Goal: Task Accomplishment & Management: Manage account settings

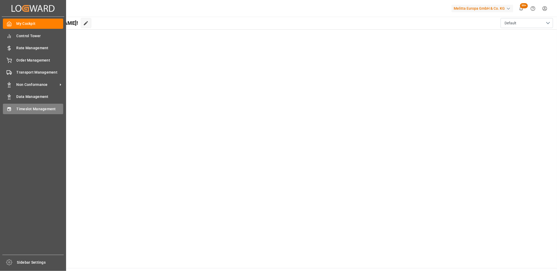
click at [11, 110] on icon at bounding box center [9, 109] width 5 height 5
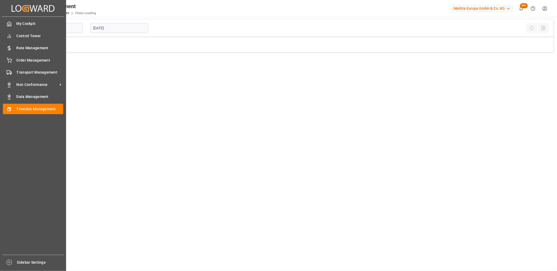
type input "Chezy Loading"
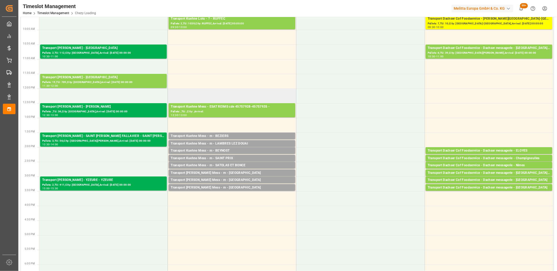
scroll to position [87, 0]
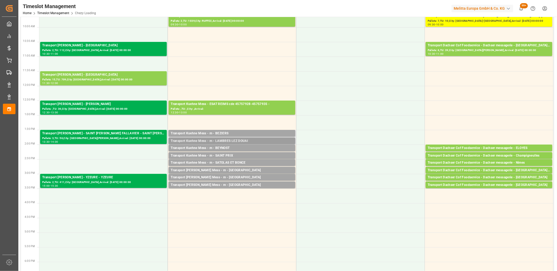
click at [229, 140] on div "Transport Kuehne Mess - m - LAMBRES LEZ DOUAI" at bounding box center [232, 141] width 122 height 5
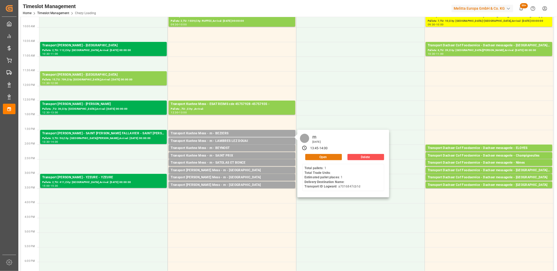
click at [318, 155] on button "Open" at bounding box center [323, 157] width 37 height 6
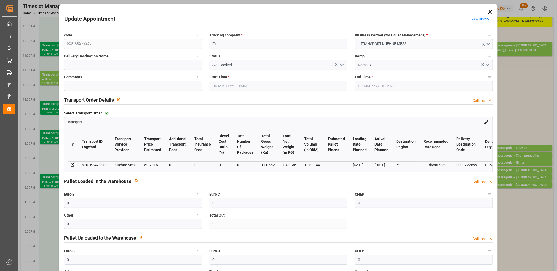
type input "0"
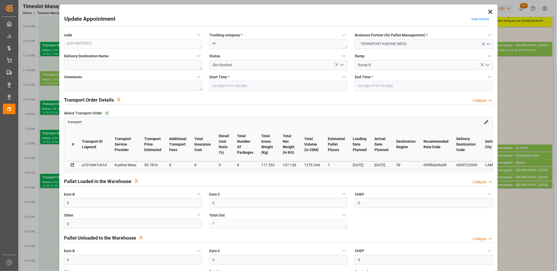
type input "0"
type input "1"
type input "59.7816"
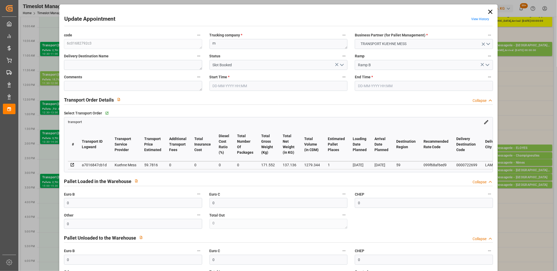
type input "0"
type input "59.7816"
type input "0"
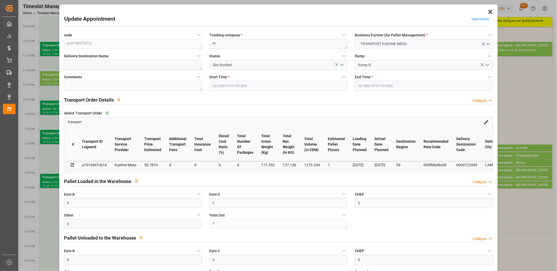
type input "0"
type input "137.136"
type input "207"
type input "1279.344"
type input "59"
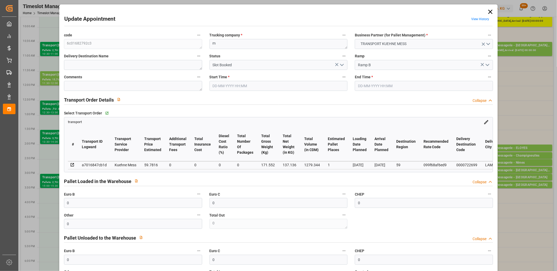
type input "1"
type input "0"
type input "1"
type input "101"
type input "171.552"
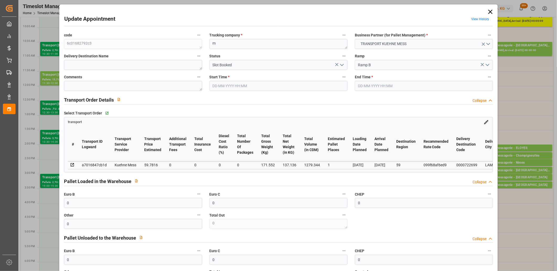
type input "0"
type input "4710.8598"
type input "0"
type input "21"
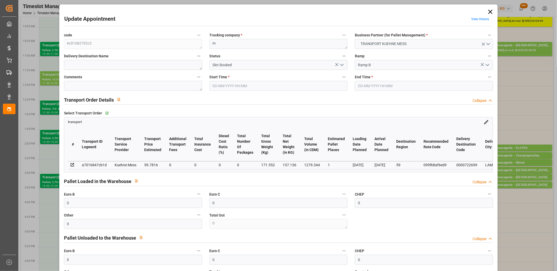
type input "35"
type input "28-08-2025 13:45"
type input "28-08-2025 14:00"
type input "27-08-2025 11:47"
type input "27-08-2025 11:46"
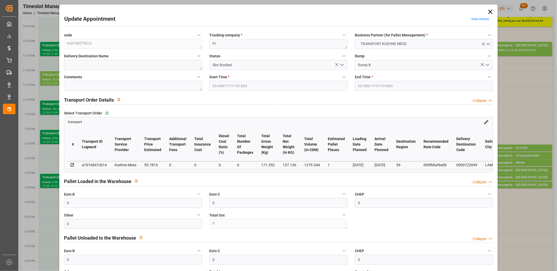
type input "02-09-2025"
type input "[DATE]"
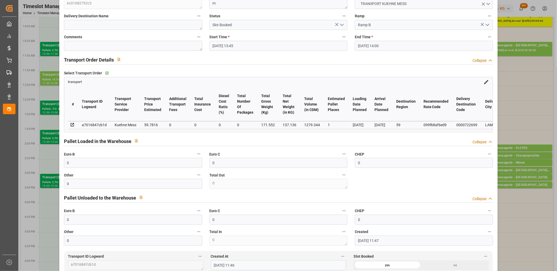
scroll to position [175, 0]
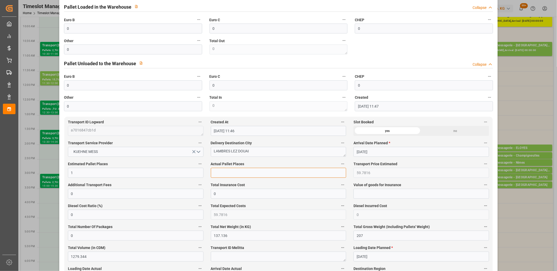
click at [230, 176] on input "text" at bounding box center [279, 173] width 136 height 10
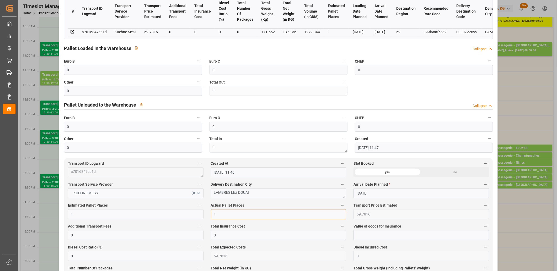
scroll to position [58, 0]
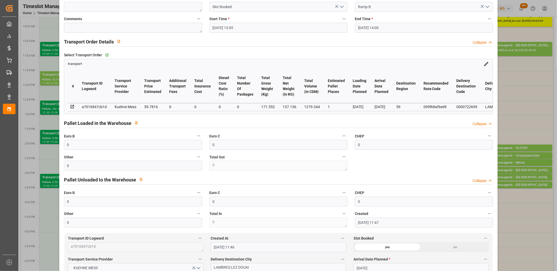
type input "1"
click at [122, 171] on input "0" at bounding box center [133, 166] width 138 height 10
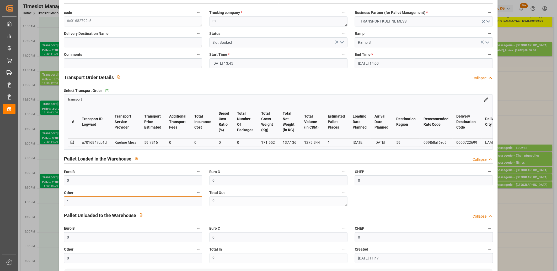
scroll to position [0, 0]
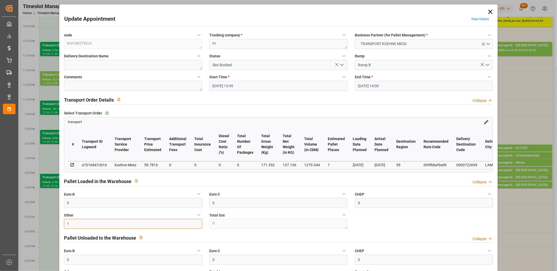
type input "1"
click at [340, 65] on icon "open menu" at bounding box center [342, 65] width 6 height 6
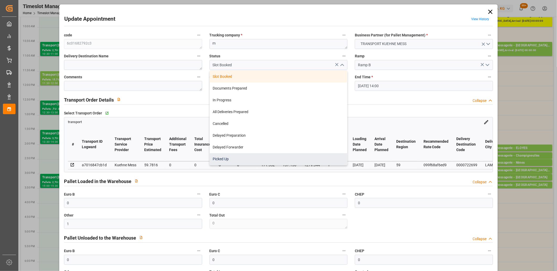
click at [297, 156] on div "Picked Up" at bounding box center [279, 159] width 138 height 12
type input "Picked Up"
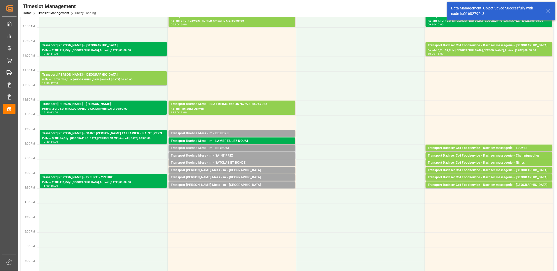
click at [227, 148] on div "Transport Kuehne Mess - m - BEYNOST" at bounding box center [232, 148] width 122 height 5
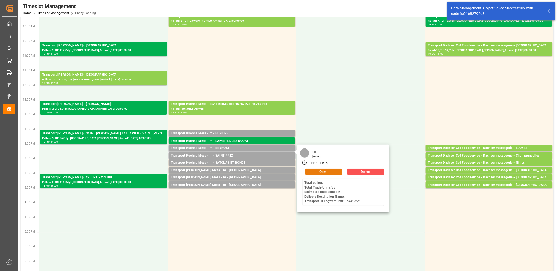
click at [334, 170] on button "Open" at bounding box center [323, 172] width 37 height 6
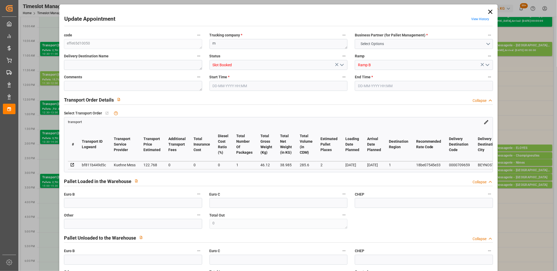
type input "0"
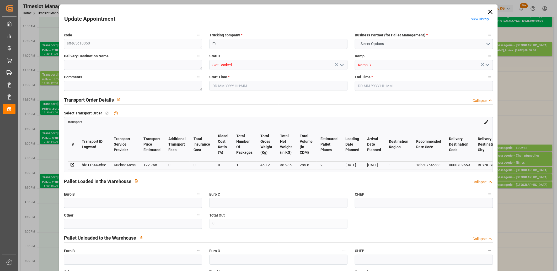
type input "0"
type input "2"
type input "122.768"
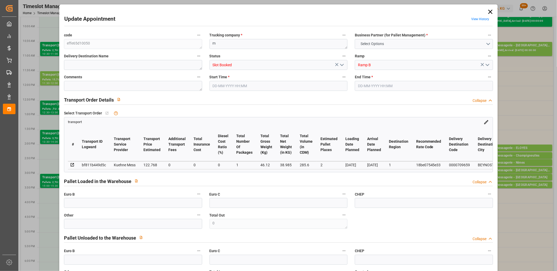
type input "0"
type input "122.768"
type input "0"
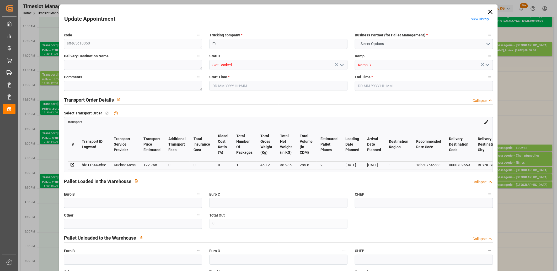
type input "1"
type input "38.985"
type input "368.12"
type input "285.6"
type input "1"
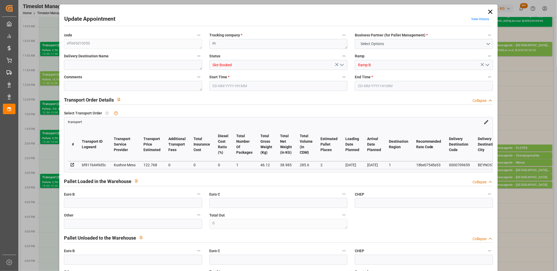
type input "0"
type input "33"
type input "14"
type input "101"
type input "46.12"
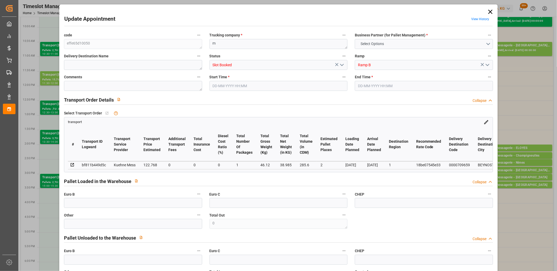
type input "0"
type input "4710.8598"
type input "0"
type input "21"
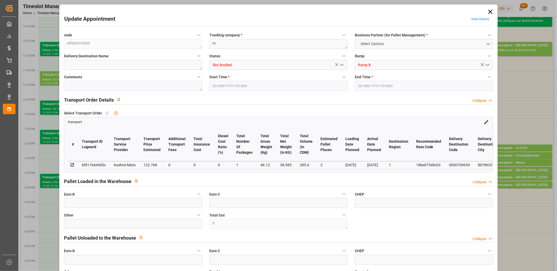
type input "35"
type input "28-08-2025 14:00"
type input "28-08-2025 14:15"
type input "27-08-2025 11:45"
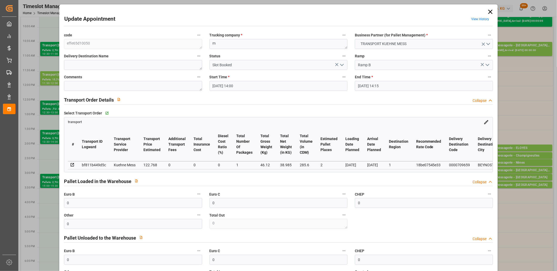
type input "02-09-2025"
type input "01-09-2025"
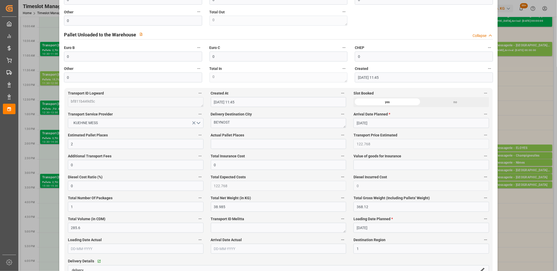
scroll to position [204, 0]
click at [243, 144] on input "text" at bounding box center [279, 144] width 136 height 10
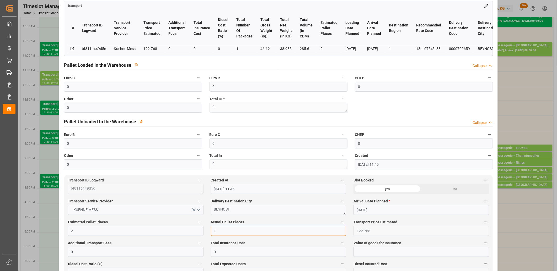
type input "1"
click at [100, 87] on input "0" at bounding box center [133, 87] width 138 height 10
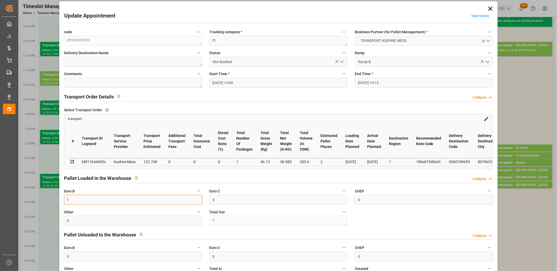
scroll to position [0, 0]
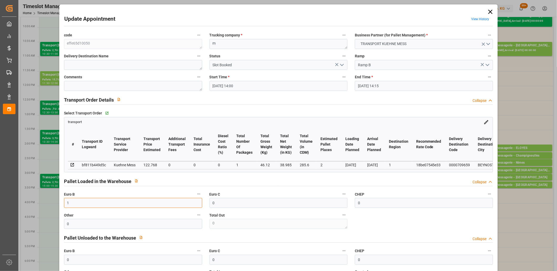
type input "1"
click at [340, 65] on icon "open menu" at bounding box center [342, 65] width 6 height 6
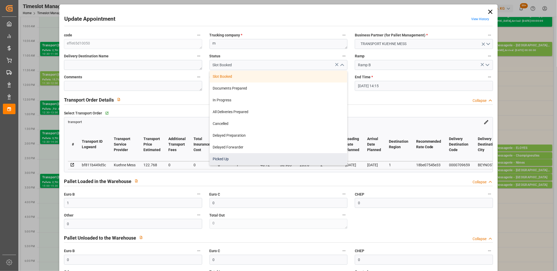
click at [287, 157] on div "Picked Up" at bounding box center [279, 159] width 138 height 12
type input "Picked Up"
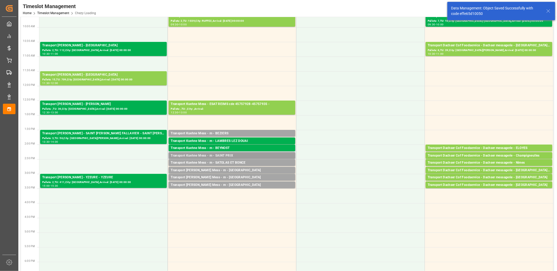
click at [236, 155] on div "Transport Kuehne Mess - m - SAINT PRIX" at bounding box center [232, 155] width 122 height 5
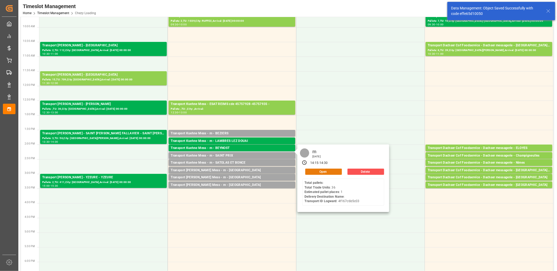
click at [310, 170] on button "Open" at bounding box center [323, 172] width 37 height 6
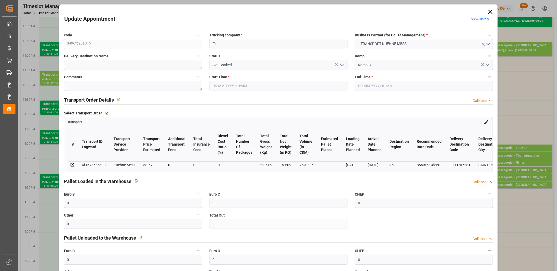
type input "28-08-2025 14:15"
type input "28-08-2025 14:30"
type input "27-08-2025 11:47"
type input "02-09-2025"
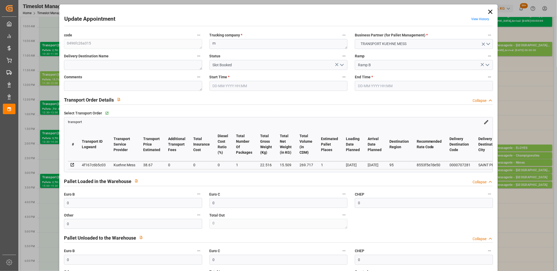
type input "01-09-2025"
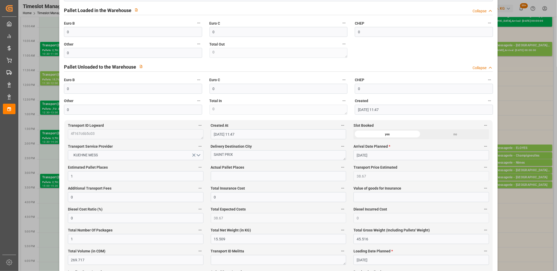
scroll to position [175, 0]
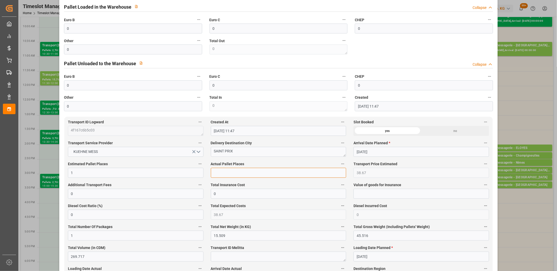
click at [237, 171] on input "text" at bounding box center [279, 173] width 136 height 10
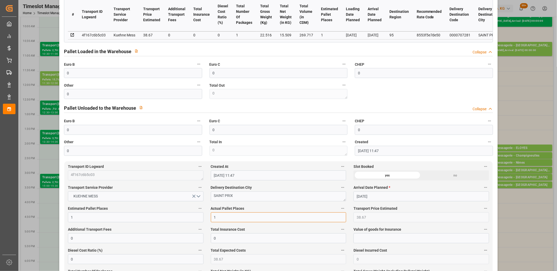
scroll to position [87, 0]
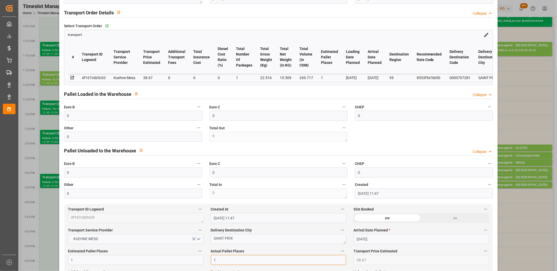
type input "1"
click at [111, 121] on input "0" at bounding box center [133, 116] width 138 height 10
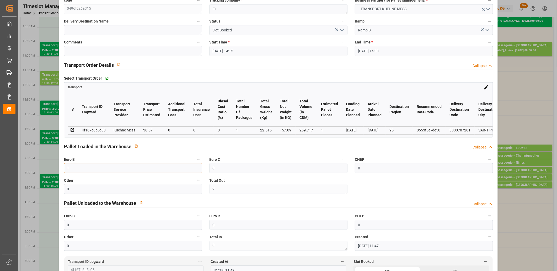
scroll to position [0, 0]
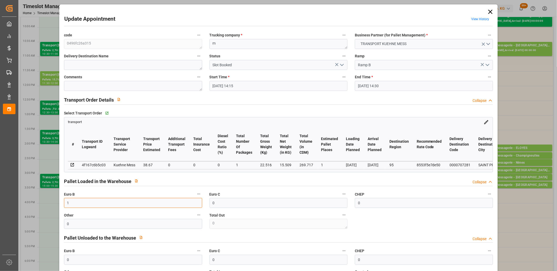
type input "1"
click at [339, 66] on icon "open menu" at bounding box center [342, 65] width 6 height 6
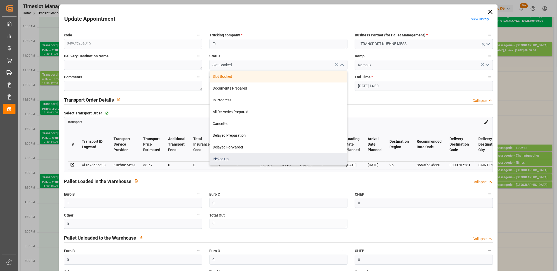
click at [277, 164] on div "Picked Up" at bounding box center [279, 159] width 138 height 12
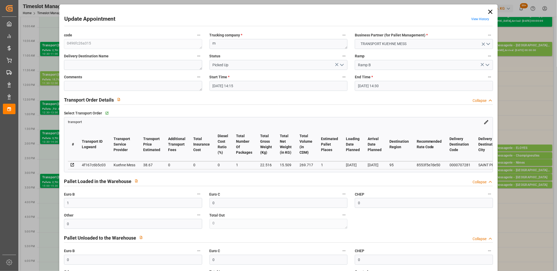
type input "Picked Up"
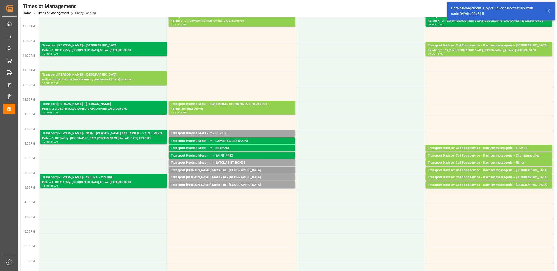
click at [216, 170] on div "Transport [PERSON_NAME] Mess - m - [GEOGRAPHIC_DATA]" at bounding box center [232, 170] width 122 height 5
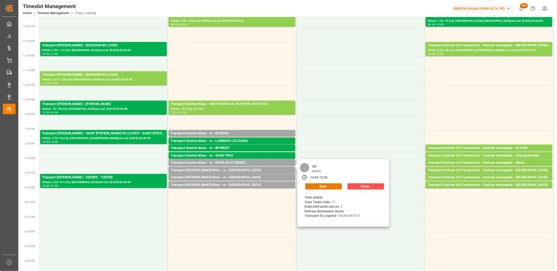
click at [310, 185] on button "Open" at bounding box center [323, 187] width 37 height 6
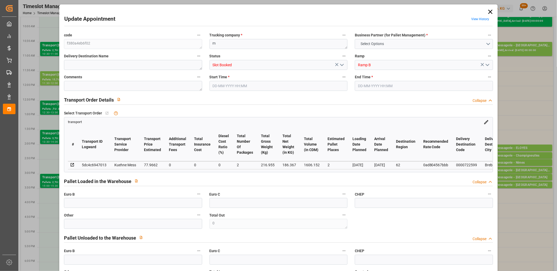
type input "0"
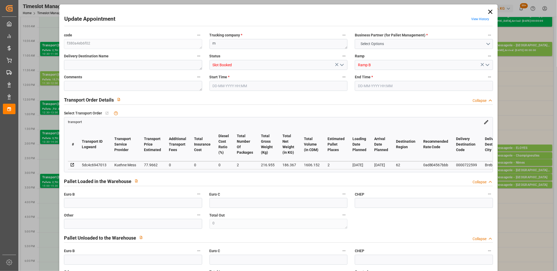
type input "0"
type input "2"
type input "77.9662"
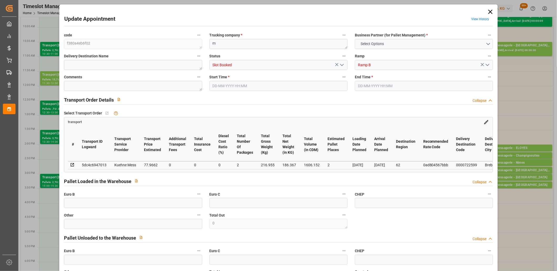
type input "0"
type input "77.9662"
type input "0"
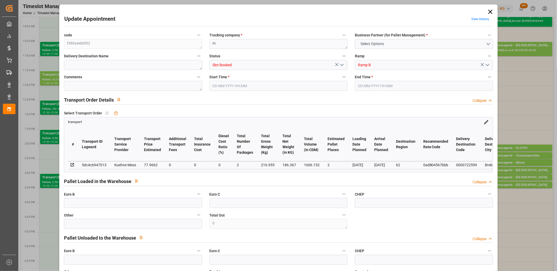
type input "2"
type input "186.367"
type input "262.955"
type input "1606.152"
type input "62"
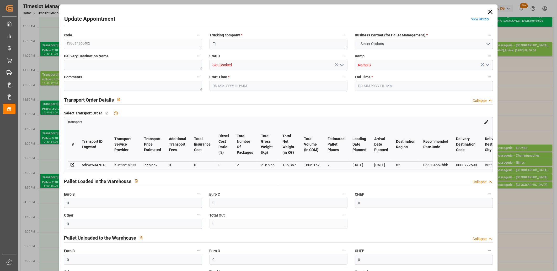
type input "0"
type input "27"
type input "2"
type input "101"
type input "216.955"
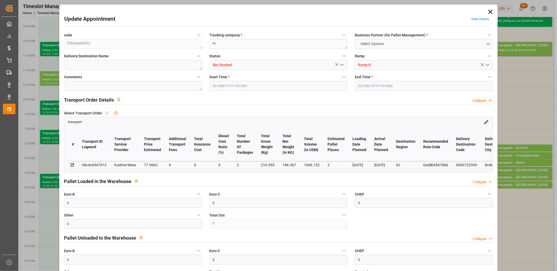
type input "0"
type input "4710.8598"
type input "0"
type input "21"
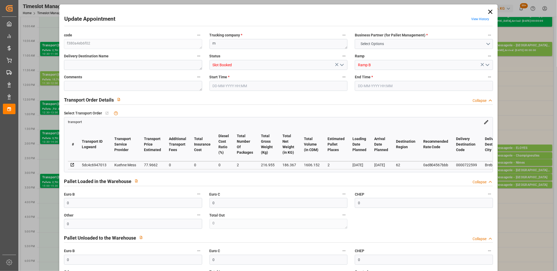
type input "35"
type input "28-08-2025 14:45"
type input "28-08-2025 15:00"
type input "27-08-2025 11:48"
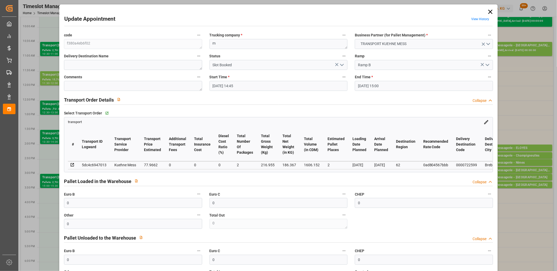
type input "03-09-2025"
type input "02-09-2025"
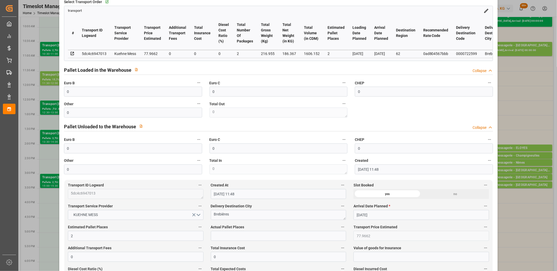
scroll to position [146, 0]
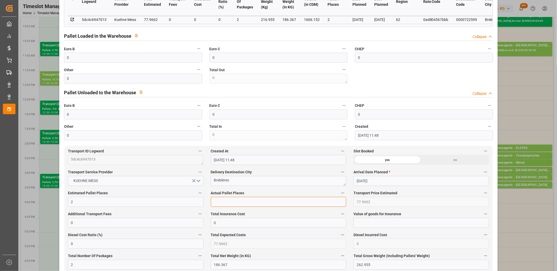
click at [232, 200] on input "text" at bounding box center [279, 202] width 136 height 10
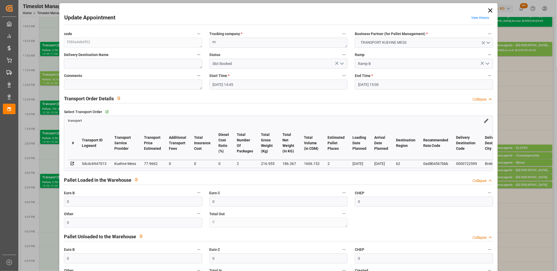
scroll to position [0, 0]
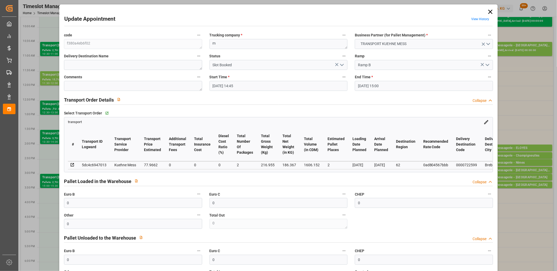
type input "1"
click at [104, 203] on input "0" at bounding box center [133, 203] width 138 height 10
type input "1"
click at [341, 65] on icon "open menu" at bounding box center [342, 65] width 6 height 6
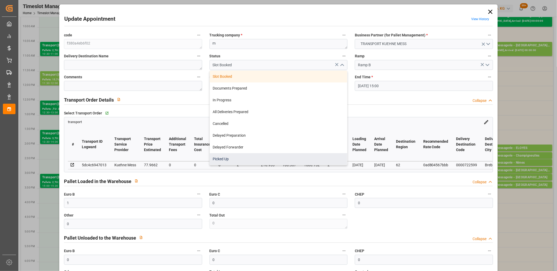
click at [294, 156] on div "Picked Up" at bounding box center [279, 159] width 138 height 12
type input "Picked Up"
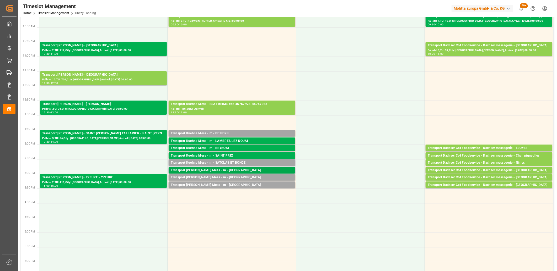
click at [207, 169] on div "Transport [PERSON_NAME] Mess - m - [GEOGRAPHIC_DATA]" at bounding box center [232, 170] width 122 height 5
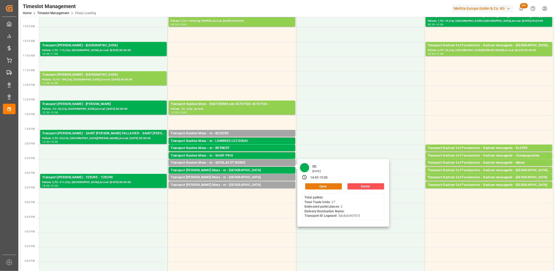
click at [323, 184] on button "Open" at bounding box center [323, 187] width 37 height 6
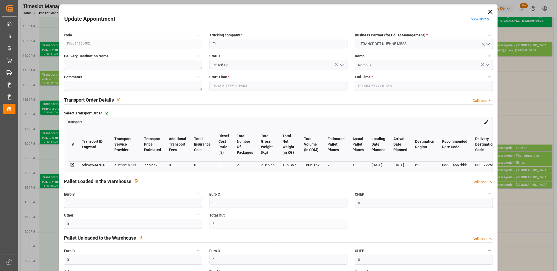
type input "28-08-2025 14:45"
type input "28-08-2025 15:00"
type input "27-08-2025 11:48"
type input "03-09-2025"
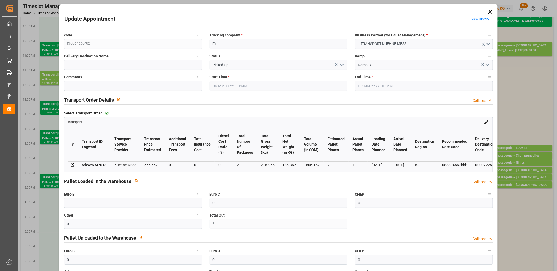
type input "02-09-2025"
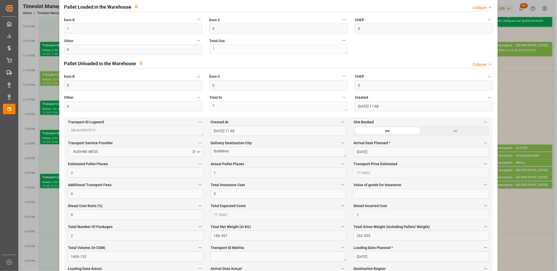
scroll to position [204, 0]
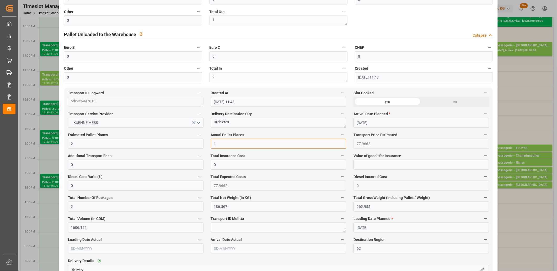
drag, startPoint x: 217, startPoint y: 144, endPoint x: 205, endPoint y: 144, distance: 12.6
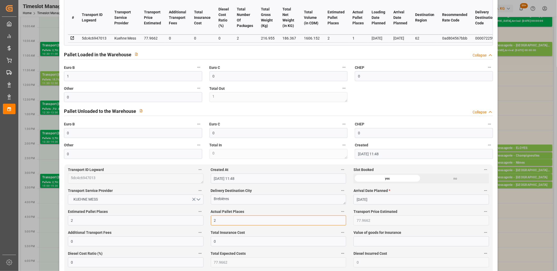
scroll to position [116, 0]
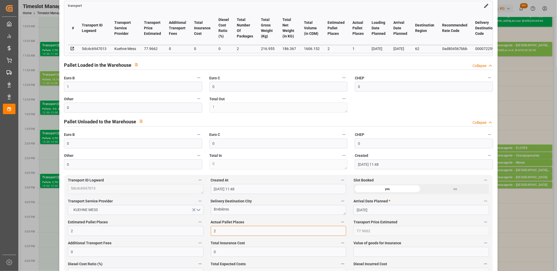
type input "2"
drag, startPoint x: 71, startPoint y: 86, endPoint x: 62, endPoint y: 86, distance: 8.7
click at [63, 86] on div "Euro B 1" at bounding box center [133, 83] width 146 height 21
type input "2"
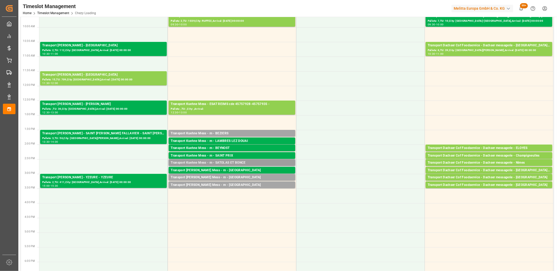
click at [196, 163] on div "Transport Kuehne Mess - m - SATOLAS ET BONCE" at bounding box center [232, 162] width 122 height 5
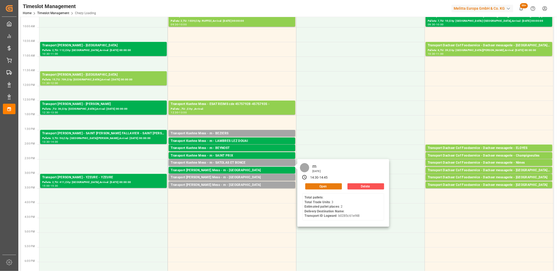
click at [314, 187] on button "Open" at bounding box center [323, 187] width 37 height 6
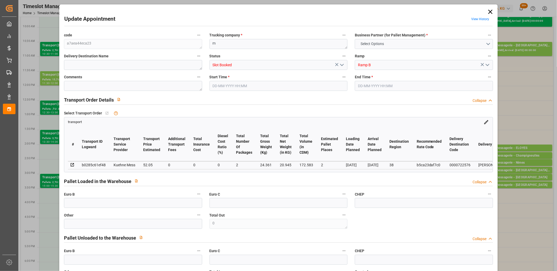
type input "0"
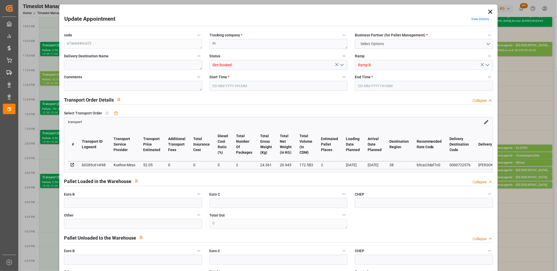
type input "0"
type input "2"
type input "52.05"
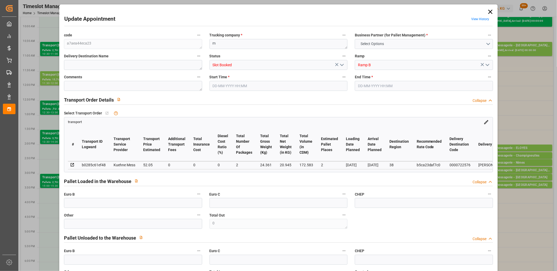
type input "0"
type input "52.05"
type input "0"
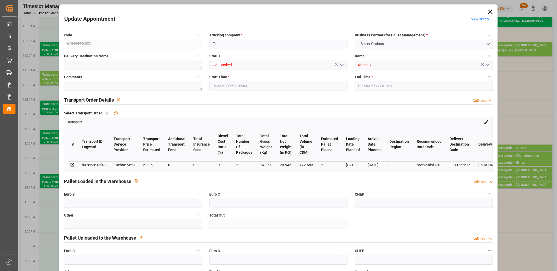
type input "2"
type input "20.945"
type input "70.361"
type input "172.583"
type input "38"
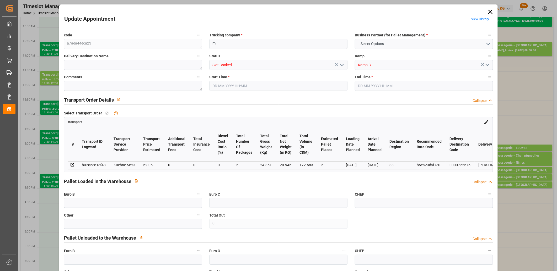
type input "0"
type input "3"
type input "2"
type input "101"
type input "24.361"
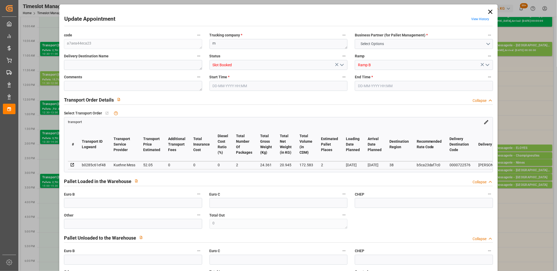
type input "0"
type input "4710.8598"
type input "0"
type input "21"
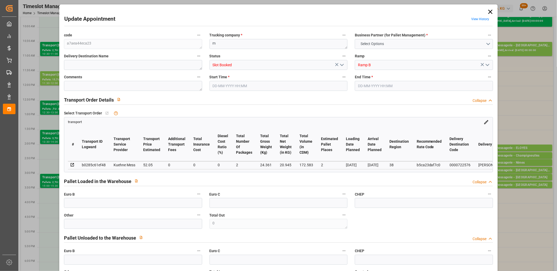
type input "35"
type input "28-08-2025 14:30"
type input "28-08-2025 14:45"
type input "27-08-2025 11:48"
type input "27-08-2025 11:47"
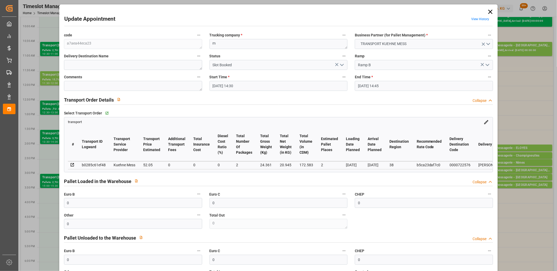
type input "03-09-2025"
type input "01-09-2025"
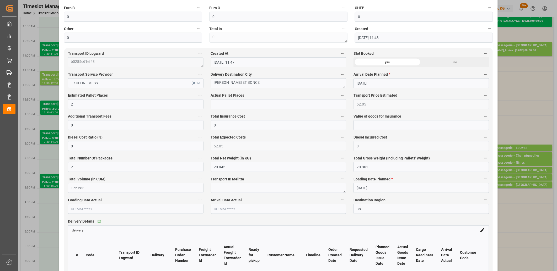
scroll to position [262, 0]
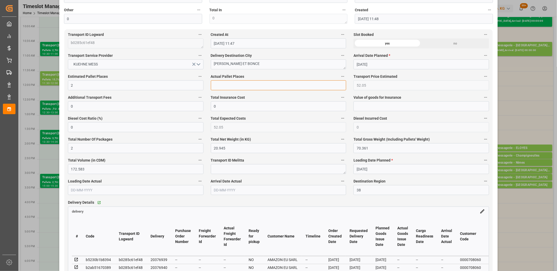
click at [232, 87] on input "text" at bounding box center [279, 85] width 136 height 10
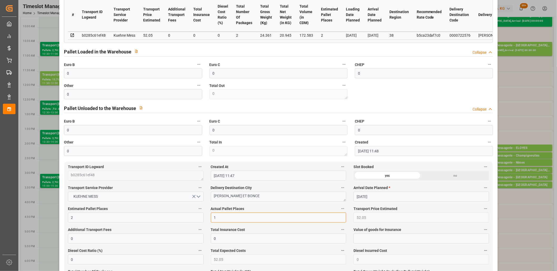
scroll to position [116, 0]
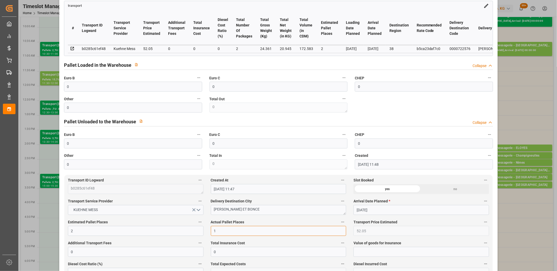
type input "1"
click at [116, 88] on input "0" at bounding box center [133, 87] width 138 height 10
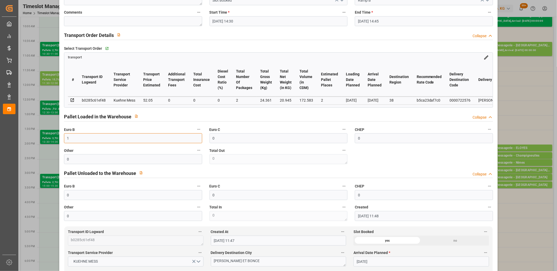
scroll to position [0, 0]
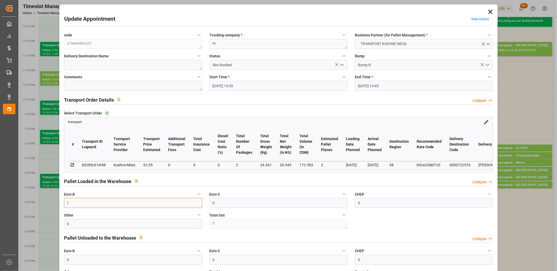
type input "1"
click at [339, 63] on icon "open menu" at bounding box center [342, 65] width 6 height 6
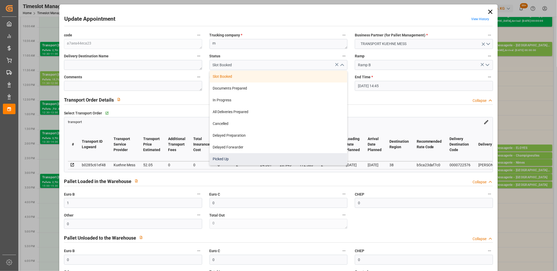
click at [284, 155] on div "Picked Up" at bounding box center [279, 159] width 138 height 12
type input "Picked Up"
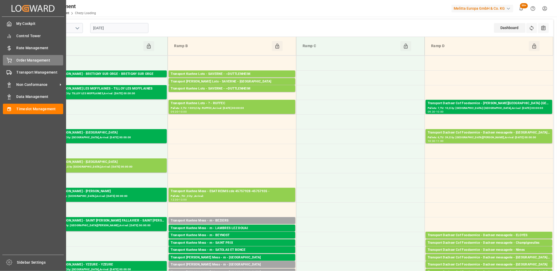
click at [13, 62] on div "Order Management Order Management" at bounding box center [33, 60] width 60 height 10
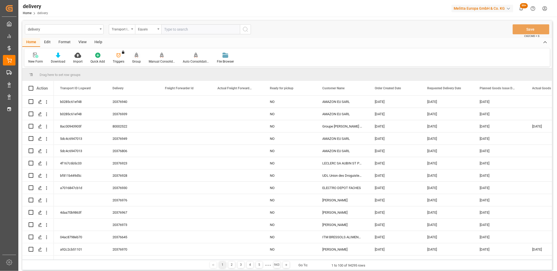
click at [135, 57] on icon at bounding box center [137, 55] width 4 height 5
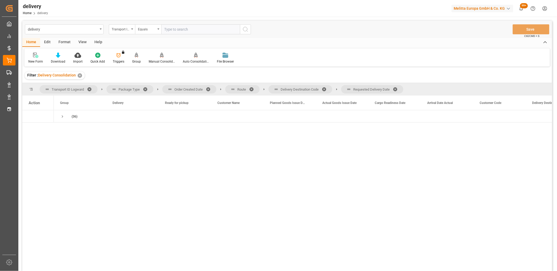
click at [398, 89] on span at bounding box center [397, 89] width 8 height 5
click at [326, 90] on span at bounding box center [326, 89] width 8 height 5
click at [251, 87] on span at bounding box center [253, 89] width 8 height 5
click at [208, 88] on span at bounding box center [210, 89] width 8 height 5
click at [62, 116] on span "Press SPACE to select this row." at bounding box center [62, 116] width 5 height 5
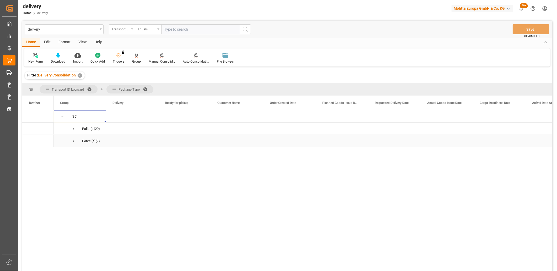
click at [72, 142] on span "Press SPACE to select this row." at bounding box center [73, 141] width 5 height 5
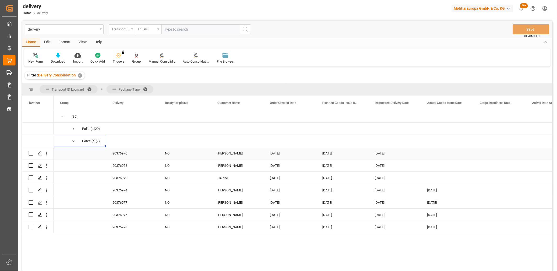
click at [28, 153] on div "Press SPACE to select this row." at bounding box center [37, 153] width 31 height 12
click at [29, 154] on input "Press Space to toggle row selection (unchecked)" at bounding box center [31, 153] width 5 height 5
checkbox input "true"
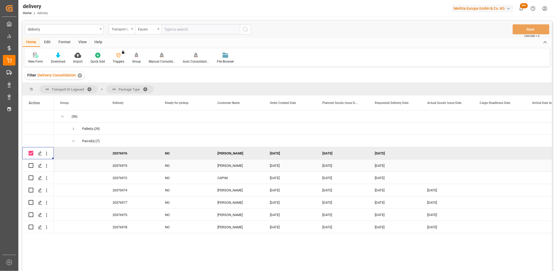
click at [29, 166] on input "Press Space to toggle row selection (unchecked)" at bounding box center [31, 165] width 5 height 5
checkbox input "true"
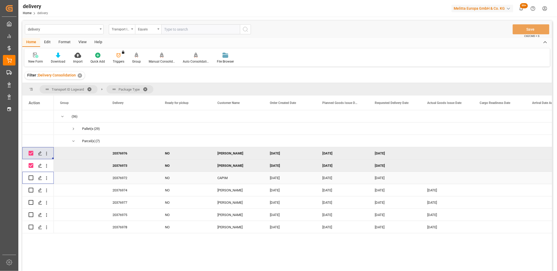
click at [31, 180] on input "Press Space to toggle row selection (unchecked)" at bounding box center [31, 178] width 5 height 5
checkbox input "true"
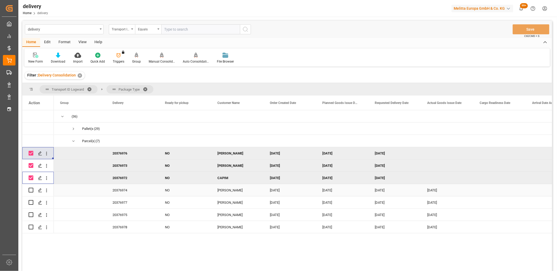
click at [30, 191] on input "Press Space to toggle row selection (unchecked)" at bounding box center [31, 190] width 5 height 5
checkbox input "true"
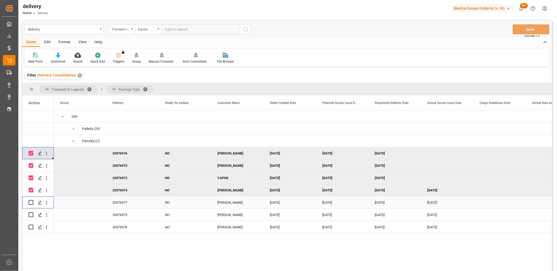
click at [30, 202] on input "Press Space to toggle row selection (unchecked)" at bounding box center [31, 202] width 5 height 5
checkbox input "true"
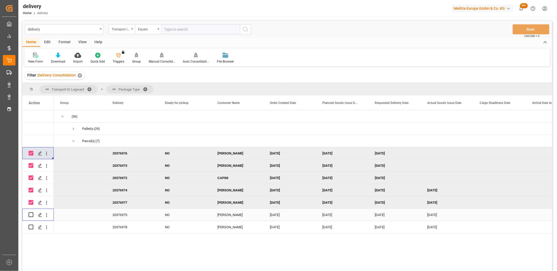
click at [32, 216] on input "Press Space to toggle row selection (unchecked)" at bounding box center [31, 215] width 5 height 5
checkbox input "true"
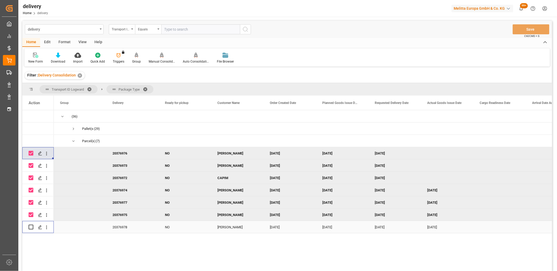
click at [31, 227] on input "Press Space to toggle row selection (unchecked)" at bounding box center [31, 227] width 5 height 5
checkbox input "true"
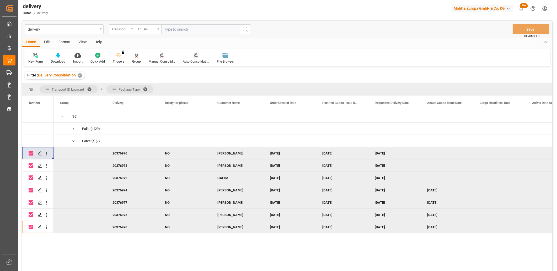
click at [197, 58] on div "Auto Consolidation" at bounding box center [196, 58] width 34 height 12
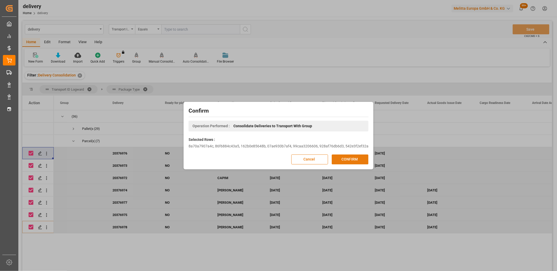
click at [352, 159] on button "CONFIRM" at bounding box center [350, 160] width 37 height 10
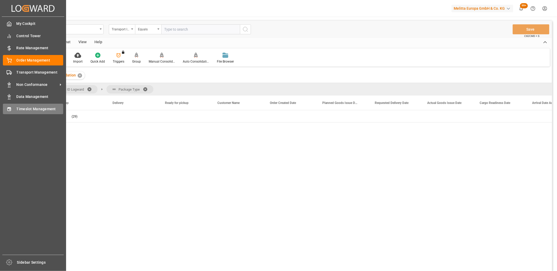
click at [9, 108] on icon at bounding box center [8, 109] width 3 height 4
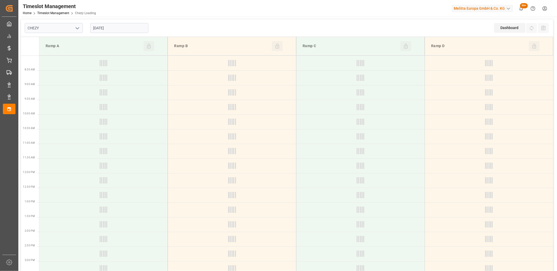
type input "Chezy Loading"
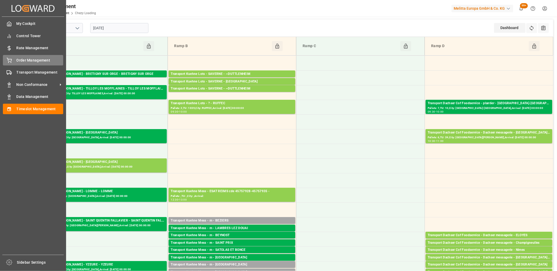
click at [10, 62] on icon at bounding box center [9, 60] width 5 height 5
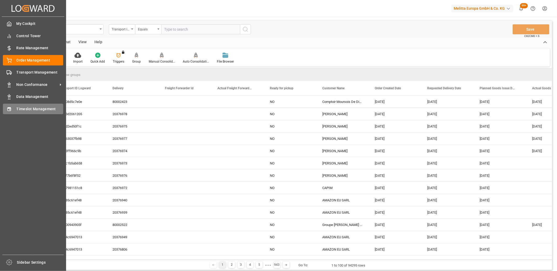
click at [12, 106] on div "Timeslot Management Timeslot Management" at bounding box center [33, 109] width 60 height 10
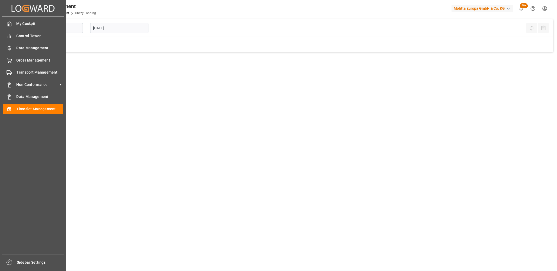
type input "Chezy Loading"
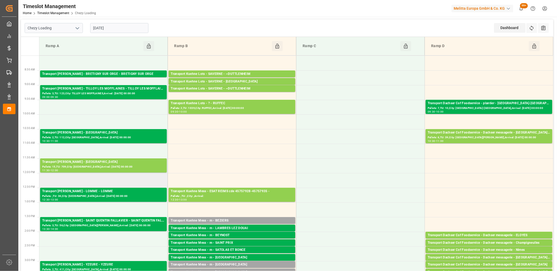
scroll to position [87, 0]
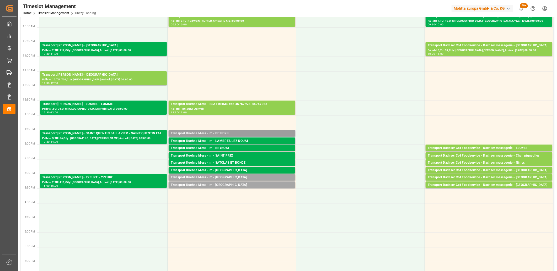
click at [196, 133] on div "Transport Kuehne Mess - m - BEZIERS" at bounding box center [232, 133] width 122 height 5
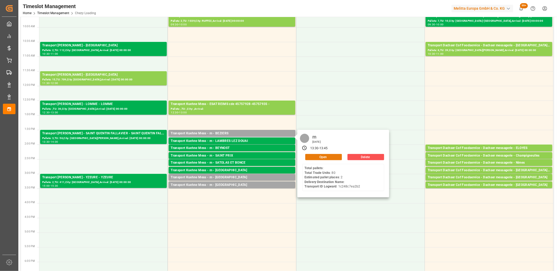
click at [323, 154] on button "Open" at bounding box center [323, 157] width 37 height 6
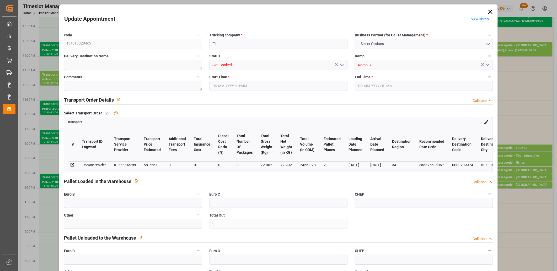
type input "0"
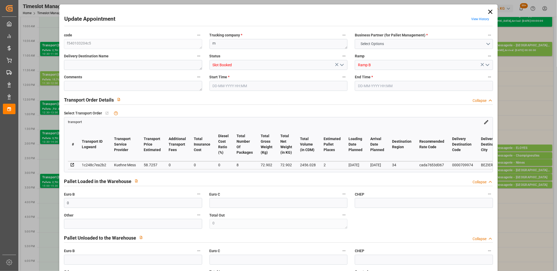
type input "0"
type input "2"
type input "58.7257"
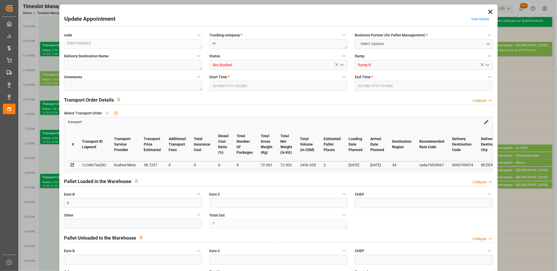
type input "0"
type input "58.7257"
type input "0"
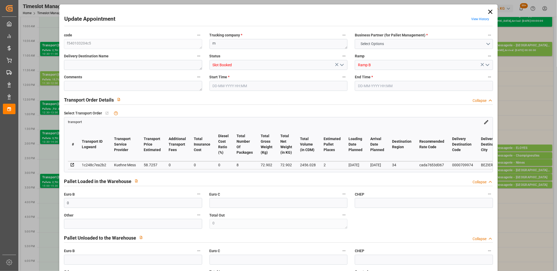
type input "8"
type input "72.902"
type input "118.902"
type input "2456.028"
type input "34"
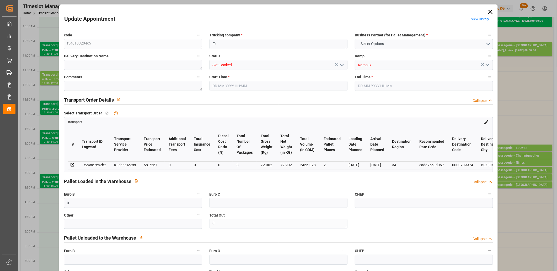
type input "0"
type input "80"
type input "2"
type input "101"
type input "72.902"
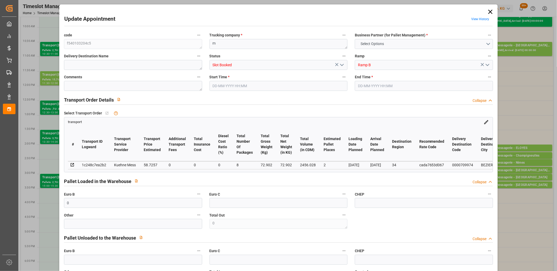
type input "0"
type input "4710.8598"
type input "0"
type input "21"
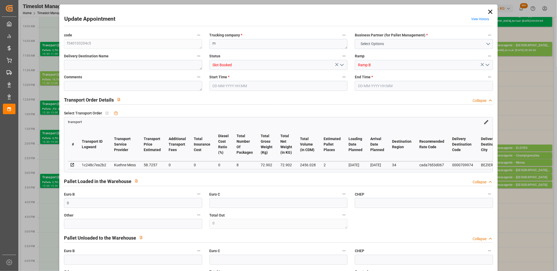
type input "35"
type input "28-08-2025 13:30"
type input "28-08-2025 13:45"
type input "27-08-2025 11:46"
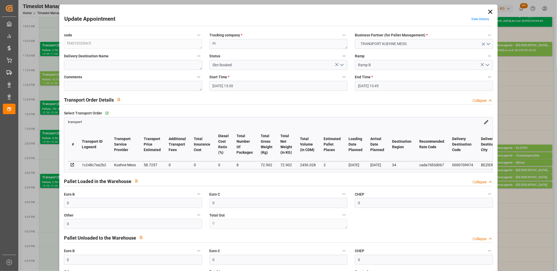
type input "02-09-2025"
type input "[DATE]"
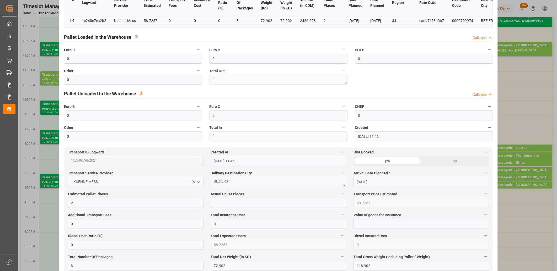
scroll to position [146, 0]
click at [242, 200] on input "text" at bounding box center [279, 202] width 136 height 10
type input "1"
click at [120, 80] on input "0" at bounding box center [133, 79] width 138 height 10
type input "1"
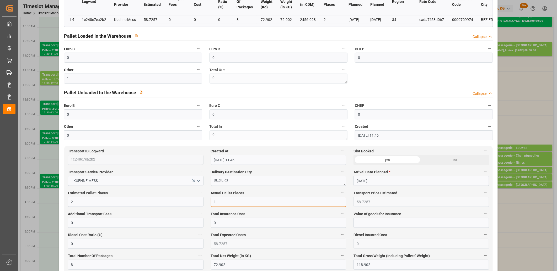
drag, startPoint x: 219, startPoint y: 202, endPoint x: 201, endPoint y: 202, distance: 18.9
type input "2"
drag, startPoint x: 101, startPoint y: 80, endPoint x: 55, endPoint y: 80, distance: 45.4
click at [55, 80] on div "Update Appointment View History code f540103204c5 Trucking company * m Business…" at bounding box center [278, 135] width 557 height 271
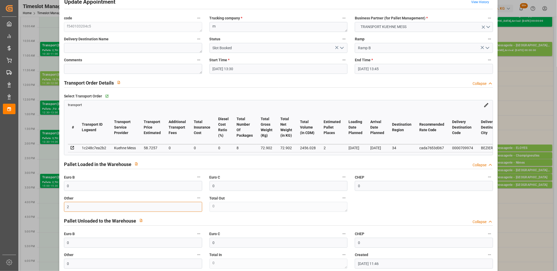
scroll to position [0, 0]
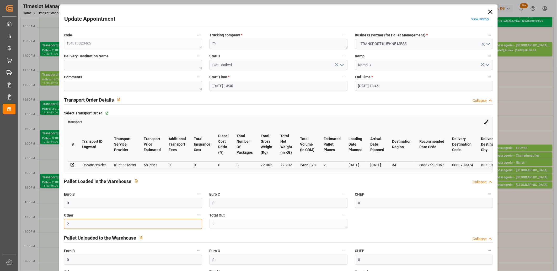
type input "2"
click at [339, 66] on icon "open menu" at bounding box center [342, 65] width 6 height 6
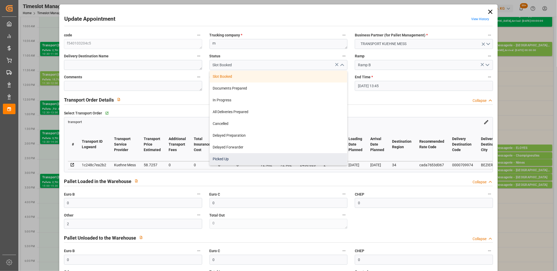
click at [277, 158] on div "Picked Up" at bounding box center [279, 159] width 138 height 12
type input "Picked Up"
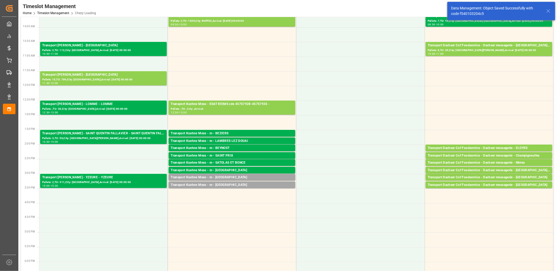
click at [220, 178] on div "Transport [PERSON_NAME] Mess - m - [GEOGRAPHIC_DATA]" at bounding box center [232, 177] width 122 height 5
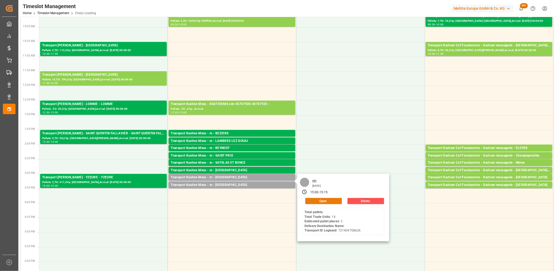
click at [310, 200] on button "Open" at bounding box center [323, 201] width 37 height 6
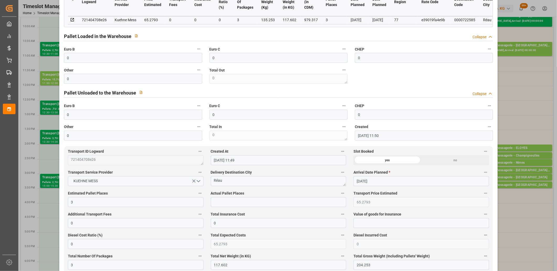
scroll to position [146, 0]
click at [230, 202] on input "text" at bounding box center [279, 202] width 136 height 10
type input "1"
click at [92, 61] on input "0" at bounding box center [133, 58] width 138 height 10
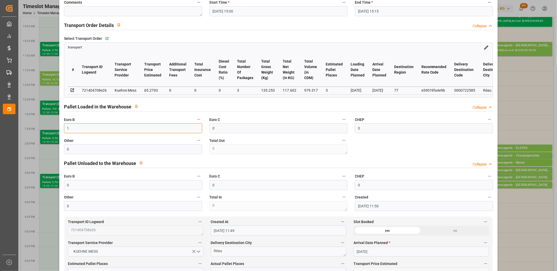
scroll to position [0, 0]
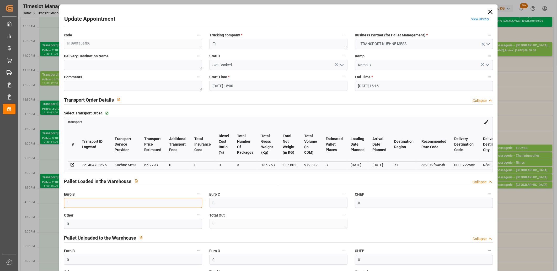
type input "1"
click at [340, 66] on icon "open menu" at bounding box center [342, 65] width 6 height 6
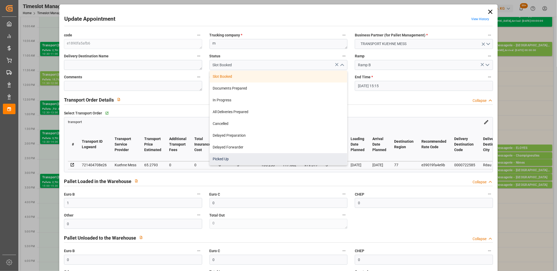
click at [279, 156] on div "Picked Up" at bounding box center [279, 159] width 138 height 12
type input "Picked Up"
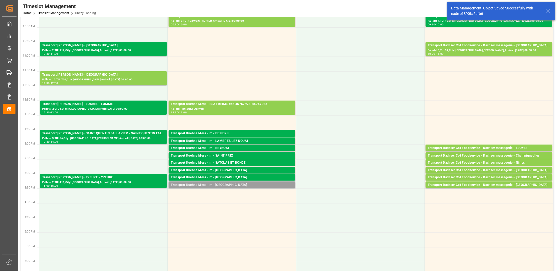
click at [230, 184] on div "Transport [PERSON_NAME] Mess - m - [GEOGRAPHIC_DATA]" at bounding box center [232, 185] width 122 height 5
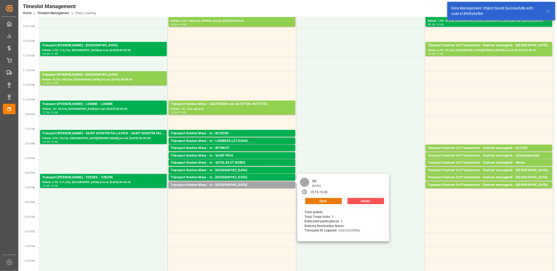
click at [312, 201] on button "Open" at bounding box center [323, 201] width 37 height 6
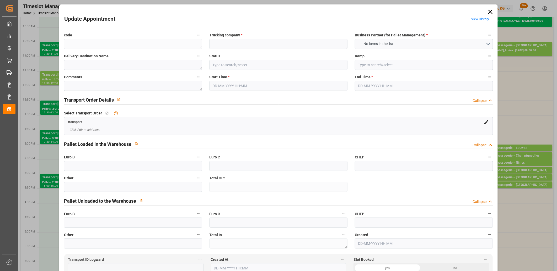
type textarea "0aedbe6a72d5"
type textarea "m"
type input "Slot Booked"
type input "Ramp B"
type textarea "0"
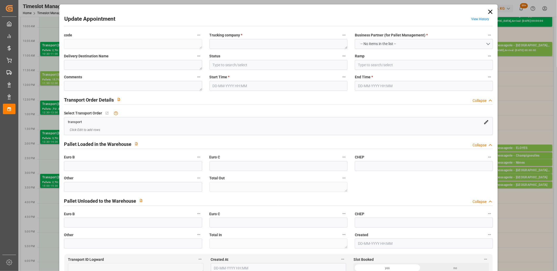
type textarea "0"
type textarea "eddc3602486e"
type textarea "St Sauveur"
type textarea "0000722702"
type textarea "0aedbe6a72d5"
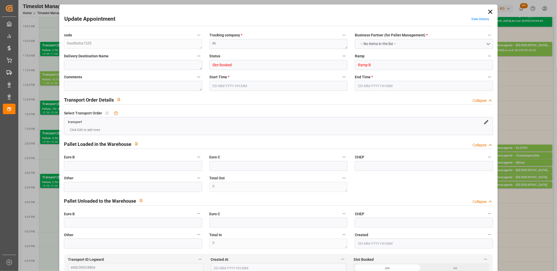
type textarea "FR-02570"
type textarea "FR"
type input "Road"
type input "FR"
type input "02570"
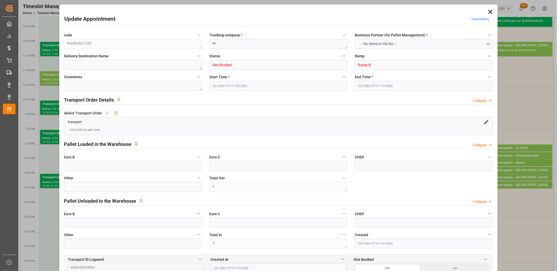
type input "FR"
type input "80470"
type input "Small Shipment"
type input "3.5-7.5 t"
type input "EURO 6"
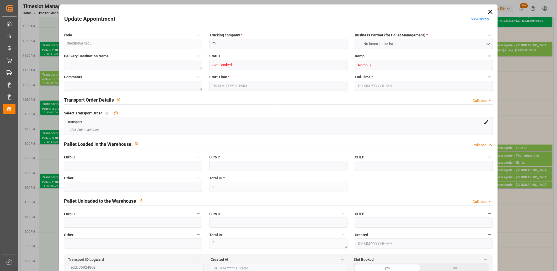
type input "Diesel"
type input "0"
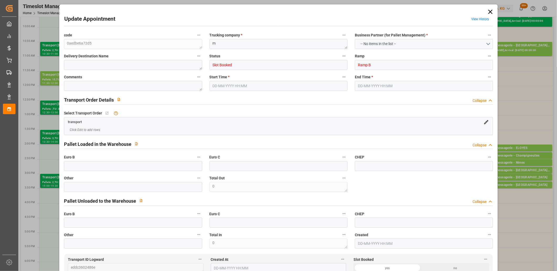
type input "0"
type input "2"
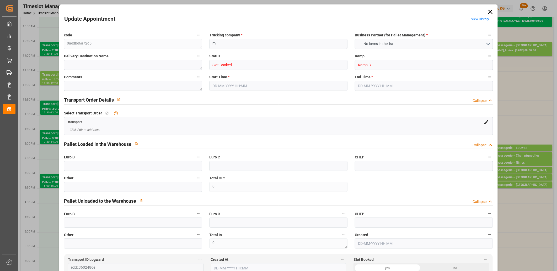
type input "36.25"
type input "0"
type input "36.25"
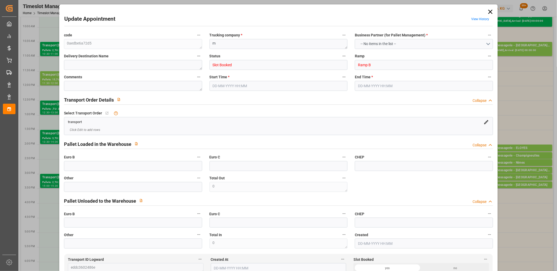
type input "0"
type input "2"
type input "21.131"
type input "70.6"
type input "172.553"
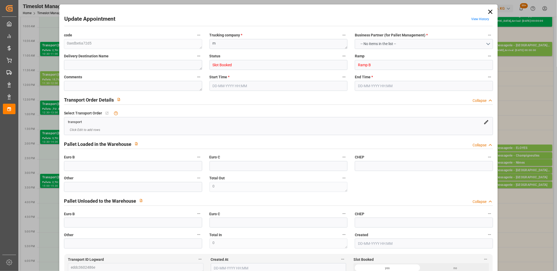
type input "80"
type input "0"
type input "3"
type input "2"
type input "101"
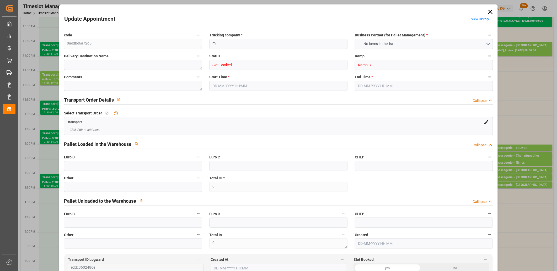
type input "24.6"
type input "0"
type input "4710.8598"
type input "0"
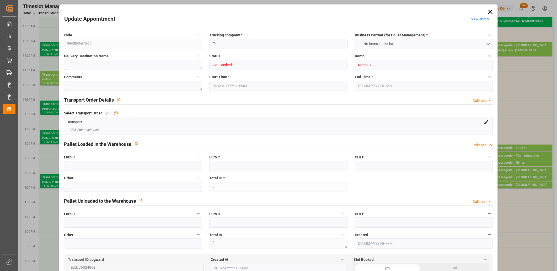
type input "21"
type input "35"
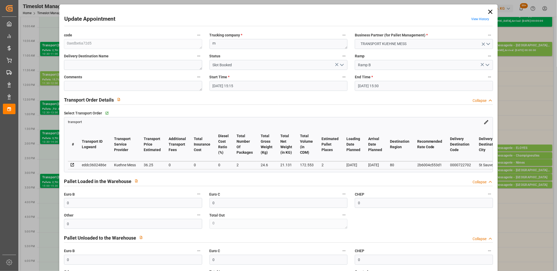
type input "28-08-2025 15:15"
type input "28-08-2025 15:30"
type input "27-08-2025 11:50"
type input "03-09-2025"
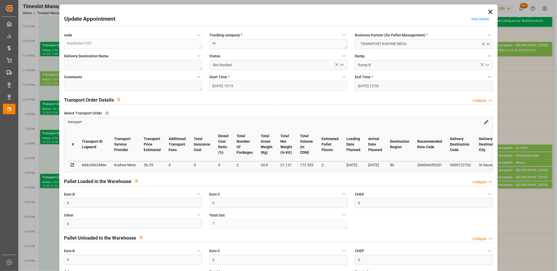
type input "02-09-2025"
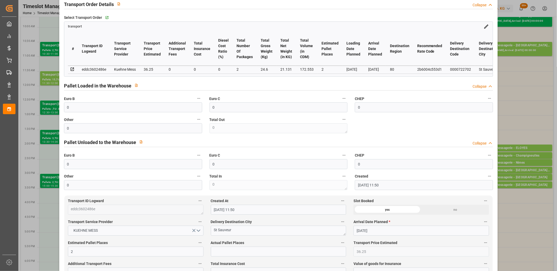
scroll to position [116, 0]
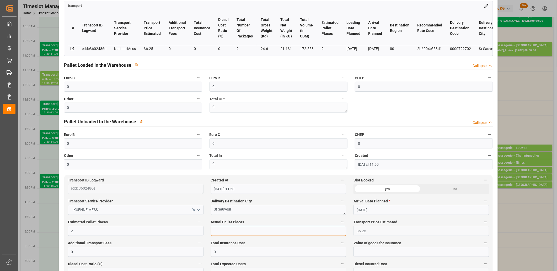
click at [225, 236] on input "text" at bounding box center [279, 231] width 136 height 10
type input "1"
click at [138, 90] on input "0" at bounding box center [133, 87] width 138 height 10
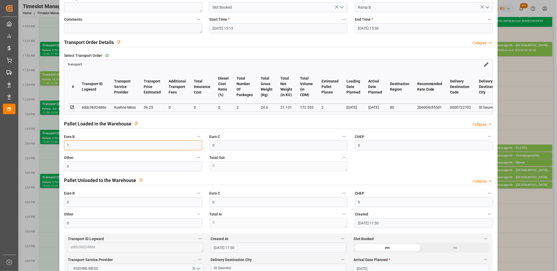
scroll to position [0, 0]
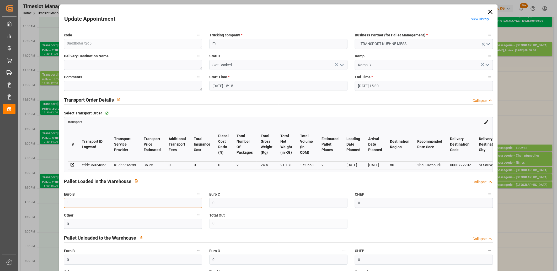
type input "1"
click at [343, 66] on icon "open menu" at bounding box center [342, 65] width 6 height 6
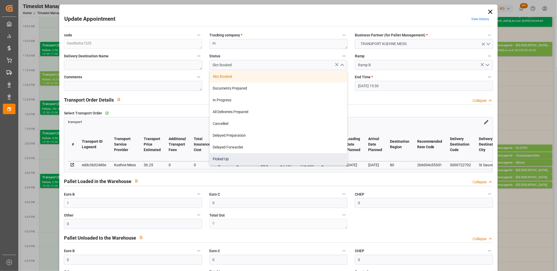
click at [297, 154] on div "Picked Up" at bounding box center [279, 159] width 138 height 12
type input "Picked Up"
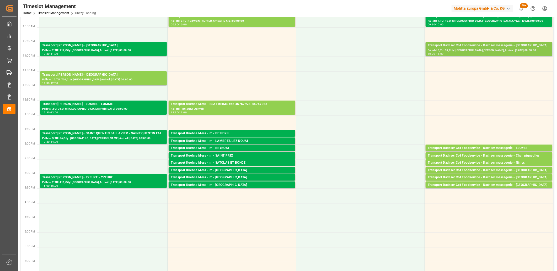
click at [477, 43] on div "Transport Dachser Cof Foodservice - Dachser messagerie - [GEOGRAPHIC_DATA][PERS…" at bounding box center [489, 45] width 122 height 5
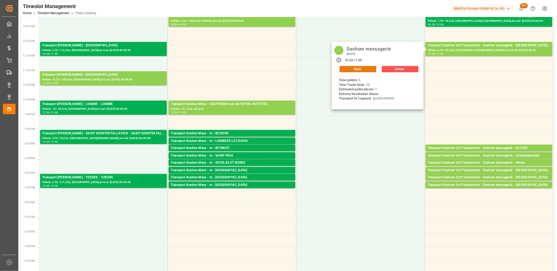
click at [366, 69] on button "Open" at bounding box center [358, 69] width 37 height 6
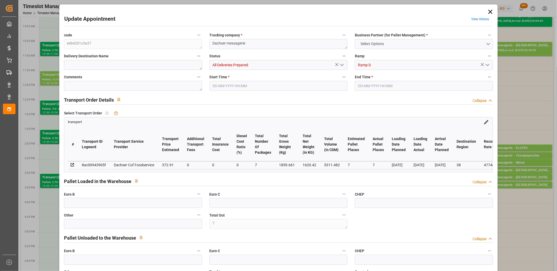
type input "7"
type input "372.91"
type input "0"
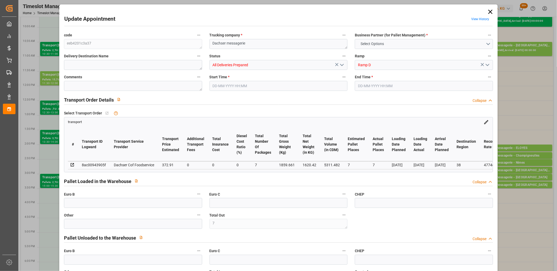
type input "0"
type input "363.0279"
type input "-9.8821"
type input "7"
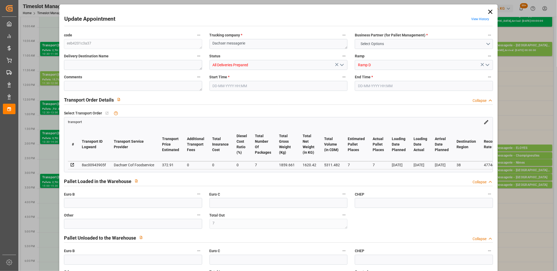
type input "1620.42"
type input "2033.407"
type input "5311.482"
type input "38"
type input "6"
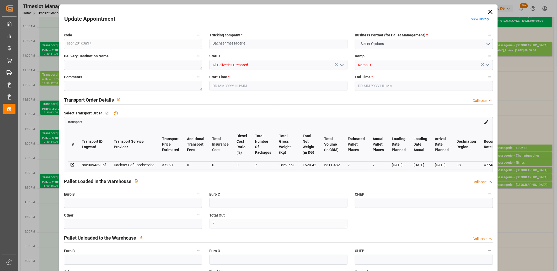
type input "39"
type input "7"
type input "101"
type input "1859.661"
type input "0"
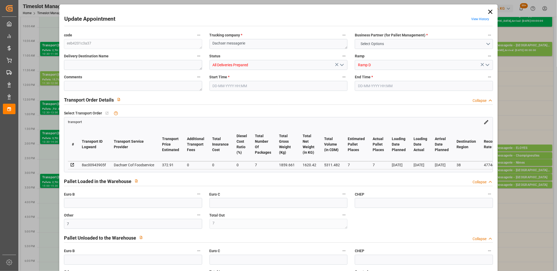
type input "10767.6795"
type input "0"
type input "21"
type input "80"
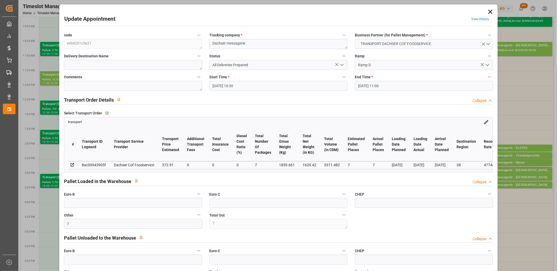
type input "28-08-2025 10:30"
type input "28-08-2025 11:00"
type input "27-08-2025 11:56"
type input "27-08-2025 11:41"
type input "03-09-2025"
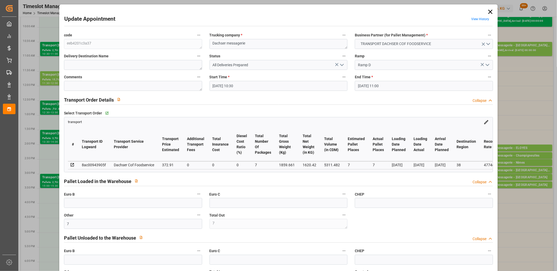
type input "[DATE]"
click at [489, 12] on icon at bounding box center [490, 12] width 4 height 4
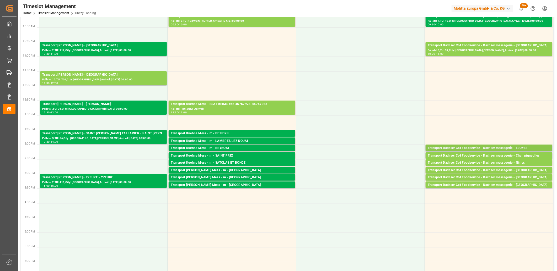
click at [469, 147] on div "Transport Dachser Cof Foodservice - Dachser messagerie - ELOYES" at bounding box center [489, 148] width 122 height 5
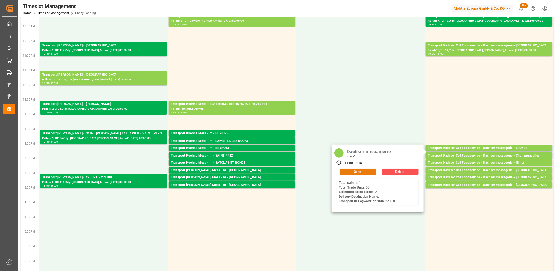
click at [374, 172] on button "Open" at bounding box center [358, 172] width 37 height 6
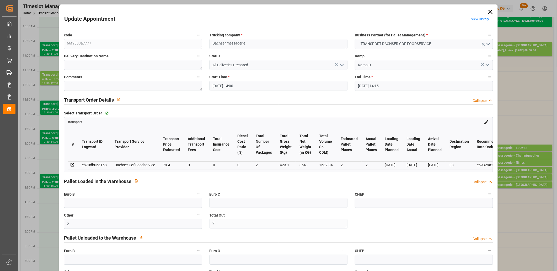
click at [342, 64] on icon "open menu" at bounding box center [342, 65] width 6 height 6
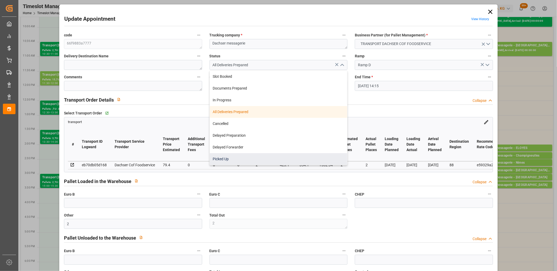
click at [282, 155] on div "Picked Up" at bounding box center [279, 159] width 138 height 12
type input "Picked Up"
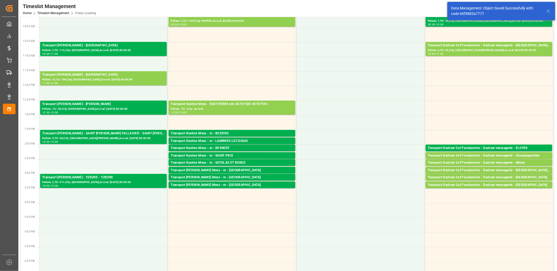
click at [461, 155] on div "Transport Dachser Cof Foodservice - Dachser messagerie - Champigneulles" at bounding box center [489, 155] width 122 height 5
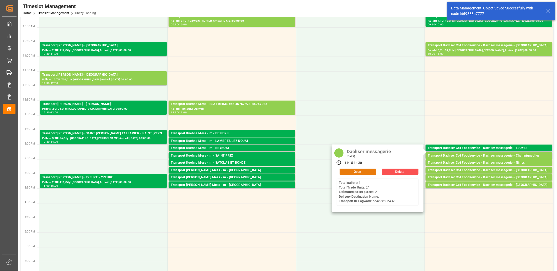
click at [364, 170] on button "Open" at bounding box center [358, 172] width 37 height 6
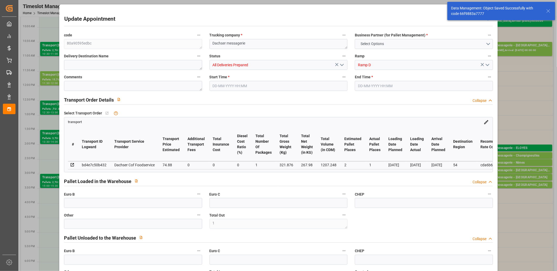
type input "1"
type input "2"
type input "1"
type input "74.88"
type input "0"
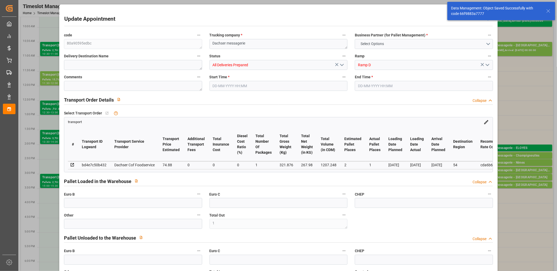
type input "0"
type input "72.8957"
type input "-1.9843"
type input "1"
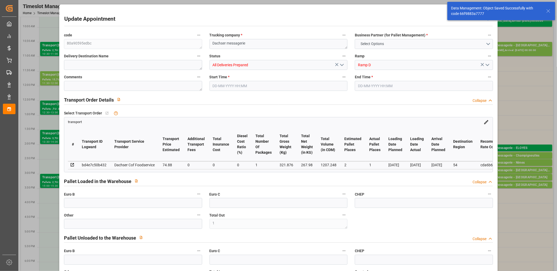
type input "267.98"
type input "370.976"
type input "1207.248"
type input "54"
type input "1"
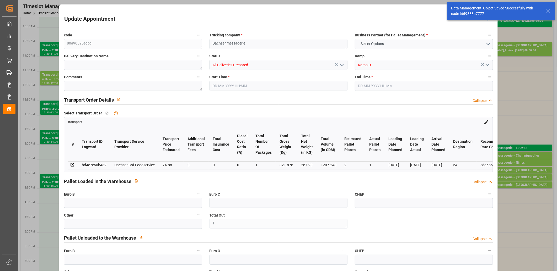
type input "21"
type input "2"
type input "101"
type input "321.876"
type input "0"
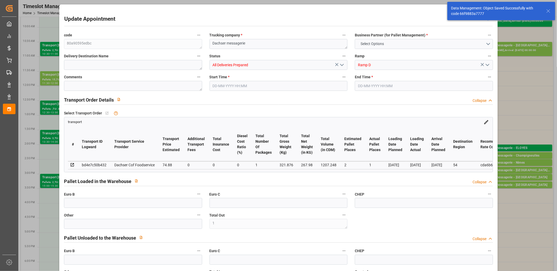
type input "4710.8598"
type input "0"
type input "21"
type input "35"
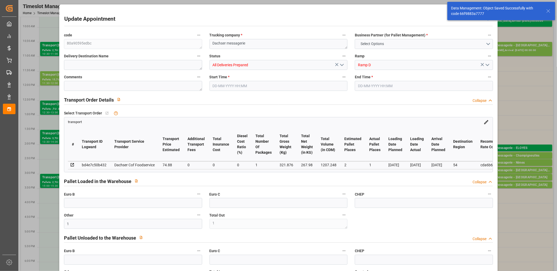
type input "28-08-2025 14:15"
type input "28-08-2025 14:30"
type input "27-08-2025 11:54"
type input "27-08-2025 11:41"
type input "03-09-2025"
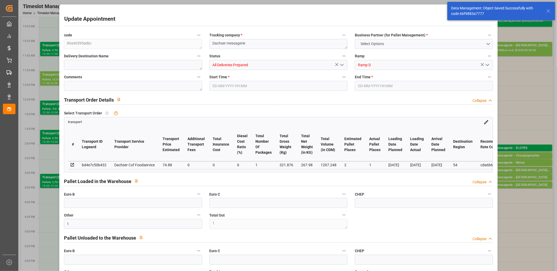
type input "[DATE]"
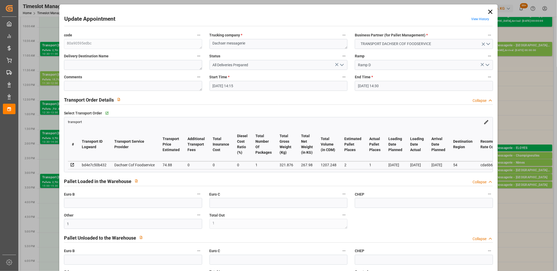
click at [340, 66] on icon "open menu" at bounding box center [342, 65] width 6 height 6
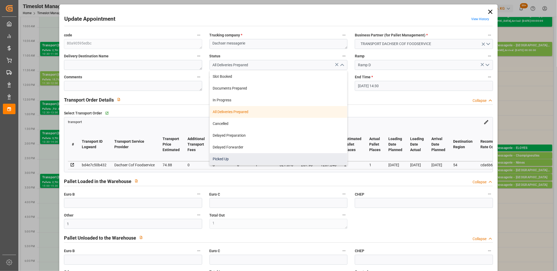
click at [288, 159] on div "Picked Up" at bounding box center [279, 159] width 138 height 12
type input "Picked Up"
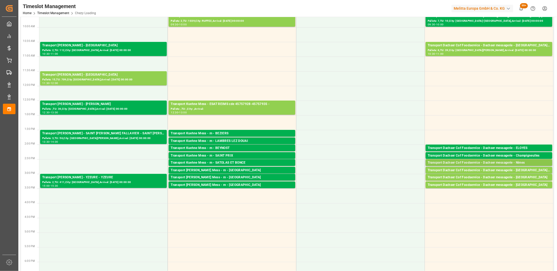
click at [444, 163] on div "Transport Dachser Cof Foodservice - Dachser messagerie - Nimes" at bounding box center [489, 162] width 122 height 5
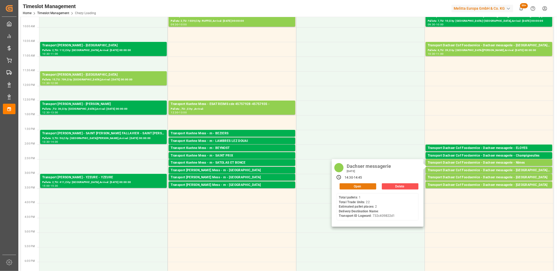
click at [362, 186] on button "Open" at bounding box center [358, 187] width 37 height 6
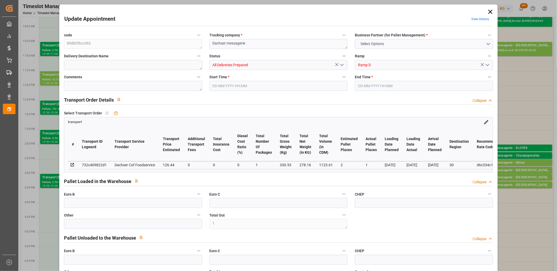
type input "1"
type input "2"
type input "1"
type input "126.44"
type input "0"
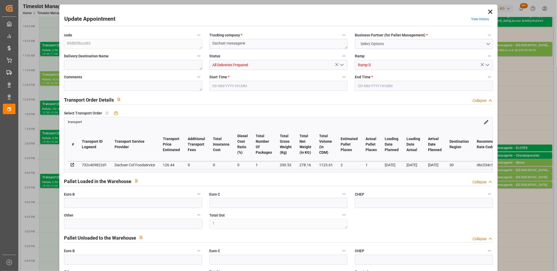
type input "0"
type input "123.0893"
type input "-3.3507"
type input "1"
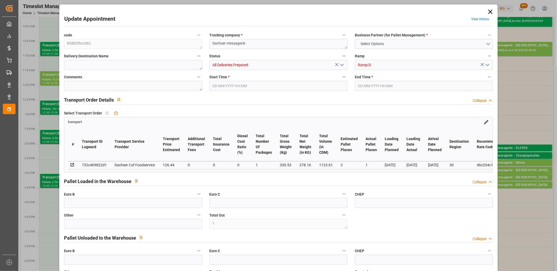
type input "278.16"
type input "379.42"
type input "1123.61"
type input "30"
click at [341, 66] on polyline "open menu" at bounding box center [341, 65] width 3 height 2
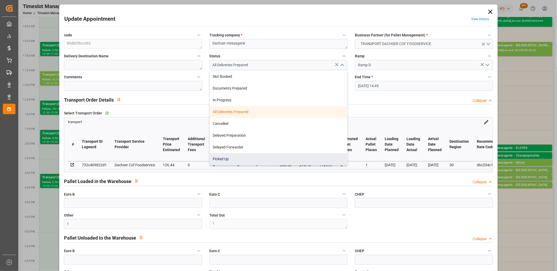
click at [296, 154] on div "Picked Up" at bounding box center [279, 159] width 138 height 12
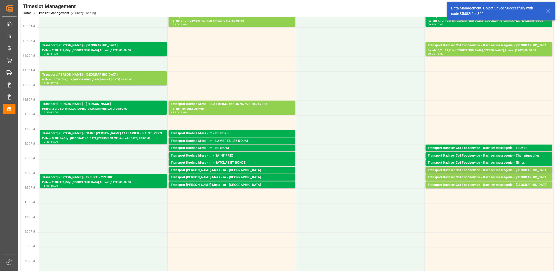
click at [463, 171] on div "Transport Dachser Cof Foodservice - Dachser messagerie - [GEOGRAPHIC_DATA], [GE…" at bounding box center [489, 170] width 122 height 5
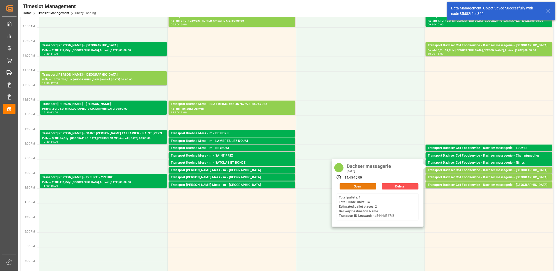
click at [369, 186] on button "Open" at bounding box center [358, 187] width 37 height 6
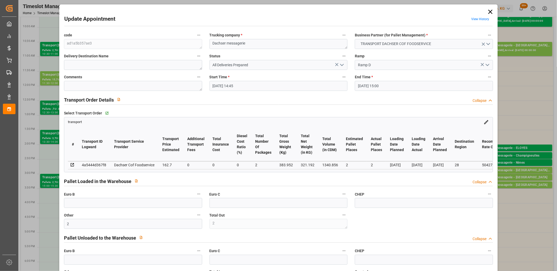
click at [342, 65] on polyline "open menu" at bounding box center [341, 65] width 3 height 2
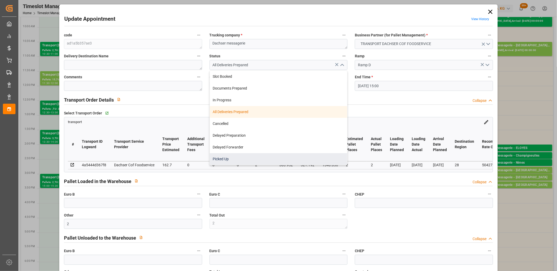
click at [284, 156] on div "Picked Up" at bounding box center [279, 159] width 138 height 12
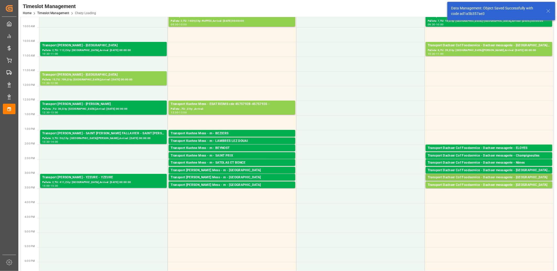
click at [438, 178] on div "Transport Dachser Cof Foodservice - Dachser messagerie - [GEOGRAPHIC_DATA]" at bounding box center [489, 177] width 122 height 5
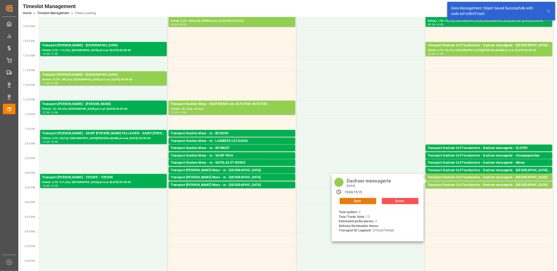
click at [370, 199] on button "Open" at bounding box center [358, 201] width 37 height 6
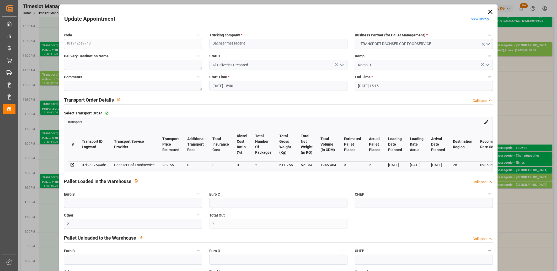
click at [342, 66] on icon "open menu" at bounding box center [342, 65] width 6 height 6
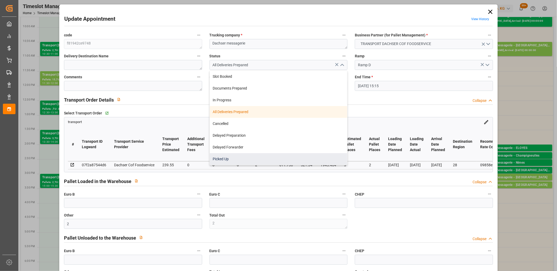
click at [285, 157] on div "Picked Up" at bounding box center [279, 159] width 138 height 12
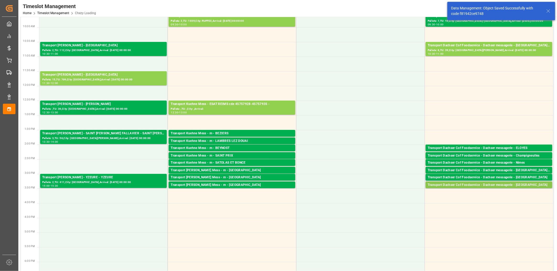
click at [434, 186] on div "Transport Dachser Cof Foodservice - Dachser messagerie - [GEOGRAPHIC_DATA]" at bounding box center [489, 185] width 122 height 5
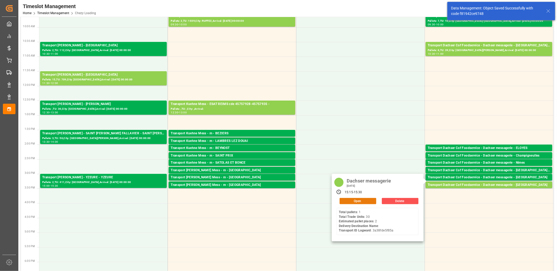
click at [346, 202] on button "Open" at bounding box center [358, 201] width 37 height 6
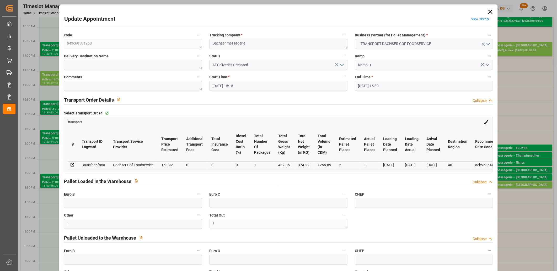
click at [340, 64] on icon "open menu" at bounding box center [342, 65] width 6 height 6
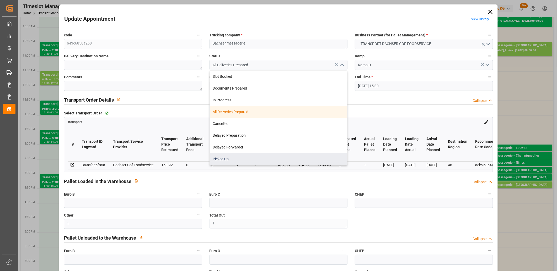
click at [281, 158] on div "Picked Up" at bounding box center [279, 159] width 138 height 12
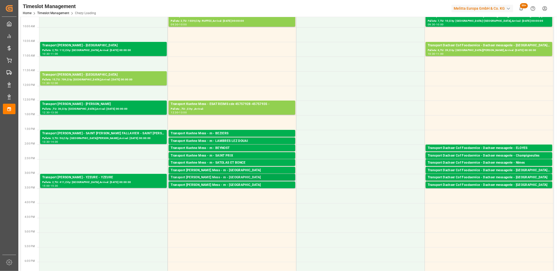
click at [206, 178] on div "Transport [PERSON_NAME] Mess - m - [GEOGRAPHIC_DATA]" at bounding box center [232, 177] width 122 height 5
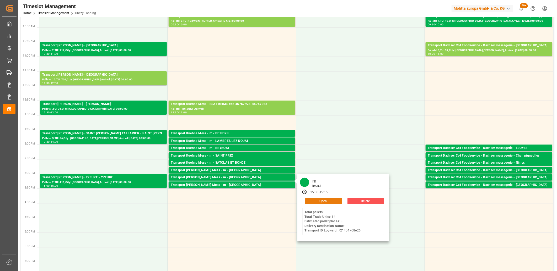
click at [308, 201] on button "Open" at bounding box center [323, 201] width 37 height 6
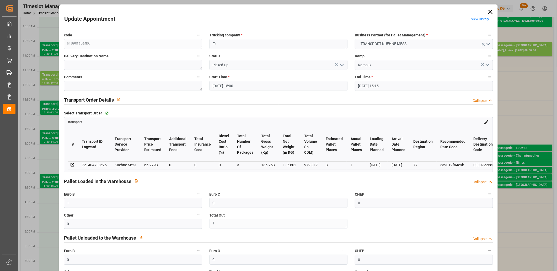
click at [490, 12] on icon at bounding box center [490, 11] width 7 height 7
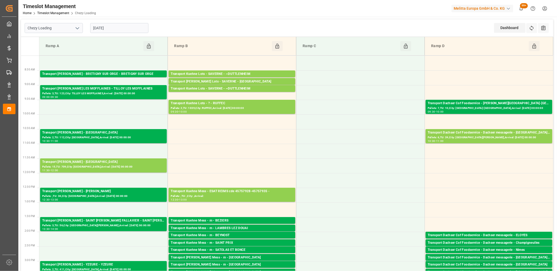
click at [124, 30] on input "[DATE]" at bounding box center [119, 28] width 58 height 10
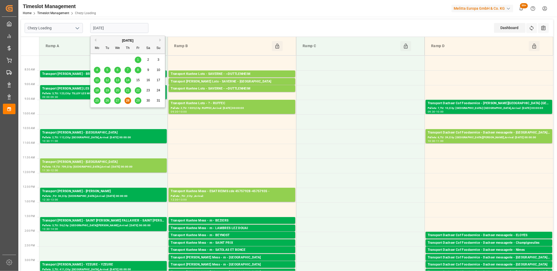
click at [138, 101] on span "29" at bounding box center [137, 101] width 3 height 4
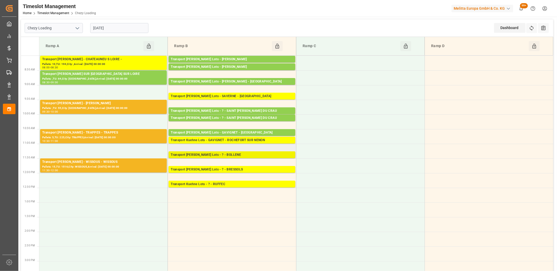
click at [218, 155] on div "Transport [PERSON_NAME] Lots - ? - BOLLENE" at bounding box center [232, 155] width 122 height 5
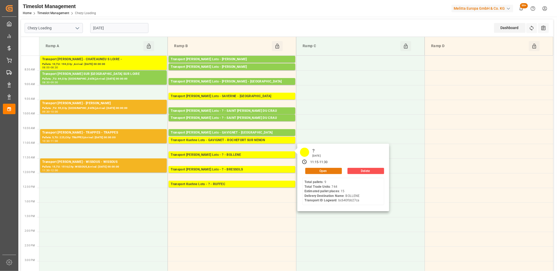
click at [319, 171] on button "Open" at bounding box center [323, 171] width 37 height 6
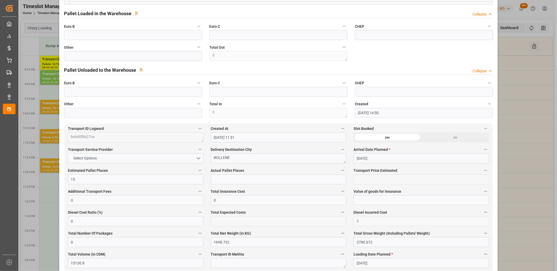
scroll to position [175, 0]
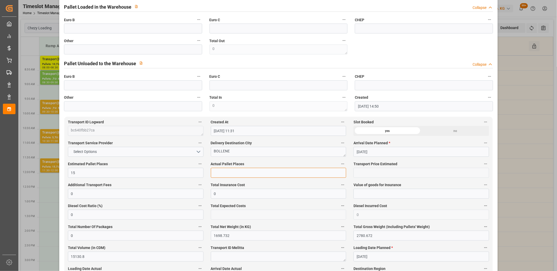
click at [235, 175] on input "text" at bounding box center [279, 173] width 136 height 10
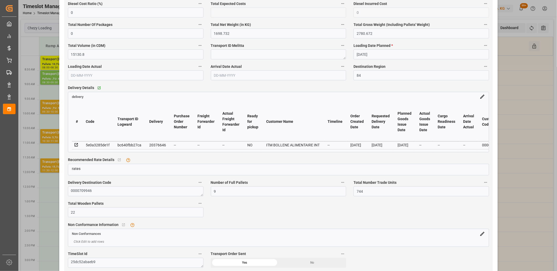
scroll to position [408, 0]
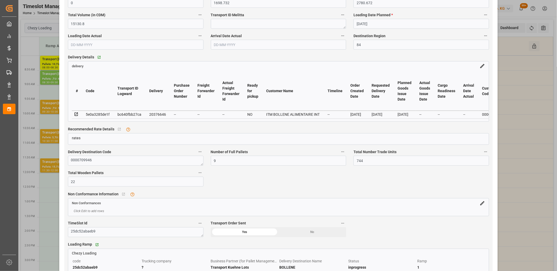
click at [77, 115] on icon at bounding box center [76, 114] width 5 height 5
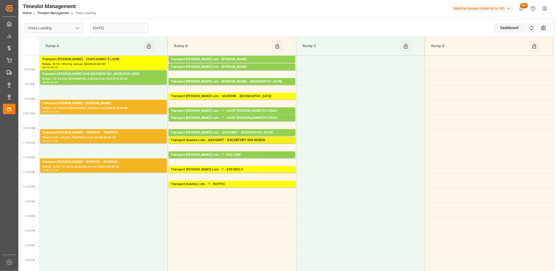
click at [215, 140] on div "Transport Kuehne Lots - GAVIGNET - ROCHEFORT SUR NENON" at bounding box center [232, 140] width 122 height 5
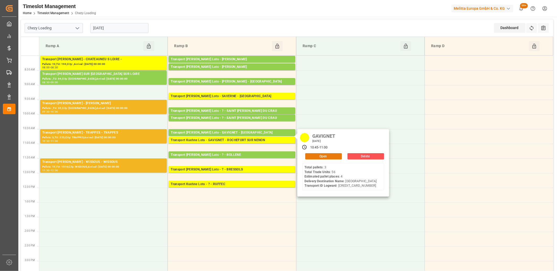
click at [308, 157] on button "Open" at bounding box center [323, 156] width 37 height 6
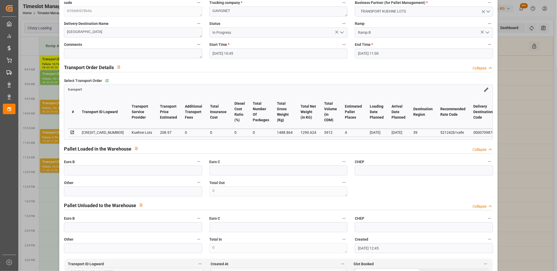
scroll to position [146, 0]
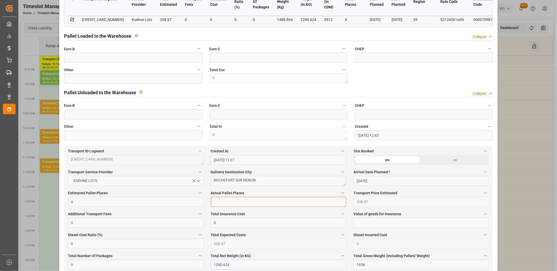
click at [235, 203] on input "text" at bounding box center [279, 202] width 136 height 10
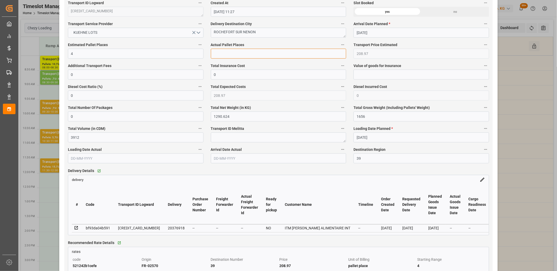
scroll to position [320, 0]
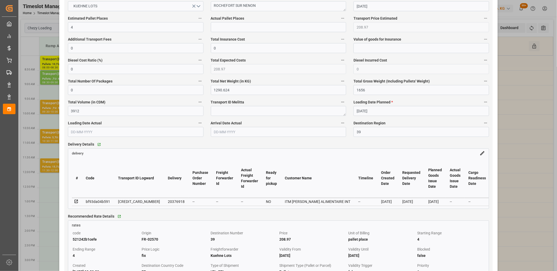
click at [76, 203] on icon at bounding box center [76, 202] width 5 height 5
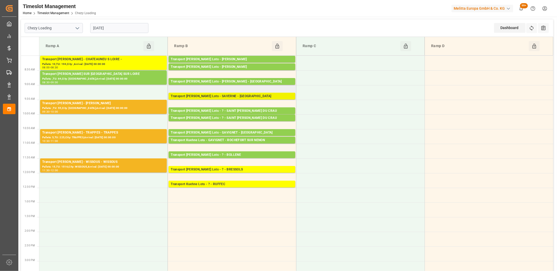
click at [230, 98] on div "Transport [PERSON_NAME] Lots - SAVERNE - [GEOGRAPHIC_DATA]" at bounding box center [232, 96] width 122 height 5
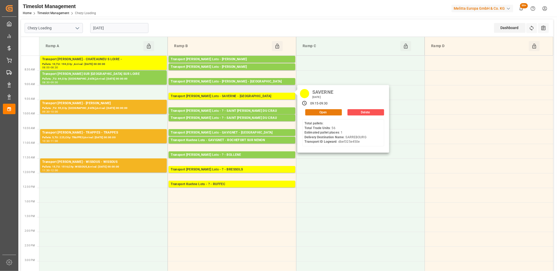
click at [310, 112] on button "Open" at bounding box center [323, 112] width 37 height 6
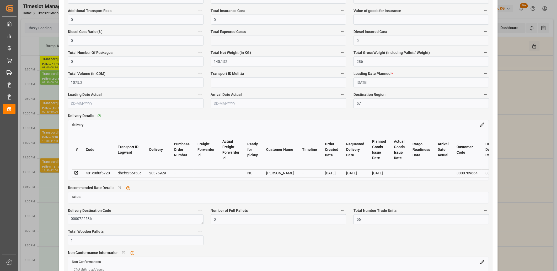
scroll to position [350, 0]
click at [74, 174] on icon at bounding box center [75, 172] width 3 height 3
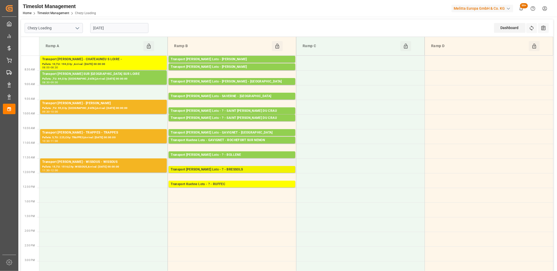
click at [203, 170] on div "Transport [PERSON_NAME] Lots - ? - BRESSOLS" at bounding box center [232, 169] width 122 height 5
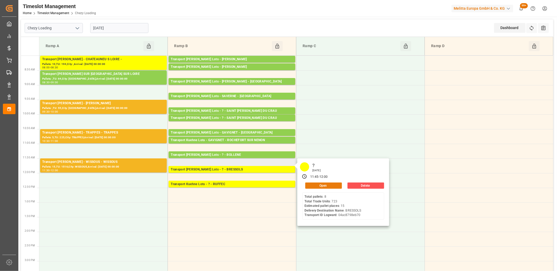
click at [310, 185] on button "Open" at bounding box center [323, 186] width 37 height 6
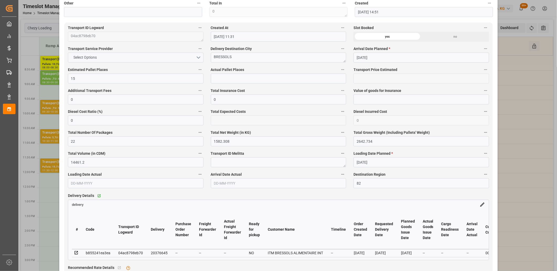
scroll to position [320, 0]
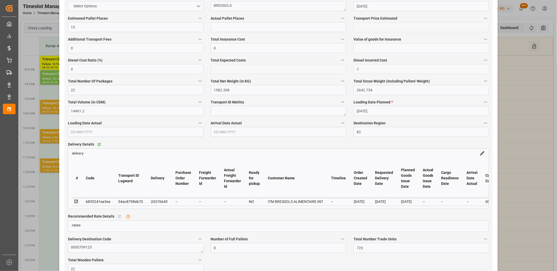
click at [76, 201] on icon at bounding box center [75, 201] width 3 height 3
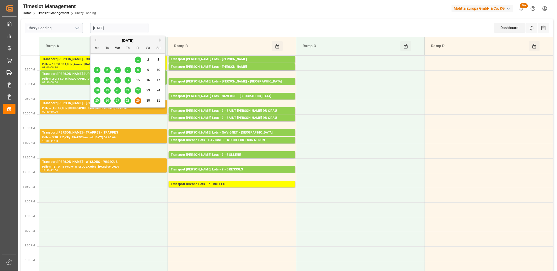
click at [128, 33] on input "[DATE]" at bounding box center [119, 28] width 58 height 10
click at [127, 100] on span "28" at bounding box center [127, 101] width 3 height 4
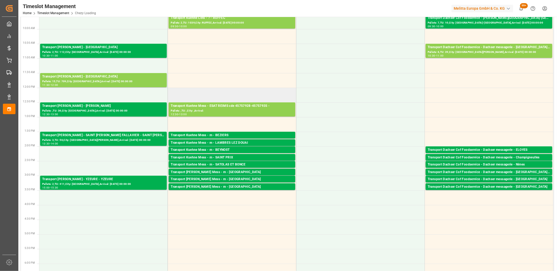
scroll to position [0, 0]
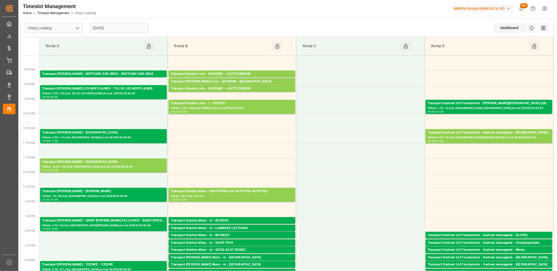
click at [142, 30] on input "[DATE]" at bounding box center [119, 28] width 58 height 10
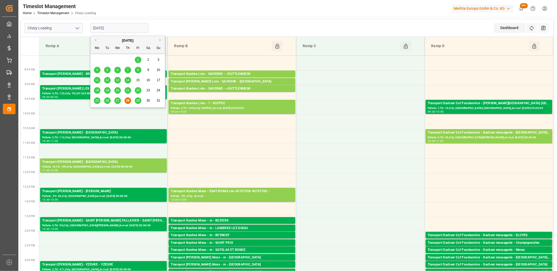
click at [138, 98] on div "29" at bounding box center [138, 101] width 7 height 6
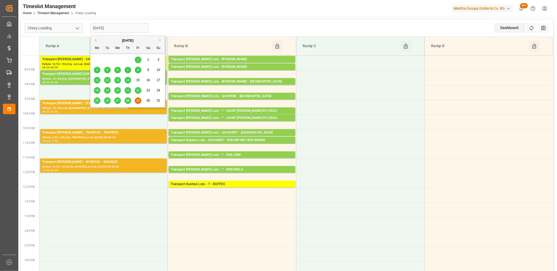
click at [128, 28] on input "[DATE]" at bounding box center [119, 28] width 58 height 10
click at [161, 40] on button "Next Month" at bounding box center [160, 40] width 3 height 3
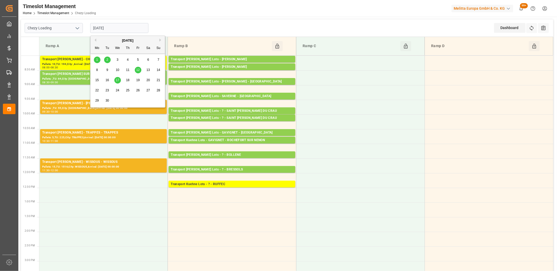
click at [96, 61] on span "1" at bounding box center [97, 60] width 2 height 4
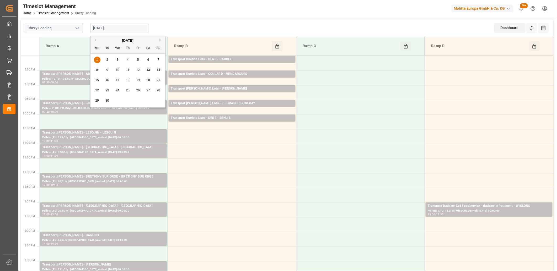
click at [137, 32] on input "01-09-2025" at bounding box center [119, 28] width 58 height 10
click at [106, 61] on div "2" at bounding box center [107, 60] width 7 height 6
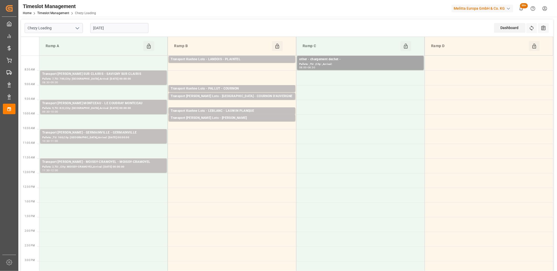
click at [125, 28] on input "02-09-2025" at bounding box center [119, 28] width 58 height 10
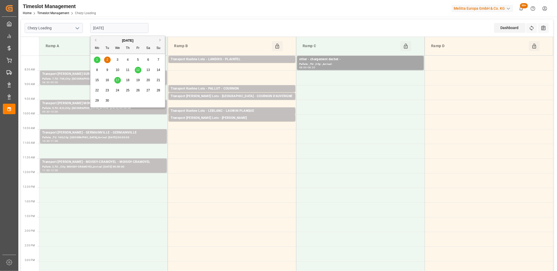
click at [137, 70] on span "12" at bounding box center [137, 70] width 3 height 4
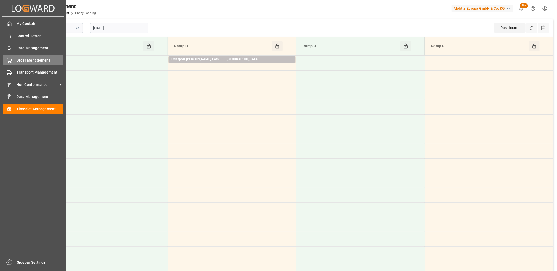
click at [4, 60] on div at bounding box center [7, 61] width 9 height 6
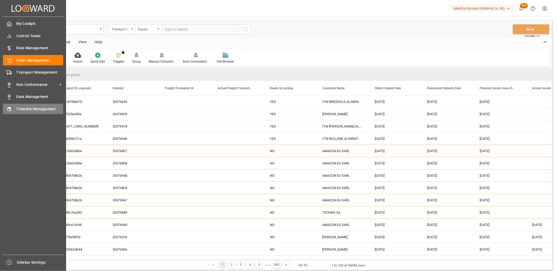
click at [15, 109] on div "Timeslot Management Timeslot Management" at bounding box center [33, 109] width 60 height 10
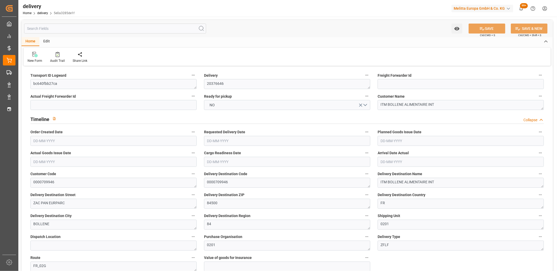
type input "[DATE]"
type input "22-08-2025 11:00"
click at [217, 103] on span "NO" at bounding box center [212, 106] width 10 height 6
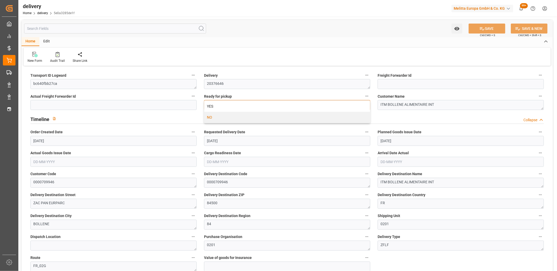
click at [217, 103] on div "YES" at bounding box center [287, 106] width 166 height 11
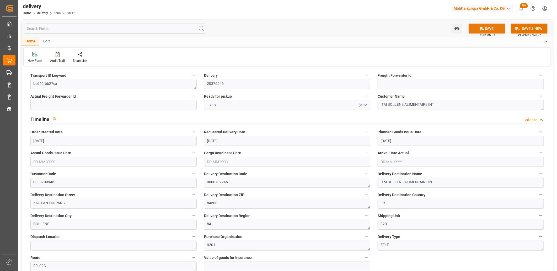
click at [496, 29] on button "SAVE" at bounding box center [487, 29] width 37 height 10
type input "1290.624"
type input "1656"
type input "3912"
type input "56"
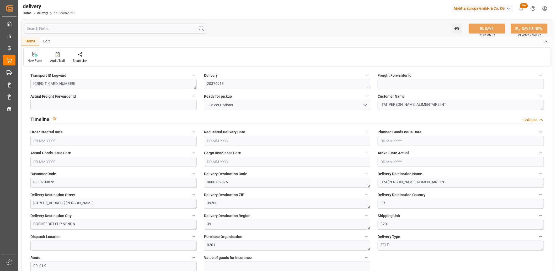
type input "4"
type input "3"
type input "4"
type input "0"
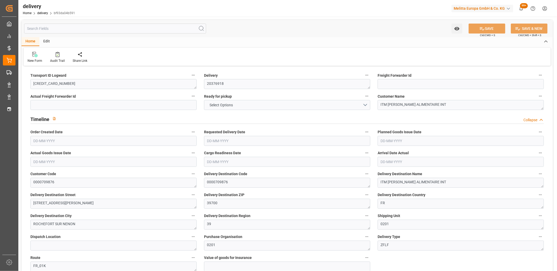
type input "0"
type input "208.97"
type input "7.35"
type input "20.16"
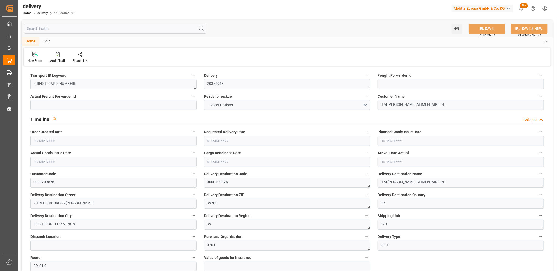
type input "1.5"
type input "1.3"
type input "0"
type input "6"
type input "1488.864"
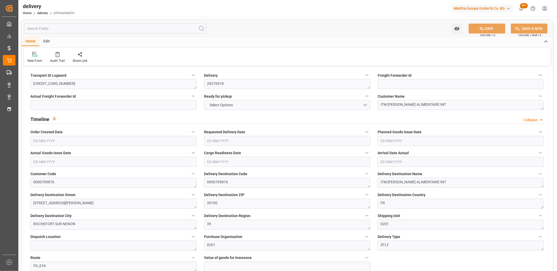
type input "101"
type input "4295.2471"
type input "0.2756"
type input "0"
type input "[DATE]"
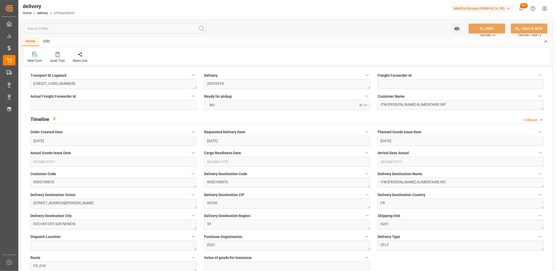
type input "[DATE]"
type input "27-08-2025 11:01"
click at [221, 108] on button "NO" at bounding box center [287, 105] width 166 height 10
click at [221, 108] on div "YES" at bounding box center [287, 106] width 166 height 11
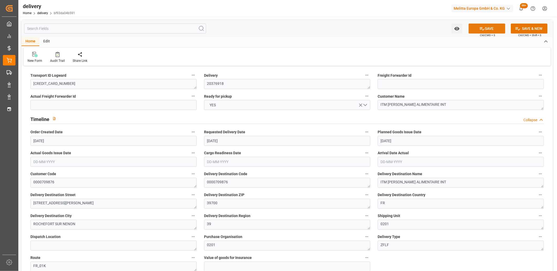
click at [473, 30] on button "SAVE" at bounding box center [487, 29] width 37 height 10
type input "145.152"
type input "286"
type input "1075.2"
type input "56"
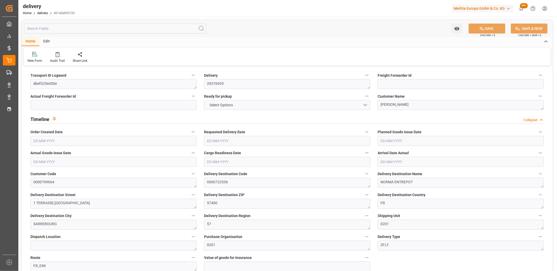
type input "1"
type input "0"
type input "1"
type input "0"
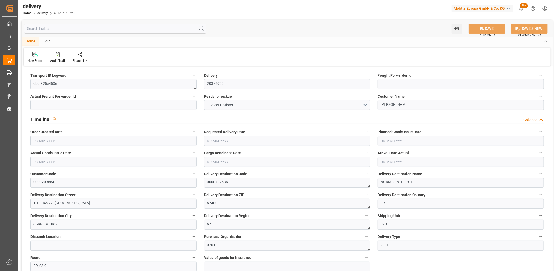
type input "0"
type input "127.3"
type input "0"
type input "20.16"
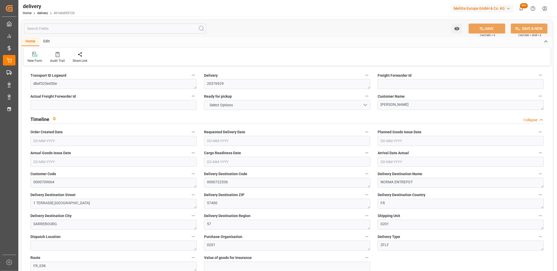
type input "1.5"
type input "1.3"
type input "0"
type input "1.5"
type input "247.296"
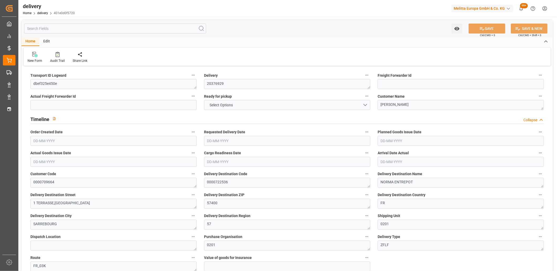
type input "101"
type input "825.0794"
type input "0.0529"
type input "0"
type input "27-08-2025"
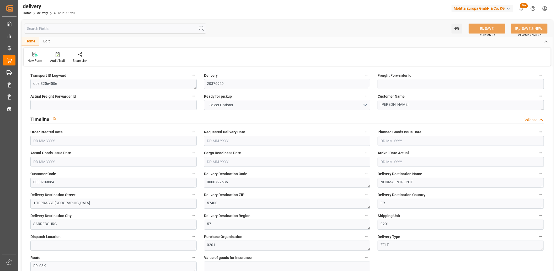
type input "02-09-2025"
type input "[DATE]"
type input "27-08-2025 11:00"
click at [221, 106] on button "NO" at bounding box center [287, 105] width 166 height 10
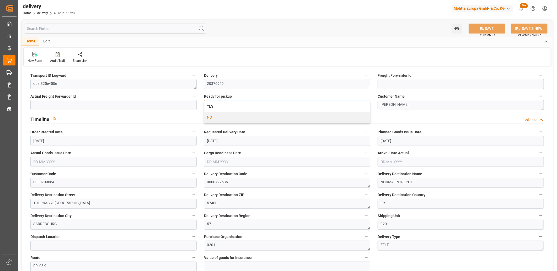
click at [221, 106] on div "YES" at bounding box center [287, 106] width 166 height 11
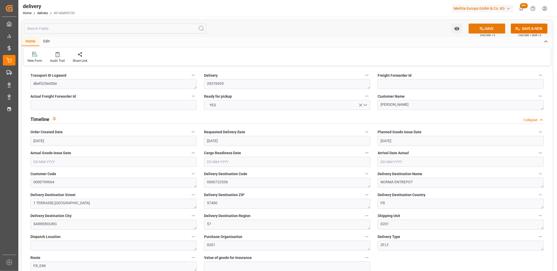
click at [481, 29] on icon at bounding box center [482, 28] width 5 height 3
type input "[DATE]"
type input "[DATE] 11:00"
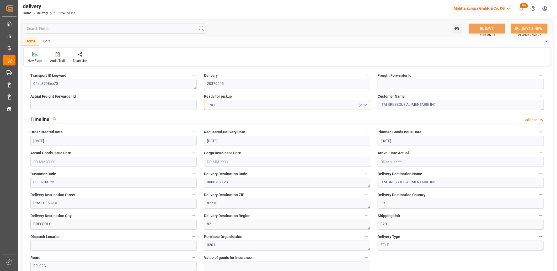
click at [216, 106] on span "NO" at bounding box center [212, 106] width 10 height 6
click at [216, 106] on div "YES" at bounding box center [287, 106] width 166 height 11
click at [481, 27] on icon at bounding box center [482, 29] width 6 height 6
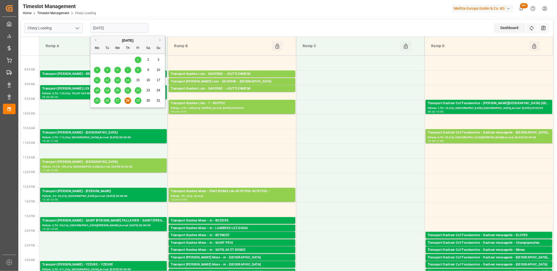
click at [126, 27] on input "[DATE]" at bounding box center [119, 28] width 58 height 10
click at [161, 40] on button "Next Month" at bounding box center [160, 40] width 3 height 3
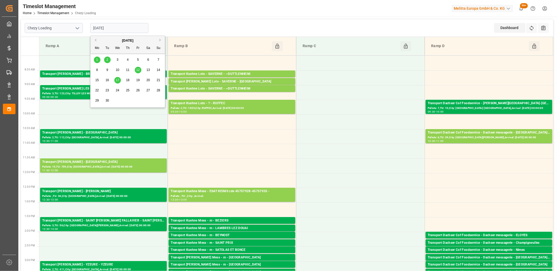
click at [108, 59] on span "2" at bounding box center [107, 60] width 2 height 4
type input "[DATE]"
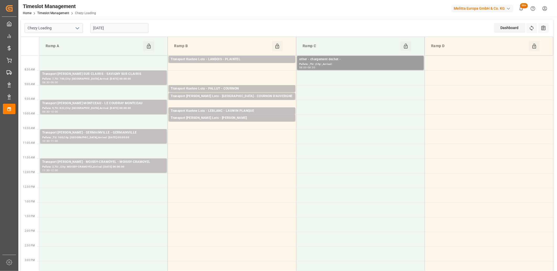
click at [337, 64] on div "Pallets: ,TU: ,City: ,Arrival:" at bounding box center [360, 64] width 122 height 4
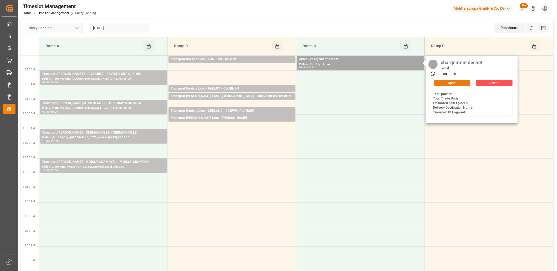
click at [454, 82] on button "Open" at bounding box center [452, 83] width 37 height 6
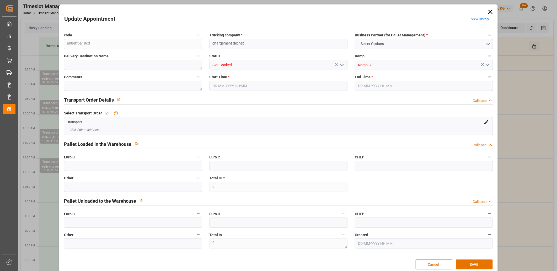
type input "0"
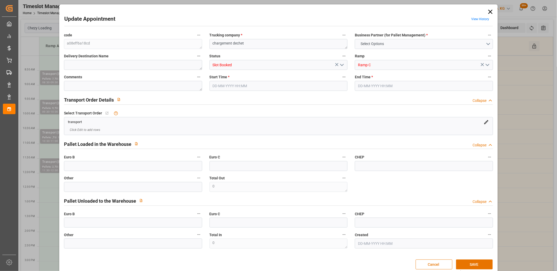
type input "0"
type input "02-09-2025 08:00"
type input "02-09-2025 08:30"
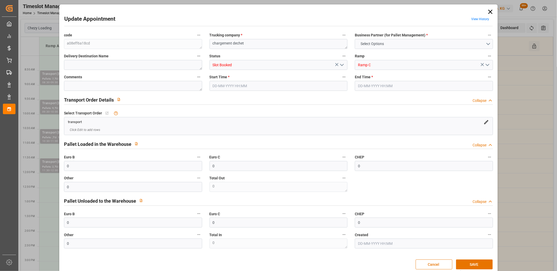
type input "27-08-2025 10:31"
click at [210, 42] on textarea "chargement dechet" at bounding box center [279, 44] width 138 height 10
drag, startPoint x: 236, startPoint y: 43, endPoint x: 208, endPoint y: 40, distance: 28.7
click at [208, 40] on div "Trucking company * KUEHNE LOT / chargement dechet" at bounding box center [279, 40] width 146 height 21
type textarea "chargement dechet"
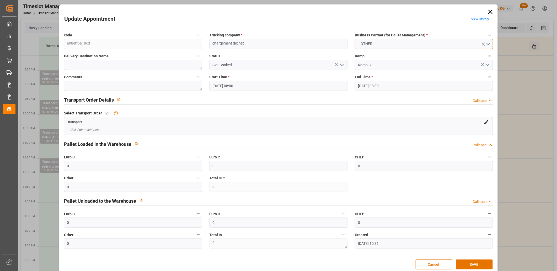
click at [487, 44] on button "OTHER" at bounding box center [424, 44] width 138 height 10
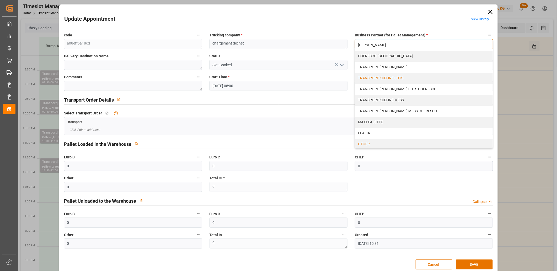
click at [399, 80] on div "TRANSPORT KUEHNE LOTS" at bounding box center [424, 78] width 138 height 11
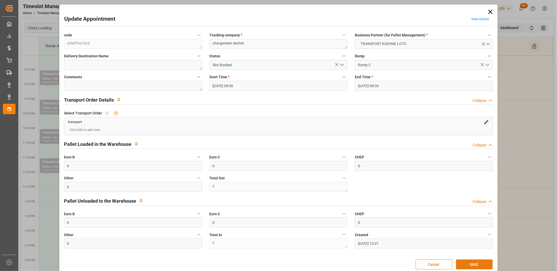
click at [472, 267] on button "SAVE" at bounding box center [474, 265] width 37 height 10
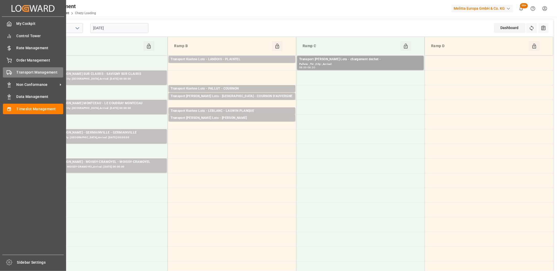
click at [9, 76] on div "Transport Management Transport Management" at bounding box center [33, 72] width 60 height 10
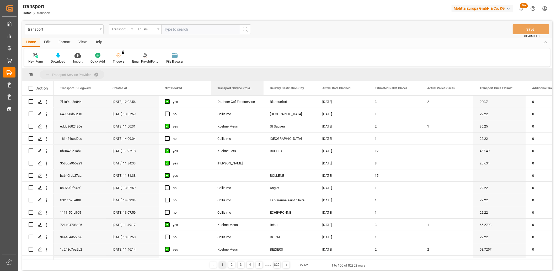
drag, startPoint x: 233, startPoint y: 89, endPoint x: 231, endPoint y: 79, distance: 10.8
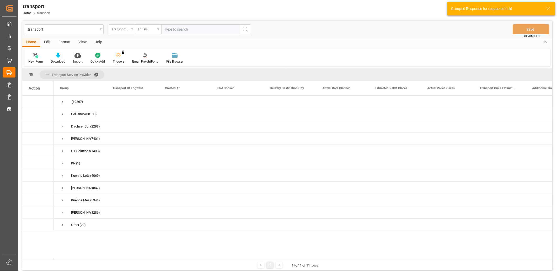
click at [130, 32] on div "Transport ID Logward" at bounding box center [122, 29] width 26 height 10
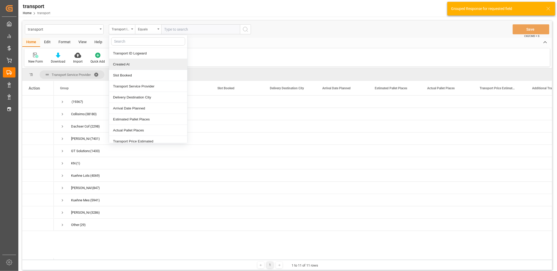
click at [130, 66] on div "Created At" at bounding box center [148, 64] width 78 height 11
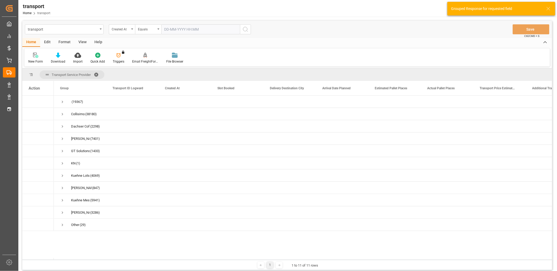
click at [185, 32] on input "text" at bounding box center [200, 29] width 79 height 10
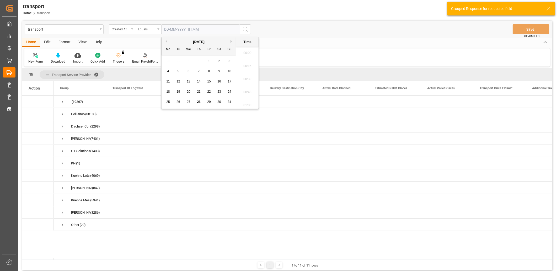
scroll to position [539, 0]
click at [189, 101] on span "27" at bounding box center [188, 102] width 3 height 4
type input "27-08-2025 00:00"
click at [247, 30] on icon "search button" at bounding box center [245, 29] width 6 height 6
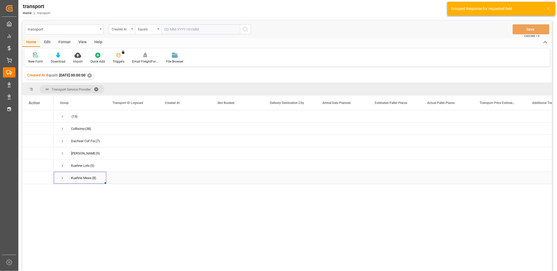
click at [62, 179] on span "Press SPACE to select this row." at bounding box center [62, 178] width 5 height 5
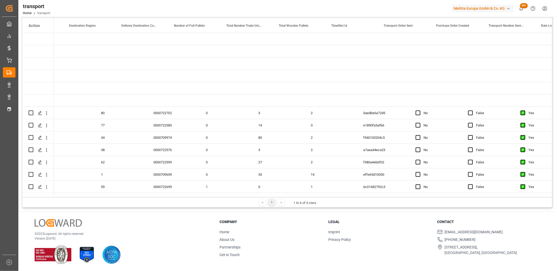
scroll to position [0, 1197]
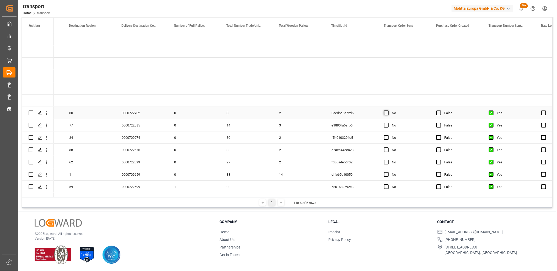
click at [387, 114] on span "Press SPACE to select this row." at bounding box center [386, 113] width 5 height 5
click at [388, 111] on input "Press SPACE to select this row." at bounding box center [388, 111] width 0 height 0
click at [387, 125] on span "Press SPACE to select this row." at bounding box center [386, 125] width 5 height 5
click at [388, 123] on input "Press SPACE to select this row." at bounding box center [388, 123] width 0 height 0
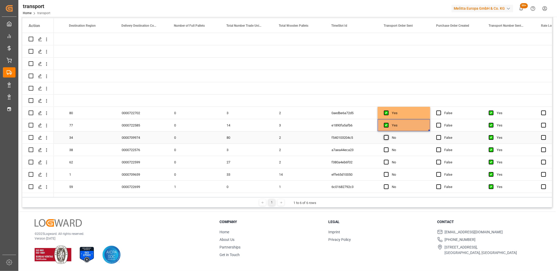
click at [386, 137] on span "Press SPACE to select this row." at bounding box center [386, 137] width 5 height 5
click at [388, 135] on input "Press SPACE to select this row." at bounding box center [388, 135] width 0 height 0
click at [387, 149] on span "Press SPACE to select this row." at bounding box center [386, 150] width 5 height 5
click at [388, 148] on input "Press SPACE to select this row." at bounding box center [388, 148] width 0 height 0
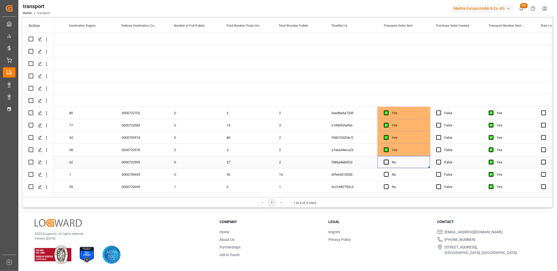
click at [387, 161] on span "Press SPACE to select this row." at bounding box center [386, 162] width 5 height 5
click at [388, 160] on input "Press SPACE to select this row." at bounding box center [388, 160] width 0 height 0
click at [387, 174] on span "Press SPACE to select this row." at bounding box center [386, 174] width 5 height 5
click at [388, 172] on input "Press SPACE to select this row." at bounding box center [388, 172] width 0 height 0
click at [387, 188] on span "Press SPACE to select this row." at bounding box center [386, 187] width 5 height 5
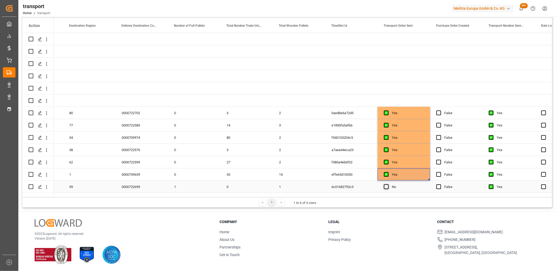
click at [388, 185] on input "Press SPACE to select this row." at bounding box center [388, 185] width 0 height 0
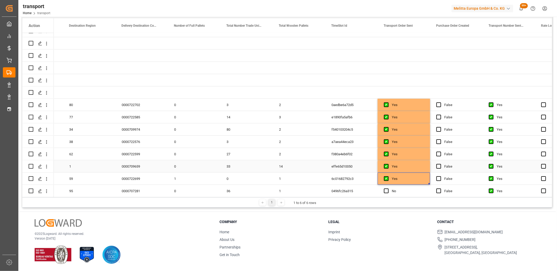
scroll to position [11, 0]
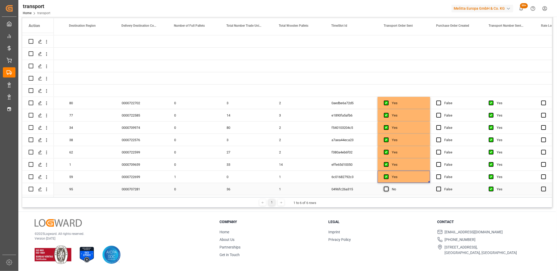
click at [385, 187] on span "Press SPACE to select this row." at bounding box center [386, 189] width 5 height 5
click at [388, 187] on input "Press SPACE to select this row." at bounding box center [388, 187] width 0 height 0
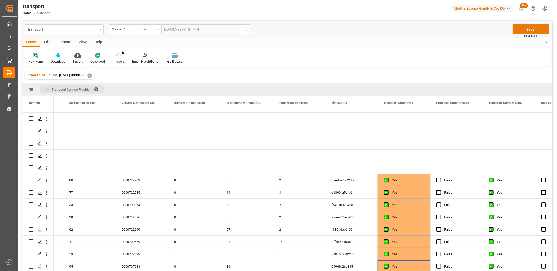
click at [521, 28] on button "Save" at bounding box center [531, 29] width 37 height 10
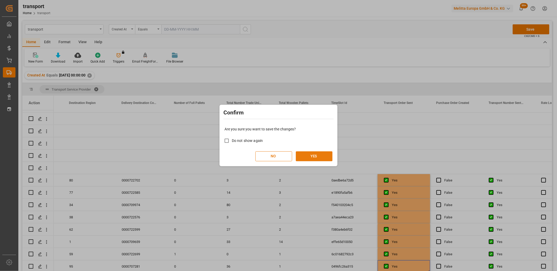
click at [326, 156] on button "YES" at bounding box center [314, 157] width 37 height 10
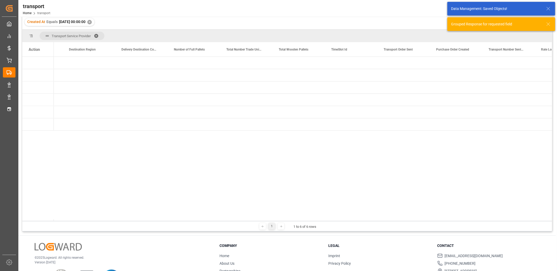
scroll to position [58, 0]
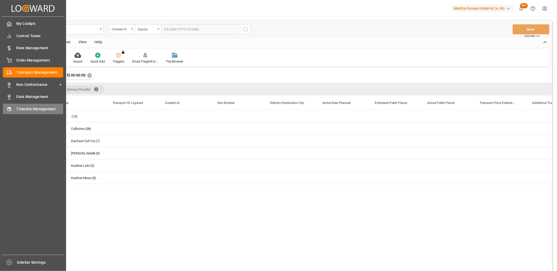
click at [9, 112] on div "Timeslot Management Timeslot Management" at bounding box center [33, 109] width 60 height 10
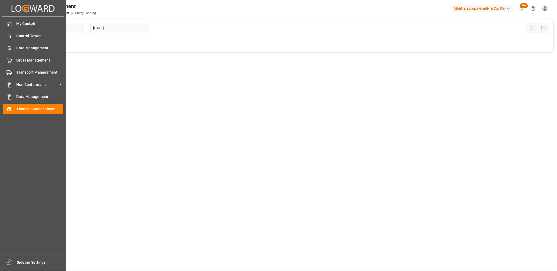
type input "Chezy Loading"
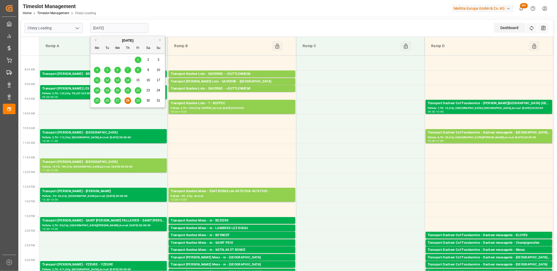
click at [130, 28] on input "[DATE]" at bounding box center [119, 28] width 58 height 10
click at [160, 38] on div "August 2025" at bounding box center [127, 40] width 74 height 5
click at [160, 40] on button "Next Month" at bounding box center [160, 40] width 3 height 3
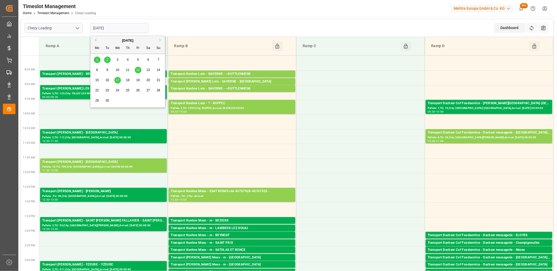
click at [97, 61] on span "1" at bounding box center [97, 60] width 2 height 4
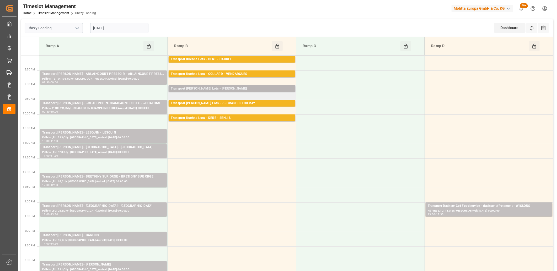
click at [234, 87] on div "Transport Kuehne Lots - ANTOINE - CARQUEFOU" at bounding box center [232, 88] width 122 height 5
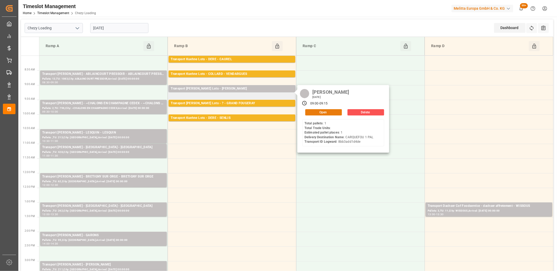
click at [310, 110] on button "Open" at bounding box center [323, 112] width 37 height 6
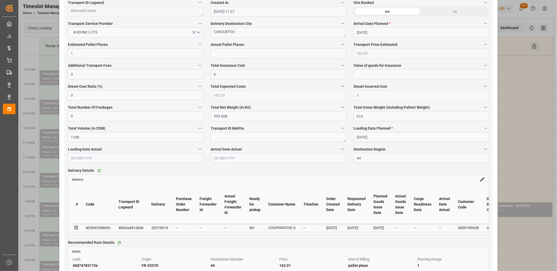
scroll to position [350, 0]
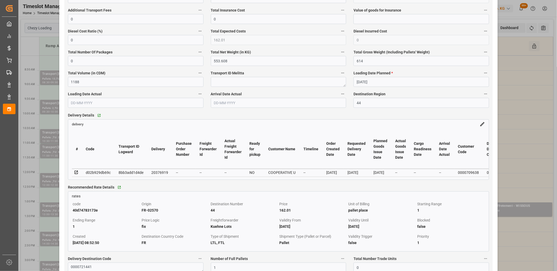
click at [154, 173] on div "20376919" at bounding box center [159, 173] width 17 height 6
copy div "20376919"
click at [75, 174] on icon at bounding box center [75, 172] width 3 height 3
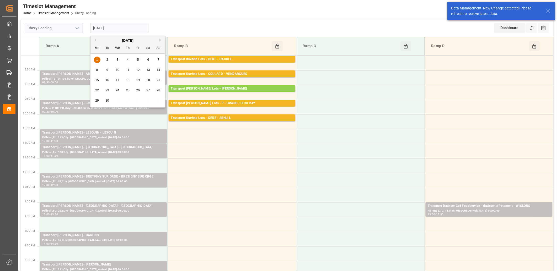
click at [138, 29] on input "[DATE]" at bounding box center [119, 28] width 58 height 10
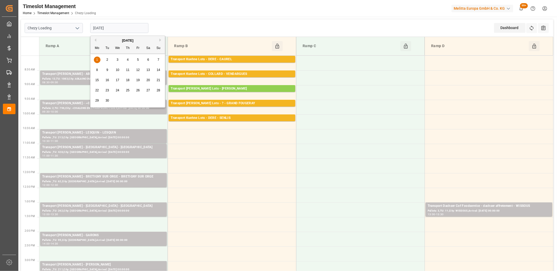
click at [95, 41] on button "Previous Month" at bounding box center [94, 40] width 3 height 3
click at [139, 101] on span "29" at bounding box center [137, 101] width 3 height 4
type input "[DATE]"
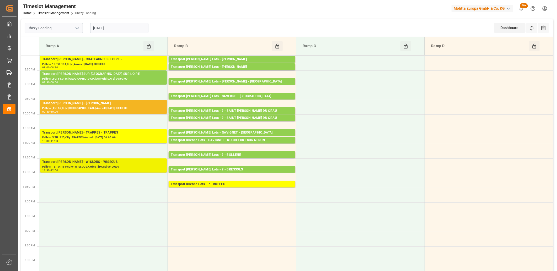
click at [105, 167] on div "Pallets: 15,TU: 1516,City: WISSOUS,Arrival: 2025-09-01 00:00:00" at bounding box center [103, 167] width 122 height 4
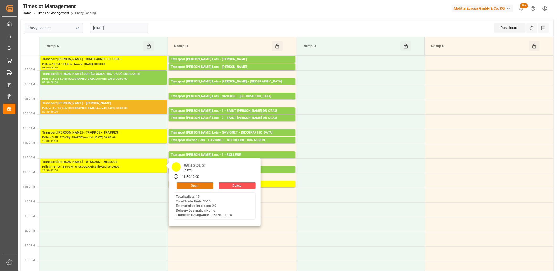
click at [182, 187] on button "Open" at bounding box center [195, 186] width 37 height 6
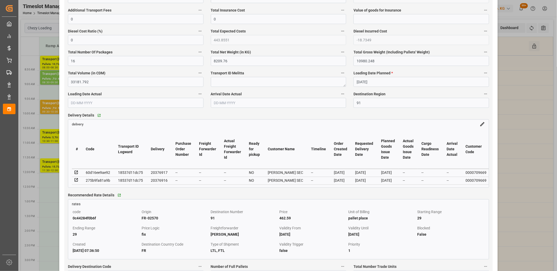
click at [76, 172] on icon at bounding box center [76, 172] width 5 height 5
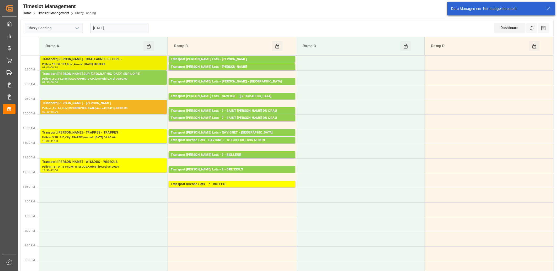
click at [107, 62] on div "Pallets: 10,TU: 194,City: ,Arrival: 2025-09-01 00:00:00" at bounding box center [103, 64] width 122 height 4
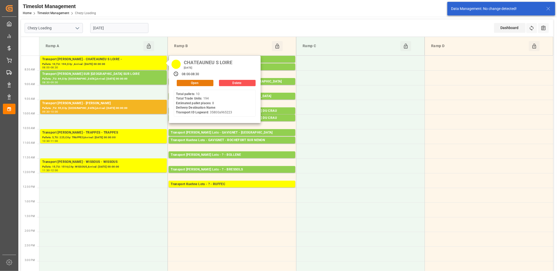
click at [180, 83] on button "Open" at bounding box center [195, 83] width 37 height 6
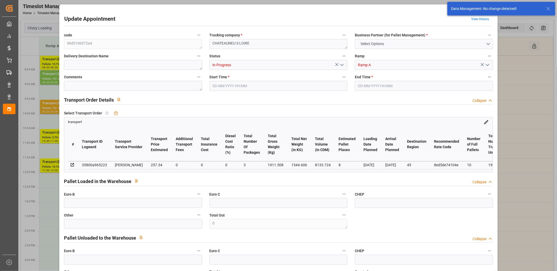
type input "8"
type input "257.34"
type input "0"
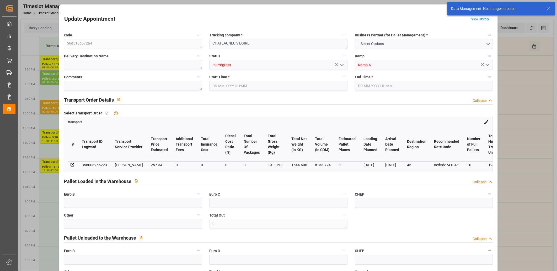
type input "246.9177"
type input "-10.4223"
type input "3"
type input "1544.606"
type input "2459.948"
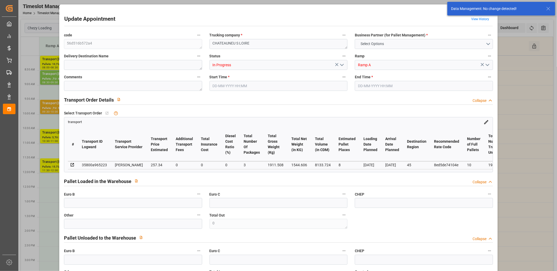
type input "8133.724"
type input "45"
type input "10"
type input "194"
type input "21"
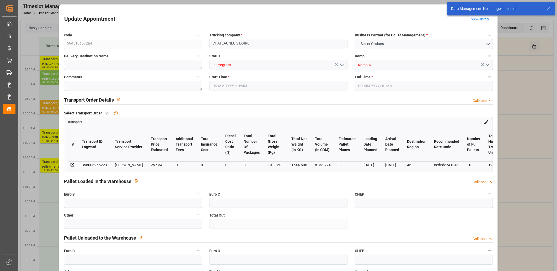
type input "101"
type input "1911.508"
type input "0"
type input "4710.8598"
type input "0"
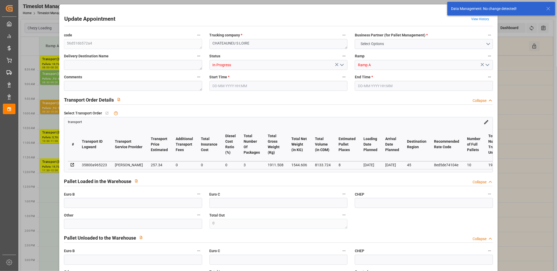
type input "0"
type input "21"
type input "35"
type input "29-08-2025 08:00"
type input "29-08-2025 08:30"
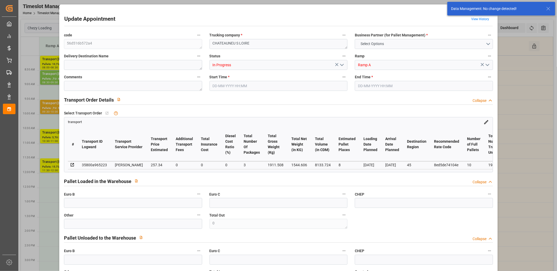
type input "27-08-2025 14:45"
type input "27-08-2025 11:34"
type input "[DATE]"
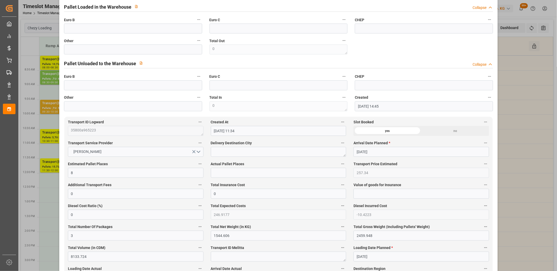
scroll to position [291, 0]
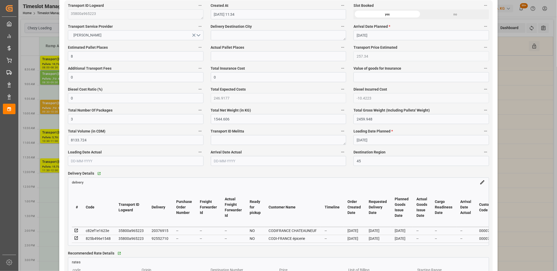
click at [75, 231] on icon at bounding box center [76, 231] width 5 height 5
click at [77, 239] on icon at bounding box center [75, 238] width 3 height 3
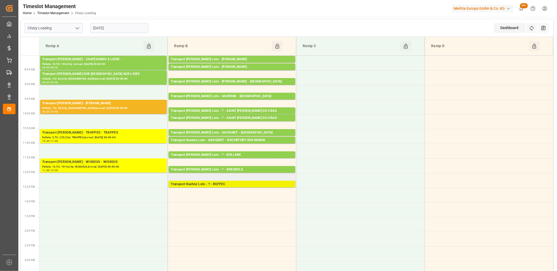
click at [212, 185] on div "Transport Kuehne Lots - ? - RUFFEC" at bounding box center [232, 184] width 122 height 5
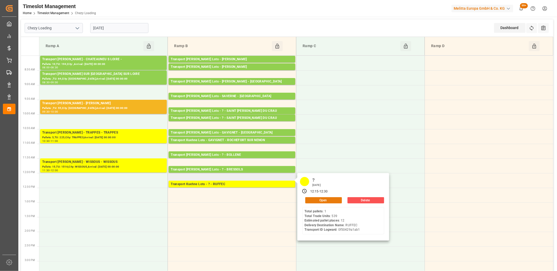
click at [314, 202] on button "Open" at bounding box center [323, 200] width 37 height 6
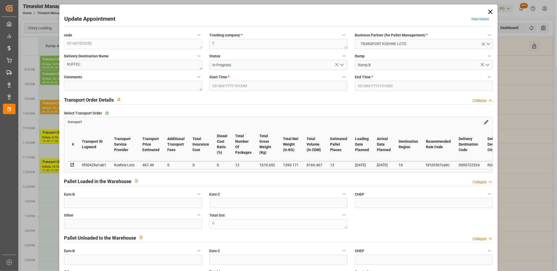
type input "29-08-2025 12:15"
type input "29-08-2025 12:30"
type input "27-08-2025 14:52"
type input "27-08-2025 11:27"
type input "02-09-2025"
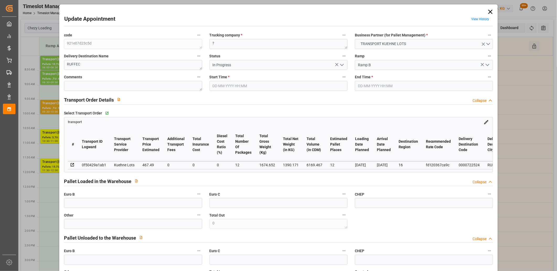
type input "[DATE]"
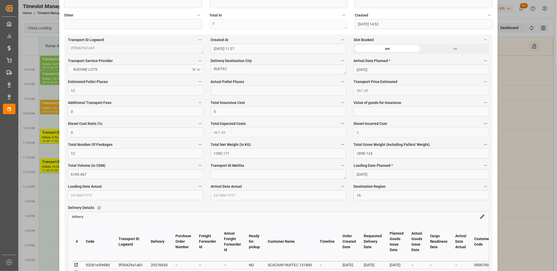
scroll to position [350, 0]
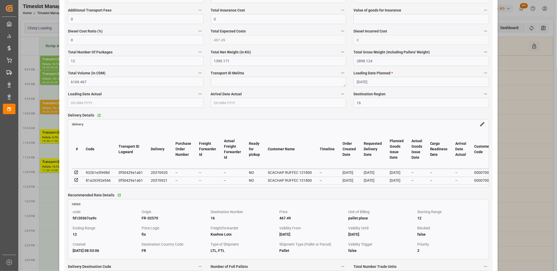
click at [75, 174] on icon at bounding box center [76, 172] width 5 height 5
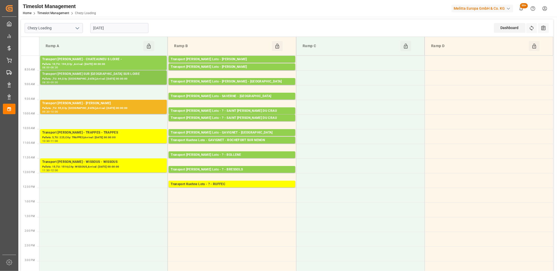
click at [121, 75] on div "Transport Delisle - CHATEAUNEUF SUR LOIRE - CHATEAUNEUF SUR LOIRE" at bounding box center [103, 74] width 122 height 5
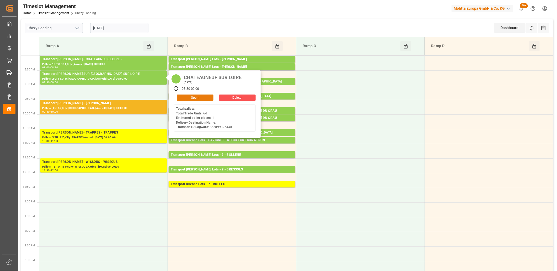
click at [190, 96] on button "Open" at bounding box center [195, 98] width 37 height 6
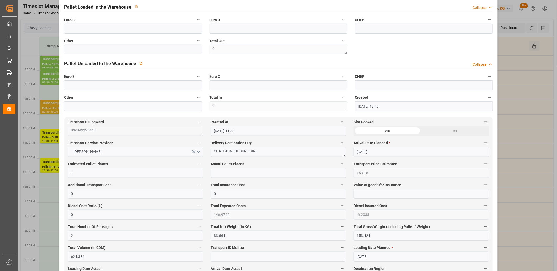
scroll to position [0, 0]
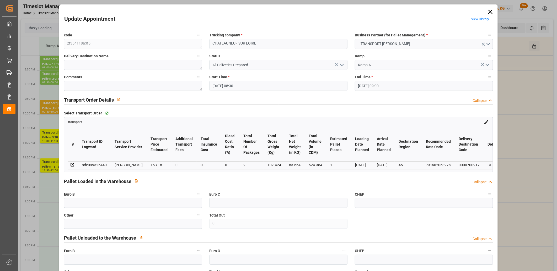
click at [490, 12] on icon at bounding box center [490, 11] width 7 height 7
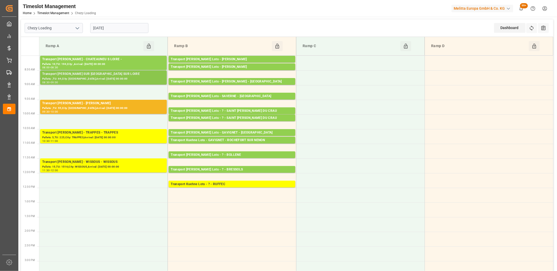
click at [105, 79] on div "Pallets: ,TU: 64,City: CHATEAUNEUF SUR LOIRE,Arrival: 2025-09-01 00:00:00" at bounding box center [103, 79] width 122 height 4
click at [104, 63] on div "Pallets: 10,TU: 194,City: ,Arrival: 2025-09-01 00:00:00" at bounding box center [103, 64] width 122 height 4
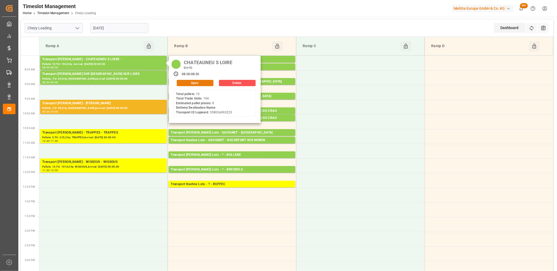
click at [178, 83] on button "Open" at bounding box center [195, 83] width 37 height 6
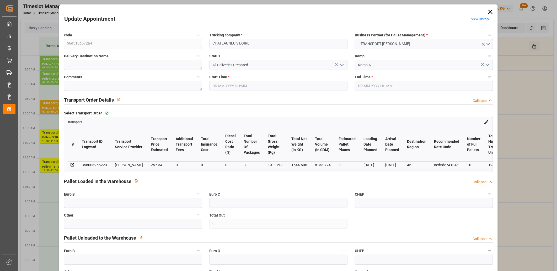
type input "29-08-2025 08:00"
type input "29-08-2025 08:30"
type input "27-08-2025 14:45"
type input "27-08-2025 11:34"
type input "[DATE]"
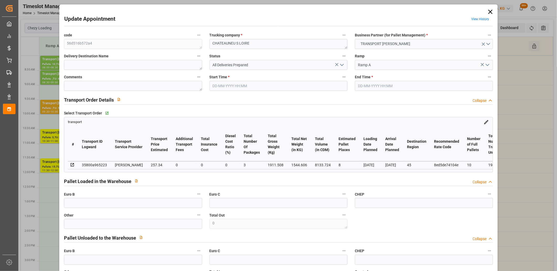
type input "[DATE]"
click at [96, 164] on div "35800a965223" at bounding box center [94, 165] width 25 height 6
copy div "35800a965223"
click at [488, 12] on icon at bounding box center [490, 11] width 7 height 7
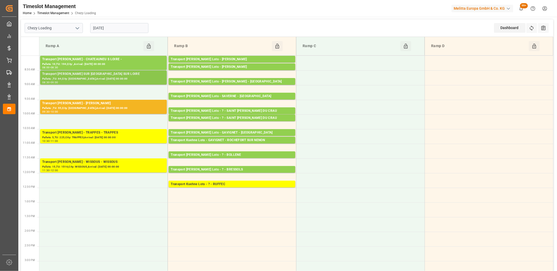
click at [110, 82] on div "08:30 - 09:00" at bounding box center [103, 82] width 122 height 3
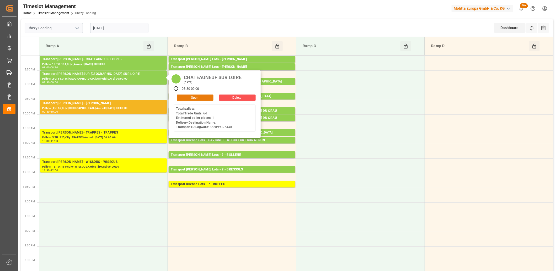
click at [182, 98] on button "Open" at bounding box center [195, 98] width 37 height 6
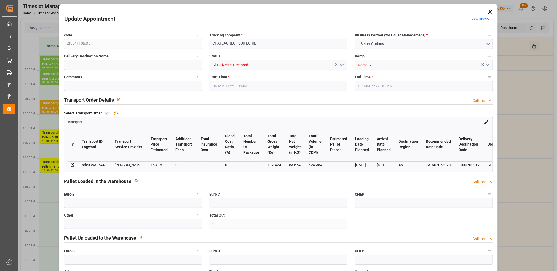
type input "1"
type input "153.18"
type input "0"
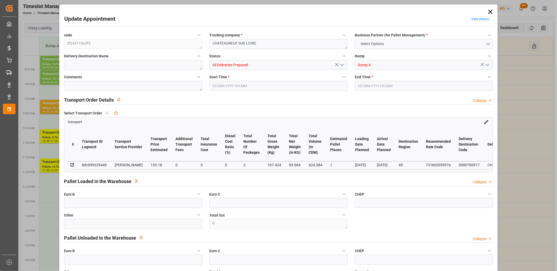
type input "146.9762"
type input "-6.2038"
type input "2"
type input "83.664"
type input "153.424"
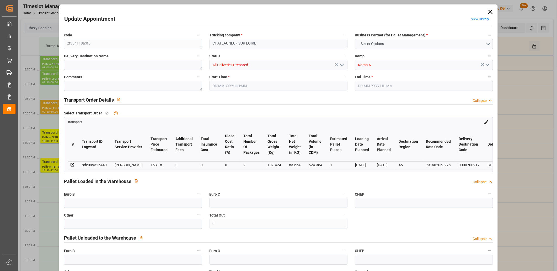
type input "624.384"
type input "45"
type input "0"
type input "64"
type input "2"
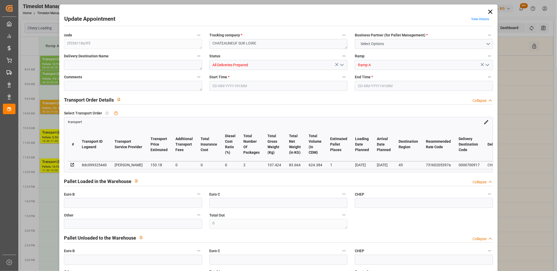
type input "101"
type input "107.424"
type input "0"
type input "4710.8598"
type input "0"
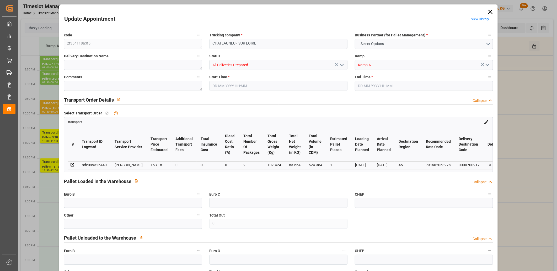
type input "0"
type input "21"
type input "35"
type input "29-08-2025 08:30"
type input "29-08-2025 09:00"
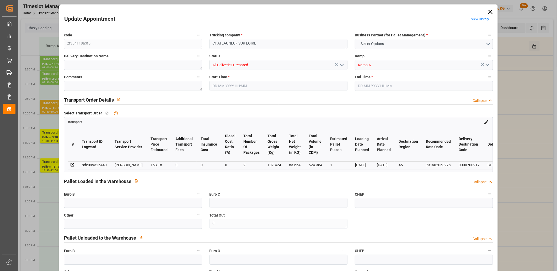
type input "25-08-2025 13:49"
type input "25-08-2025 11:38"
type input "[DATE]"
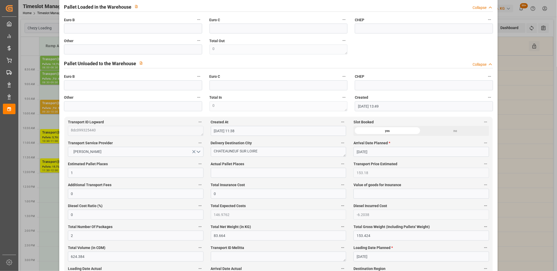
scroll to position [320, 0]
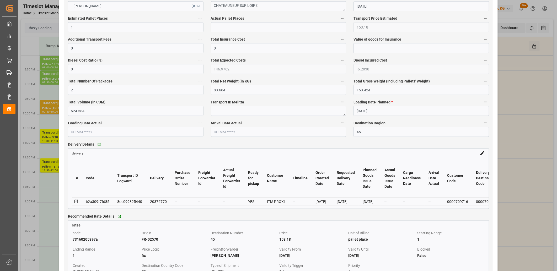
click at [76, 202] on icon at bounding box center [76, 202] width 5 height 5
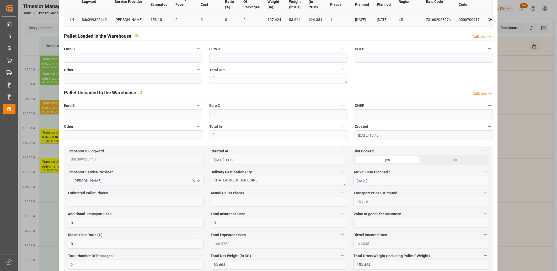
scroll to position [0, 0]
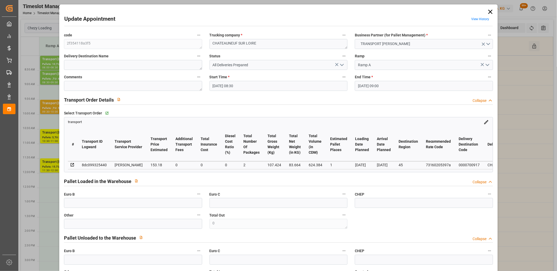
click at [90, 164] on div "8dc099325440" at bounding box center [94, 165] width 25 height 6
copy div "8dc099325440"
click at [489, 13] on icon at bounding box center [490, 11] width 7 height 7
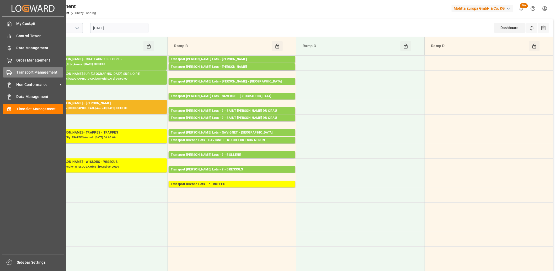
click at [7, 70] on icon at bounding box center [9, 72] width 5 height 5
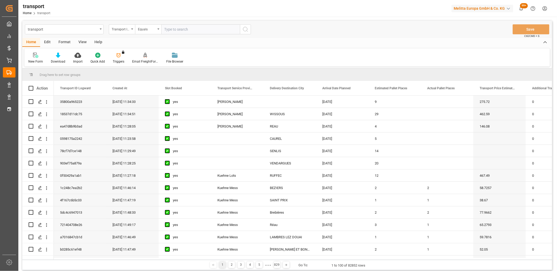
type input "8dc099325440"
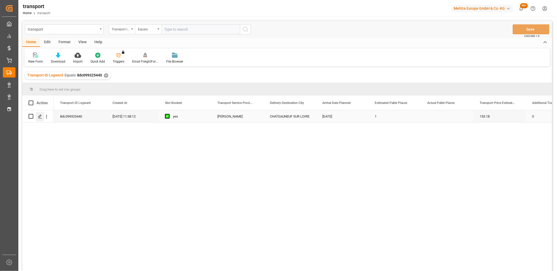
click at [41, 117] on icon "Press SPACE to select this row." at bounding box center [40, 117] width 4 height 4
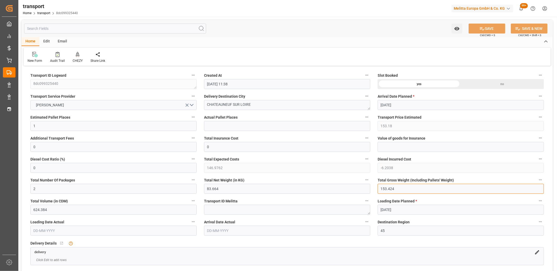
drag, startPoint x: 398, startPoint y: 190, endPoint x: 356, endPoint y: 190, distance: 42.2
type input "0"
drag, startPoint x: 249, startPoint y: 186, endPoint x: 182, endPoint y: 186, distance: 66.9
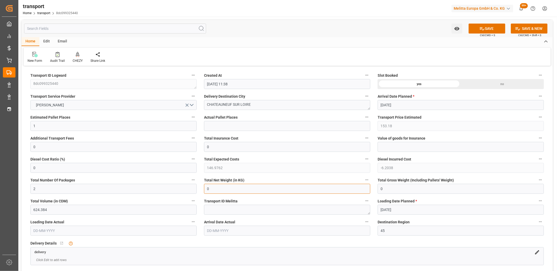
type input "0"
drag, startPoint x: 48, startPoint y: 187, endPoint x: 4, endPoint y: 185, distance: 43.6
click at [4, 185] on div "Created by potrace 1.15, written by Peter Selinger 2001-2017 Created by potrace…" at bounding box center [278, 135] width 557 height 271
type input "0"
click at [31, 126] on input "1" at bounding box center [113, 126] width 166 height 10
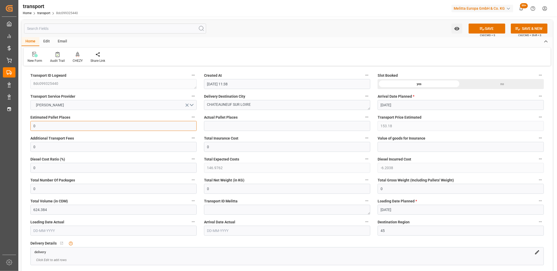
type input "0"
click at [187, 105] on icon "open menu" at bounding box center [187, 105] width 3 height 3
drag, startPoint x: 260, startPoint y: 106, endPoint x: 192, endPoint y: 104, distance: 67.2
click at [479, 83] on div "no" at bounding box center [502, 84] width 83 height 10
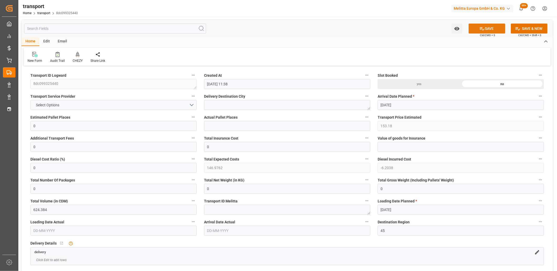
click at [490, 24] on button "SAVE" at bounding box center [487, 29] width 37 height 10
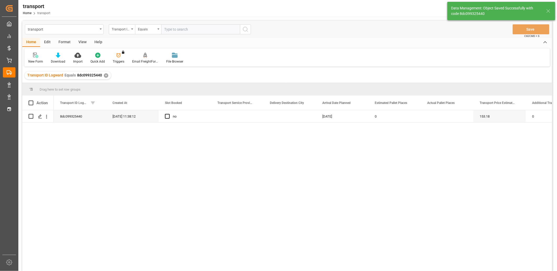
click at [47, 42] on div "Edit" at bounding box center [47, 42] width 14 height 9
click at [30, 116] on input "Press Space to toggle row selection (unchecked)" at bounding box center [31, 116] width 5 height 5
checkbox input "true"
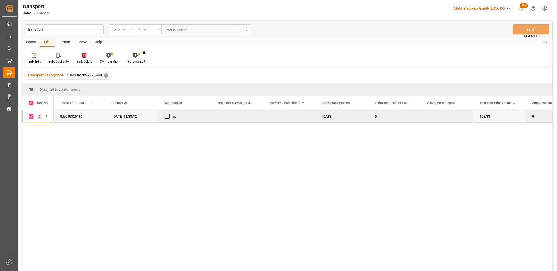
click at [83, 56] on icon at bounding box center [84, 55] width 4 height 5
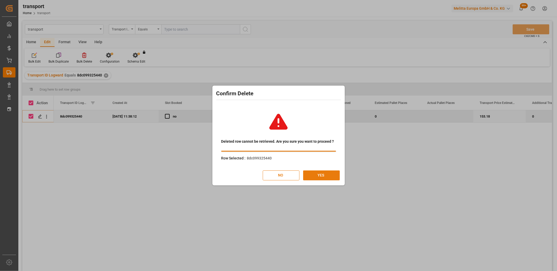
click at [318, 176] on button "YES" at bounding box center [321, 176] width 37 height 10
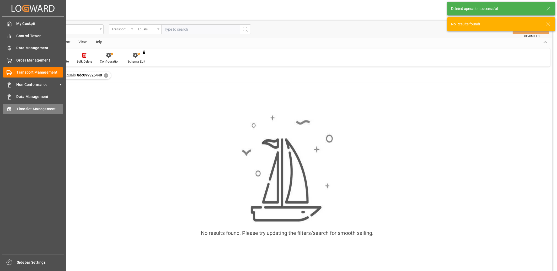
click at [17, 110] on span "Timeslot Management" at bounding box center [40, 109] width 47 height 6
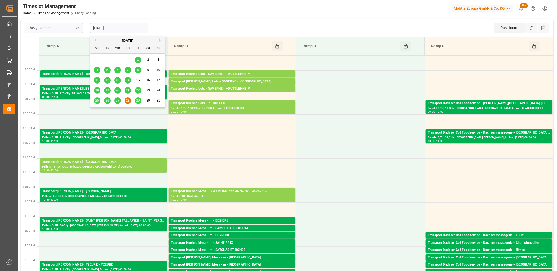
click at [138, 29] on input "[DATE]" at bounding box center [119, 28] width 58 height 10
click at [137, 100] on span "29" at bounding box center [137, 101] width 3 height 4
type input "[DATE]"
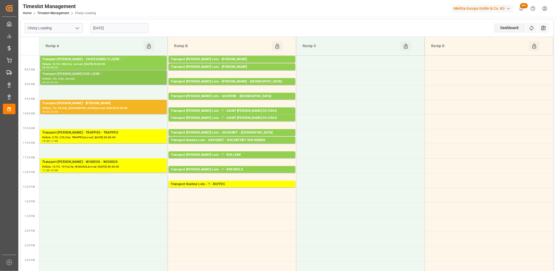
click at [98, 77] on div "Pallets: ,TU: ,City: ,Arrival:" at bounding box center [103, 79] width 122 height 4
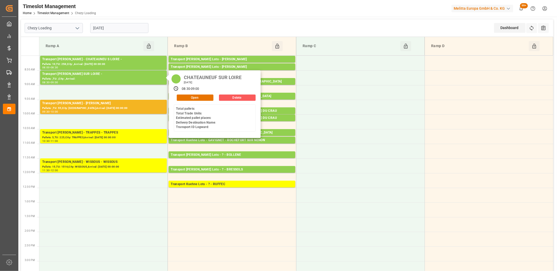
click at [234, 99] on button "Delete" at bounding box center [237, 98] width 37 height 6
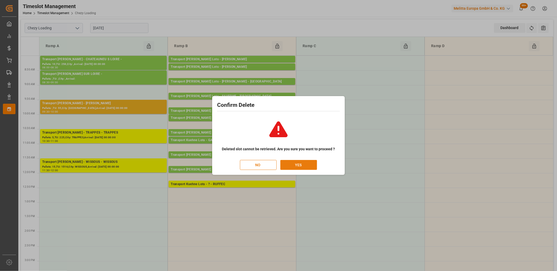
click at [296, 163] on button "YES" at bounding box center [298, 165] width 37 height 10
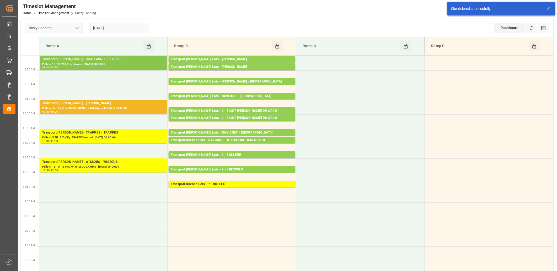
click at [102, 63] on div "Pallets: 10,TU: 258,City: ,Arrival: 2025-09-01 00:00:00" at bounding box center [103, 64] width 122 height 4
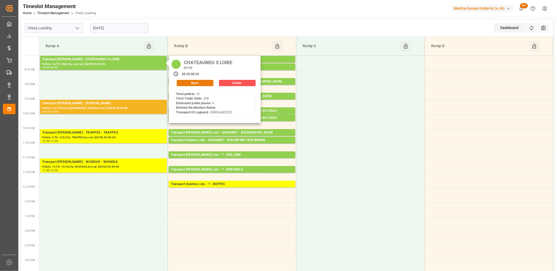
click at [181, 85] on button "Open" at bounding box center [195, 83] width 37 height 6
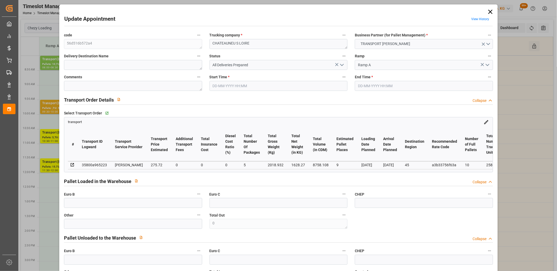
type input "29-08-2025 08:00"
type input "29-08-2025 08:30"
type input "27-08-2025 14:45"
type input "27-08-2025 11:34"
type input "[DATE]"
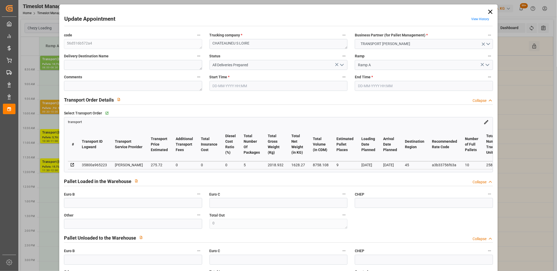
type input "[DATE]"
drag, startPoint x: 260, startPoint y: 43, endPoint x: 211, endPoint y: 43, distance: 49.0
click at [211, 43] on textarea "CHATEAUNEU S LOIRE" at bounding box center [279, 44] width 138 height 10
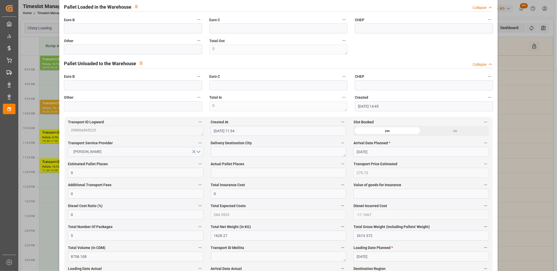
scroll to position [320, 0]
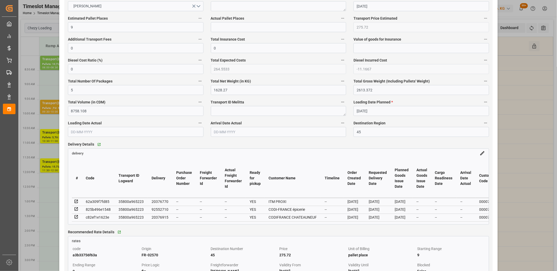
click at [75, 211] on icon at bounding box center [76, 209] width 5 height 5
click at [75, 201] on icon at bounding box center [75, 201] width 3 height 3
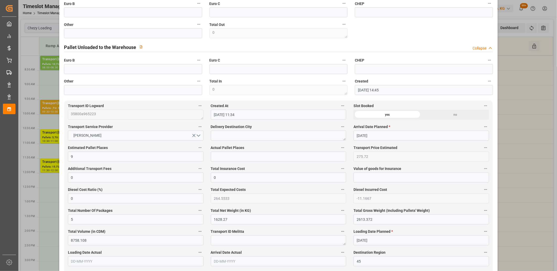
scroll to position [175, 0]
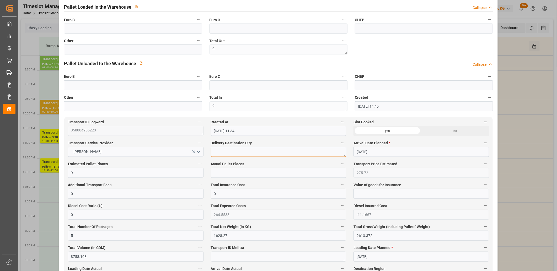
click at [220, 154] on textarea at bounding box center [279, 152] width 136 height 10
paste textarea "CHATEAUNEU S LOIRE"
type textarea "CHATEAUNEU S LOIRE"
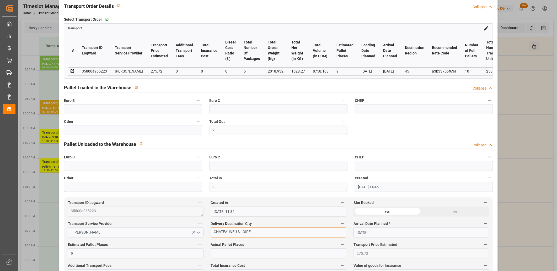
scroll to position [58, 0]
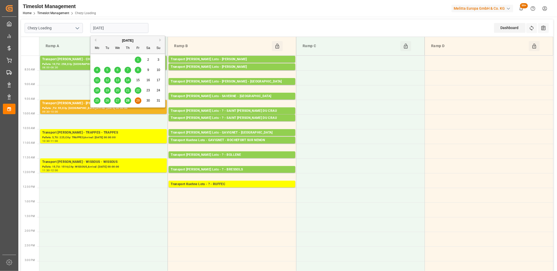
click at [128, 29] on input "[DATE]" at bounding box center [119, 28] width 58 height 10
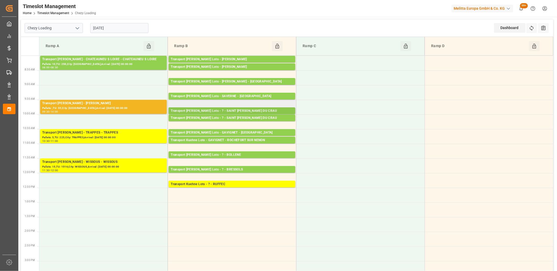
click at [215, 109] on div "Transport Kuehne Lots - ? - SAINT MARTIN DU CRAU" at bounding box center [232, 111] width 122 height 5
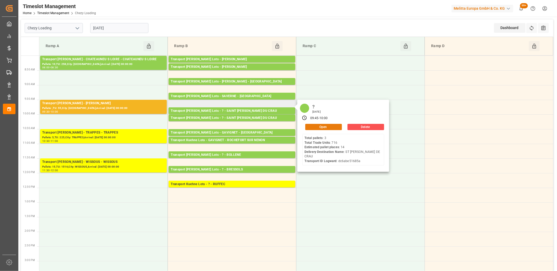
click at [309, 125] on button "Open" at bounding box center [323, 127] width 37 height 6
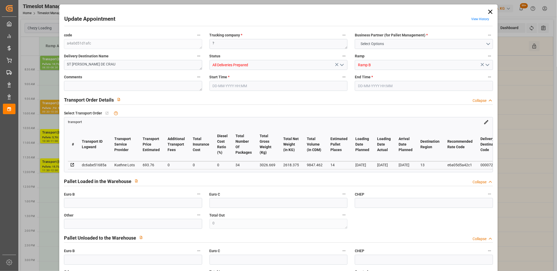
type input "14"
type input "693.76"
type input "0"
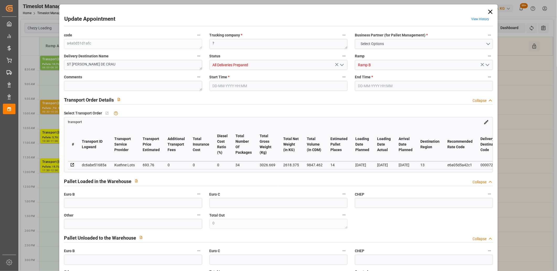
type input "693.76"
type input "0"
type input "34"
type input "2618.375"
type input "4305.709"
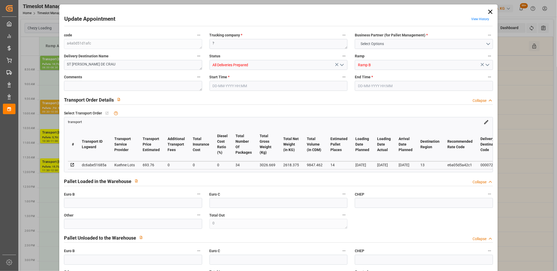
type input "9847.462"
type input "13"
type input "3"
type input "716"
type input "54"
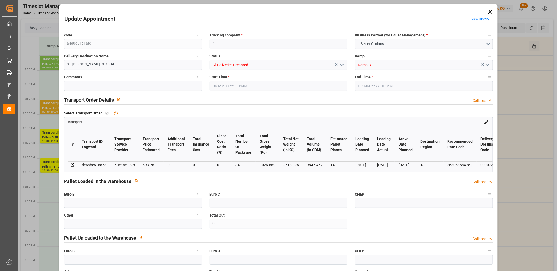
type input "101"
type input "3026.669"
type input "0"
type input "4710.8598"
type input "0"
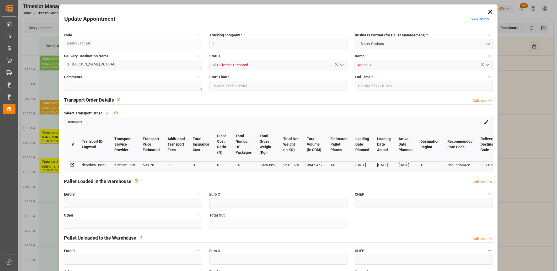
type input "0"
type input "21"
type input "35"
type input "29-08-2025 09:45"
type input "29-08-2025 10:00"
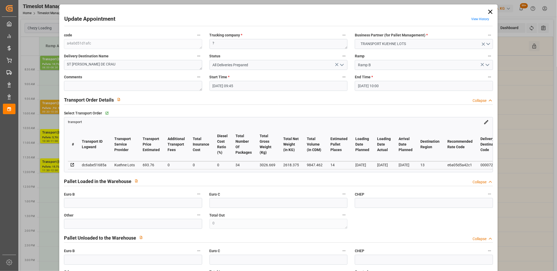
type input "19-08-2025 15:07"
type input "19-08-2025 11:26"
type input "25-08-2025"
type input "21-08-2025"
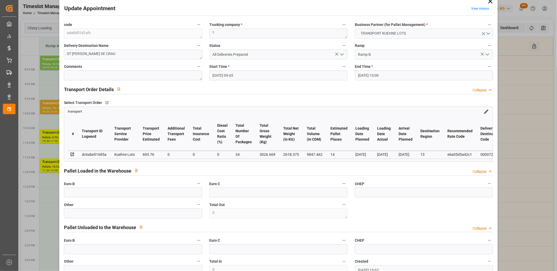
scroll to position [0, 0]
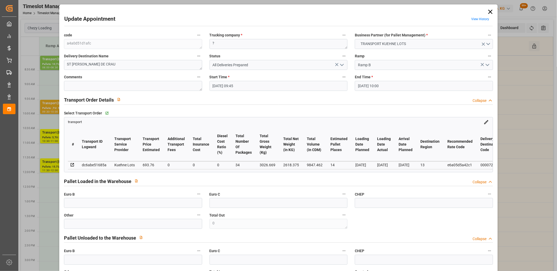
click at [490, 11] on icon at bounding box center [490, 11] width 7 height 7
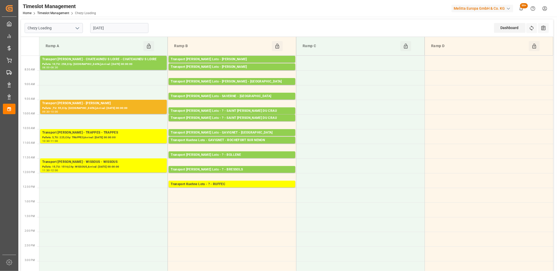
click at [137, 25] on input "[DATE]" at bounding box center [119, 28] width 58 height 10
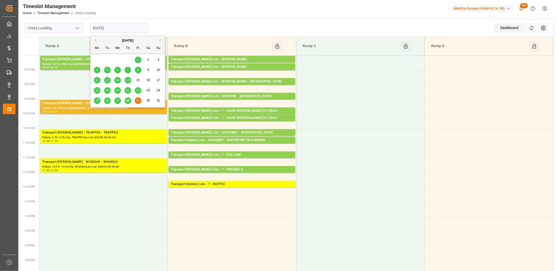
click at [128, 101] on span "28" at bounding box center [127, 101] width 3 height 4
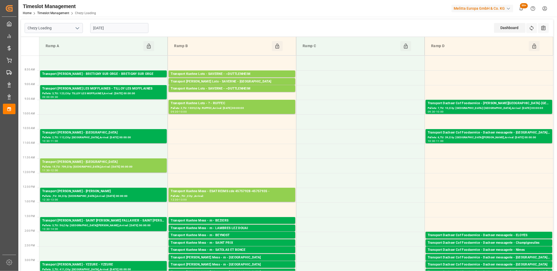
click at [124, 30] on input "28-08-2025" at bounding box center [119, 28] width 58 height 10
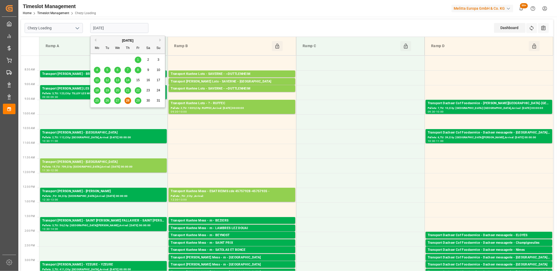
click at [118, 100] on span "27" at bounding box center [117, 101] width 3 height 4
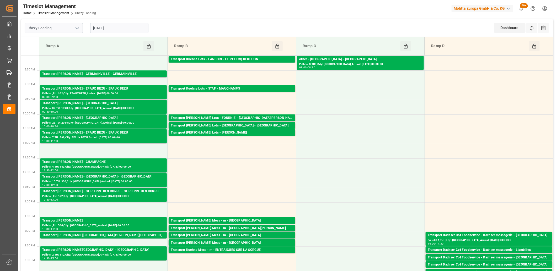
click at [123, 28] on input "[DATE]" at bounding box center [119, 28] width 58 height 10
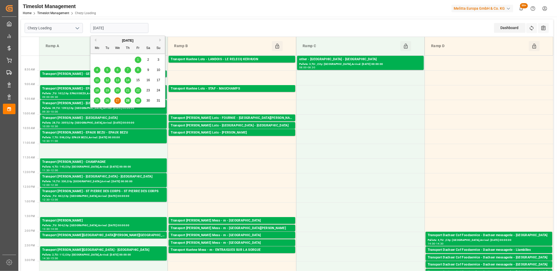
click at [109, 100] on span "26" at bounding box center [106, 101] width 3 height 4
type input "26-08-2025"
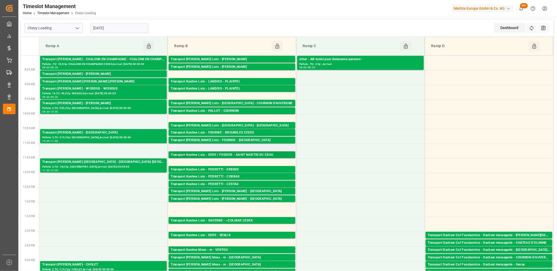
click at [209, 154] on div "Transport Kuehne Lots - DERE / FOSSIER - SAINT MARTIN DU CRAU" at bounding box center [232, 155] width 122 height 5
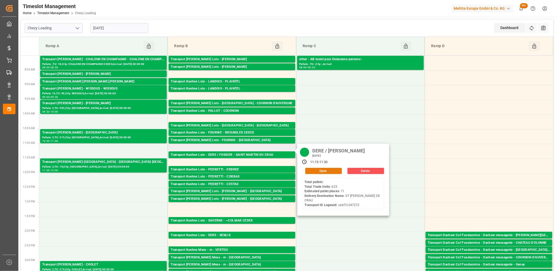
click at [315, 172] on button "Open" at bounding box center [323, 171] width 37 height 6
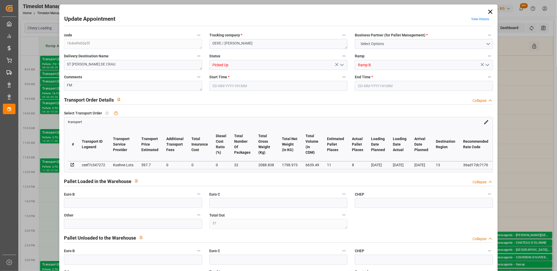
type input "31"
type input "11"
type input "8"
type input "597.7"
type input "0"
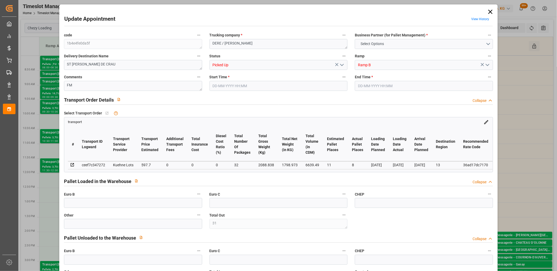
type input "0"
type input "597.7"
type input "0"
type input "32"
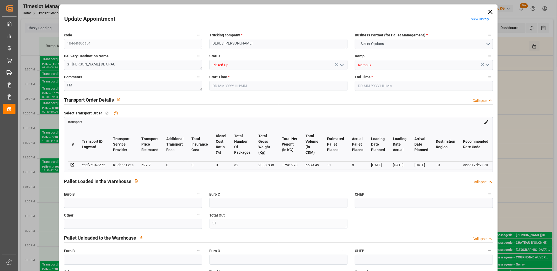
type input "1798.973"
type input "3192.838"
type input "6639.49"
type input "13"
type input "0"
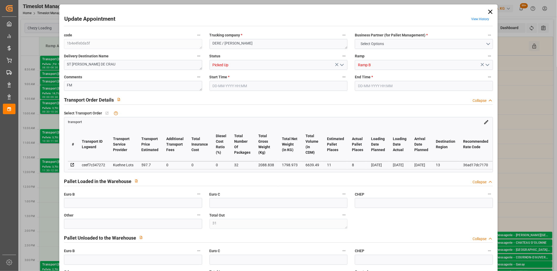
type input "623"
type input "48"
type input "101"
type input "2088.838"
type input "0"
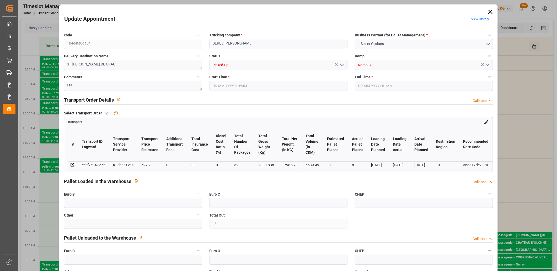
type input "10767.6795"
type input "0"
type input "21"
type input "80"
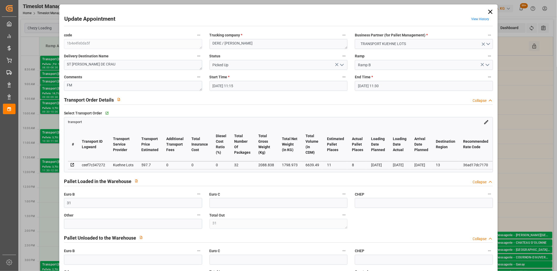
type input "26-08-2025 11:15"
type input "26-08-2025 11:30"
type input "25-08-2025 12:34"
type input "25-08-2025 11:34"
type input "02-09-2025"
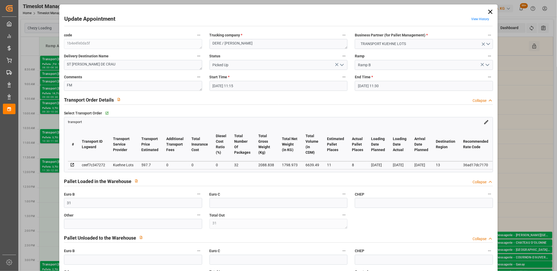
type input "[DATE]"
type input "26-08-2025"
click at [487, 14] on icon at bounding box center [490, 11] width 7 height 7
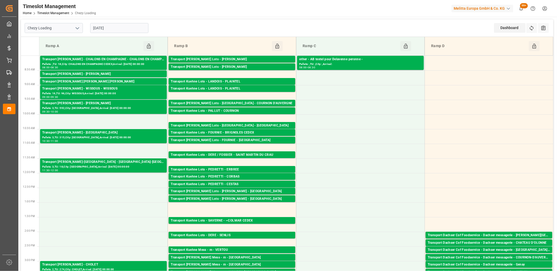
click at [129, 26] on input "26-08-2025" at bounding box center [119, 28] width 58 height 10
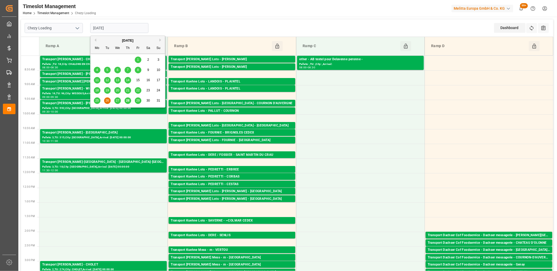
click at [95, 101] on span "25" at bounding box center [96, 101] width 3 height 4
type input "25-08-2025"
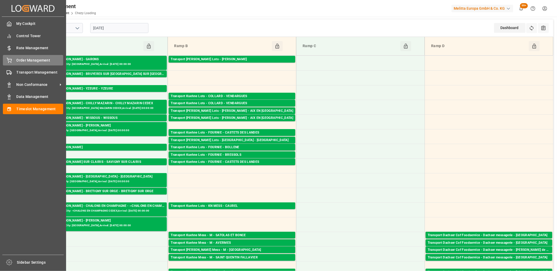
click at [12, 59] on div "Order Management Order Management" at bounding box center [33, 60] width 60 height 10
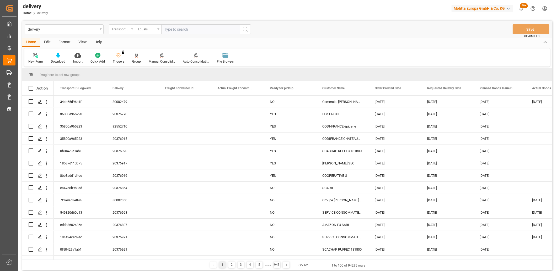
click at [119, 28] on div "Transport ID Logward" at bounding box center [121, 29] width 18 height 6
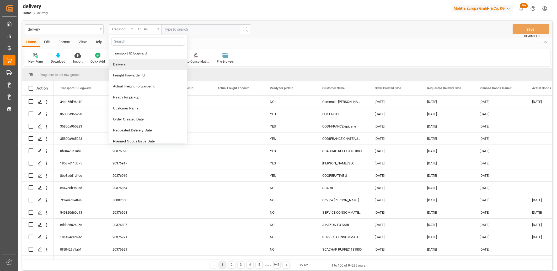
click at [123, 65] on div "Delivery" at bounding box center [148, 64] width 78 height 11
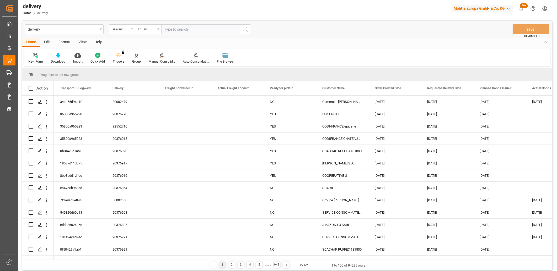
click at [167, 28] on input "text" at bounding box center [200, 29] width 79 height 10
paste input "20376123"
type input "20376123"
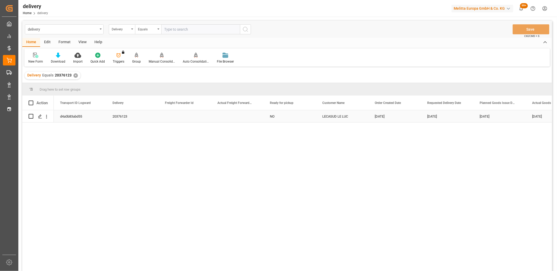
click at [71, 117] on div "d4a0b83abd55" at bounding box center [80, 116] width 52 height 12
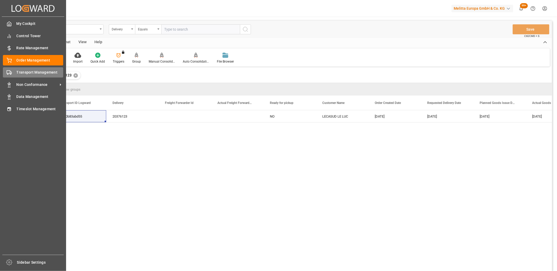
click at [13, 74] on div "Transport Management Transport Management" at bounding box center [33, 72] width 60 height 10
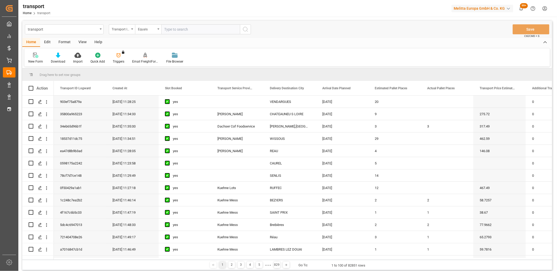
click at [179, 28] on input "text" at bounding box center [200, 29] width 79 height 10
paste input "d4a0b83abd55"
type input "d4a0b83abd55"
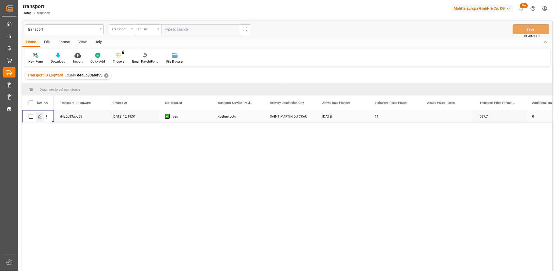
click at [41, 117] on icon "Press SPACE to select this row." at bounding box center [40, 117] width 4 height 4
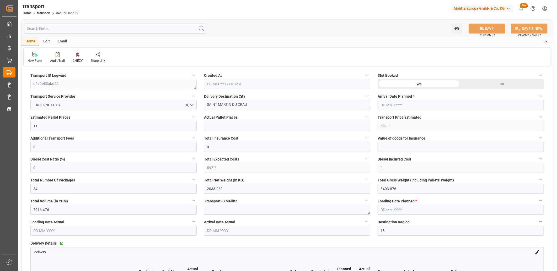
type input "12-08-2025 12:19"
type input "20-08-2025"
type input "18-08-2025"
type input "21-08-2025"
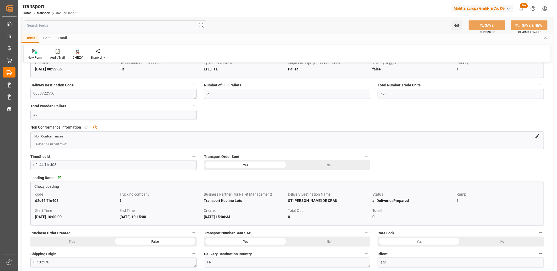
scroll to position [320, 0]
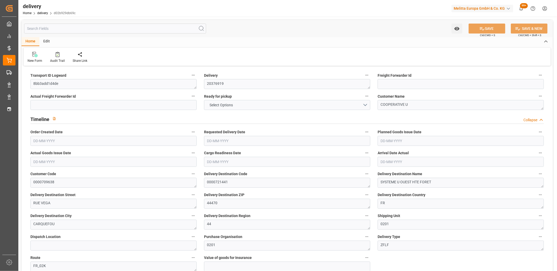
type input "553.608"
type input "614"
type input "1188"
type input "0"
type input "1"
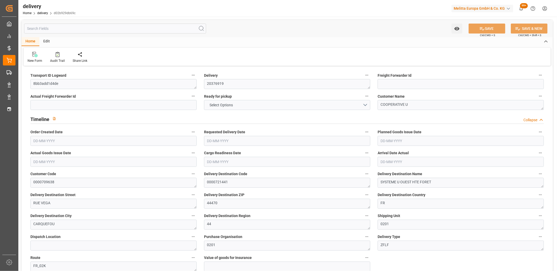
type input "1"
type input "0"
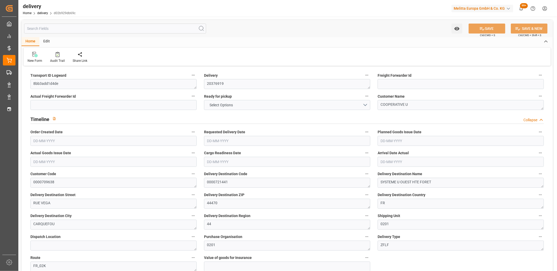
type input "162.01"
type input "2.45"
type input "0"
type input "1.5"
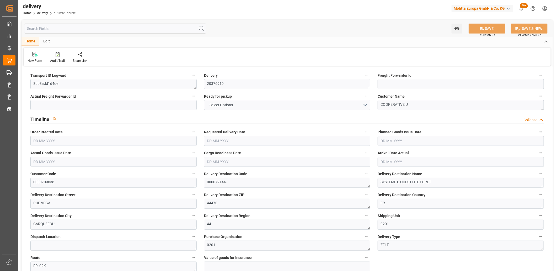
type input "1.3"
type input "0"
type input "1.5"
type input "563.112"
type input "101"
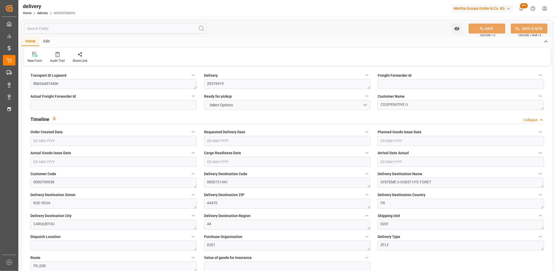
type input "2347.7527"
type input "0.1505"
type input "0"
type input "[DATE]"
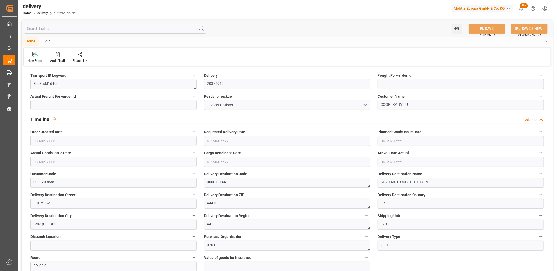
type input "[DATE]"
type input "[DATE] 11:01"
click at [236, 105] on button "NO" at bounding box center [287, 105] width 166 height 10
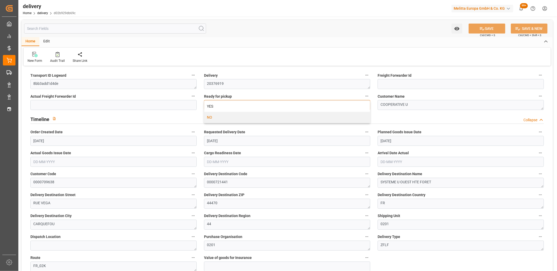
click at [236, 105] on div "YES" at bounding box center [287, 106] width 166 height 11
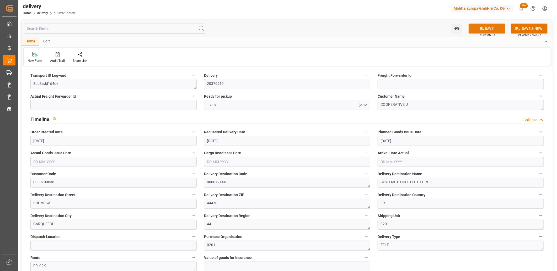
click at [485, 28] on button "SAVE" at bounding box center [487, 29] width 37 height 10
type input "16"
type input "3894.416"
type input "5699"
type input "17236.192"
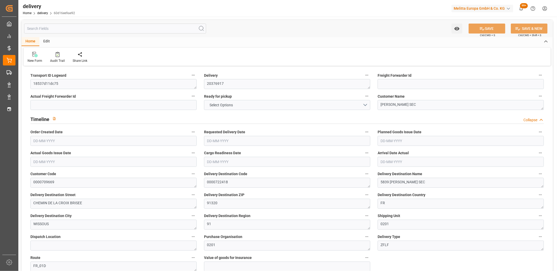
type input "724"
type input "16"
type input "8"
type input "15"
type input "0"
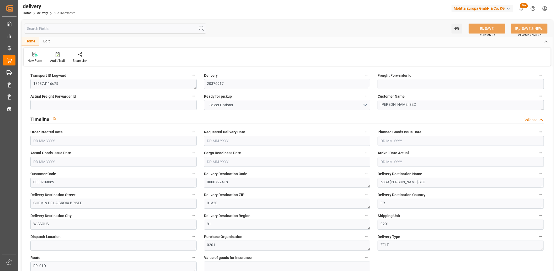
type input "0"
type input "-9.6905"
type input "239.2707"
type input "229.5802"
type input "19.6"
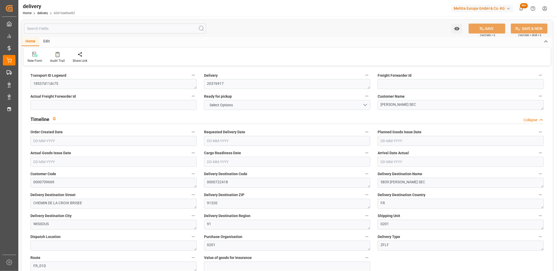
type input "260.64"
type input "1.5"
type input "1.3"
type input "0"
type input "24"
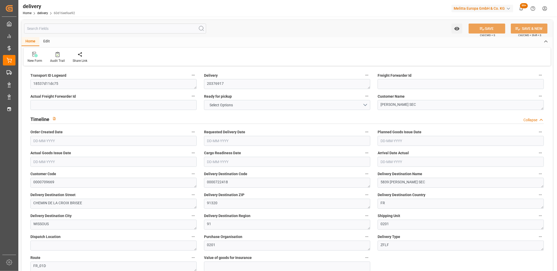
type input "5037.264"
type input "101"
type input "4693.4232"
type input "0.301"
type input "0"
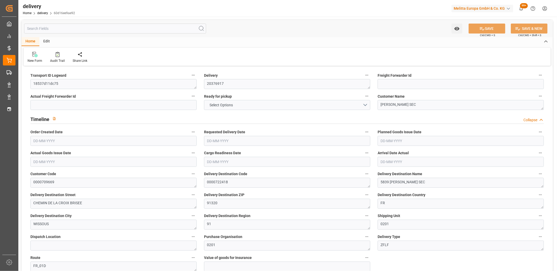
type input "[DATE]"
type input "[DATE] 11:01"
click at [229, 107] on button "NO" at bounding box center [287, 105] width 166 height 10
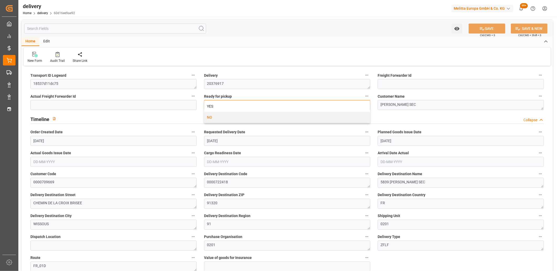
click at [229, 107] on div "YES" at bounding box center [287, 106] width 166 height 11
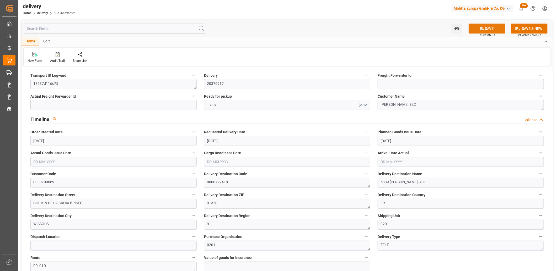
click at [490, 30] on button "SAVE" at bounding box center [487, 29] width 37 height 10
type input "3"
type input "681.794"
type input "1049.948"
type input "2301.724"
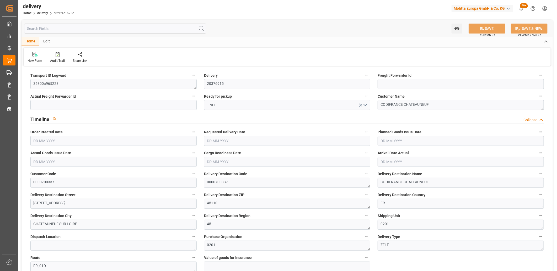
type input "194"
type input "11"
type input "0"
type input "3"
type input "0"
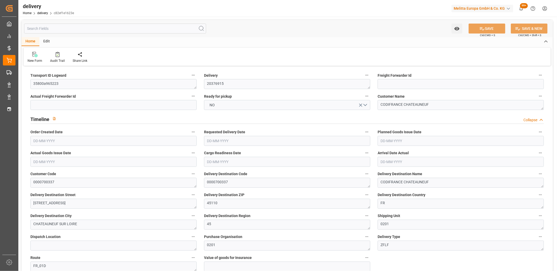
type input "0"
type input "-3.9084"
type input "96.5025"
type input "92.5941"
type input "0"
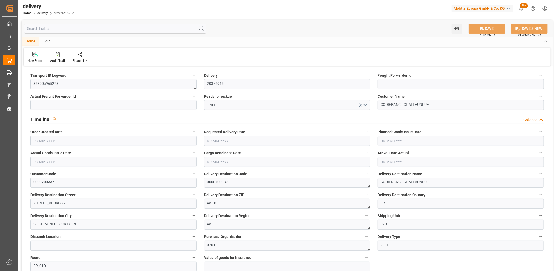
type input "69.84"
type input "1.5"
type input "1.3"
type input "0"
type input "16.5"
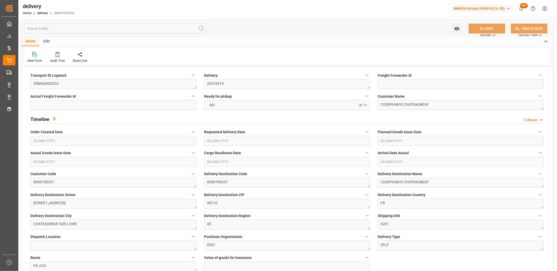
type input "796.948"
type input "101"
type input "0"
type input "[DATE]"
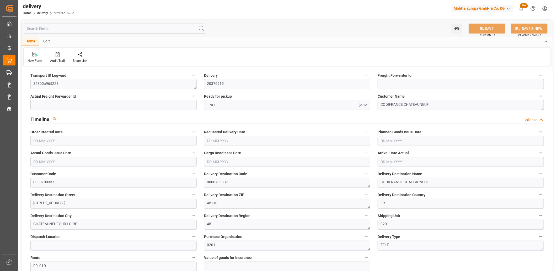
type input "[DATE]"
type input "[DATE] 11:00"
click at [227, 103] on button "NO" at bounding box center [287, 105] width 166 height 10
click at [227, 103] on div "YES" at bounding box center [287, 106] width 166 height 11
click at [475, 28] on button "SAVE" at bounding box center [487, 29] width 37 height 10
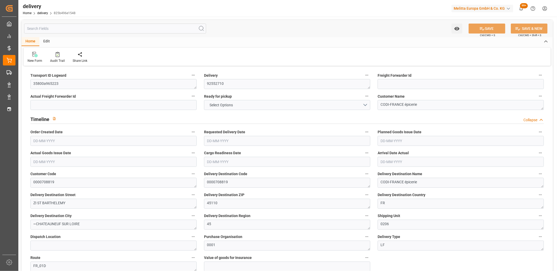
type input "862.812"
type input "1410"
type input "5832"
type input "0"
type input "10"
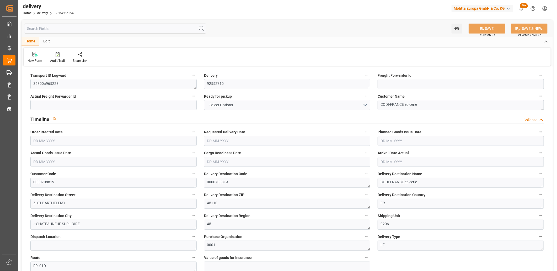
type input "10"
type input "5"
type input "0"
type input "-6.5139"
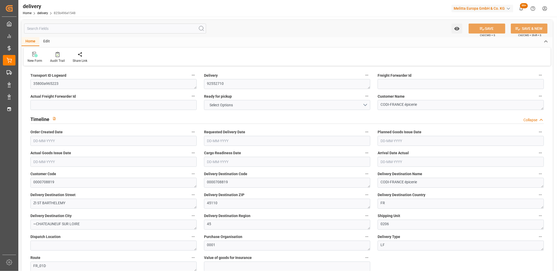
type input "160.8375"
type input "154.3236"
type input "24.5"
type input "0"
type input "1.5"
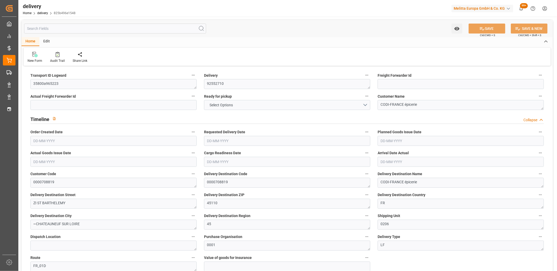
type input "1.3"
type input "0"
type input "15"
type input "1114.56"
type input "101"
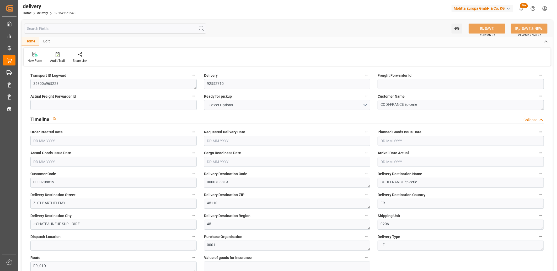
type input "0"
type input "[DATE]"
type input "[DATE] 11:01"
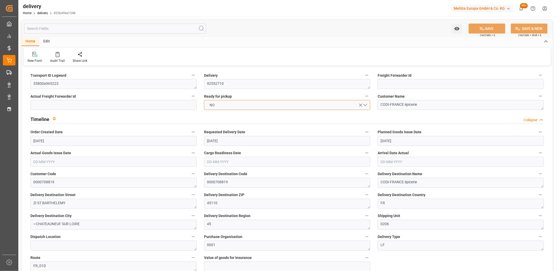
click at [230, 108] on button "NO" at bounding box center [287, 105] width 166 height 10
click at [230, 108] on div "YES" at bounding box center [287, 106] width 166 height 11
click at [475, 29] on button "SAVE" at bounding box center [487, 29] width 37 height 10
type input "[DATE]"
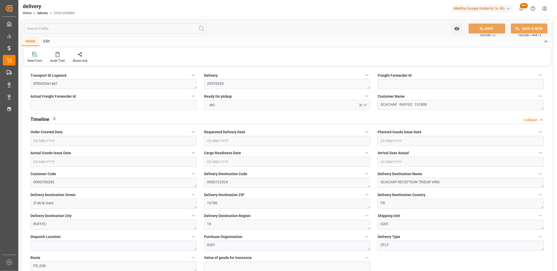
type input "[DATE]"
type input "[DATE] 11:00"
click at [237, 104] on button "NO" at bounding box center [287, 105] width 166 height 10
click at [237, 104] on div "YES" at bounding box center [287, 106] width 166 height 11
click at [479, 30] on icon at bounding box center [482, 29] width 6 height 6
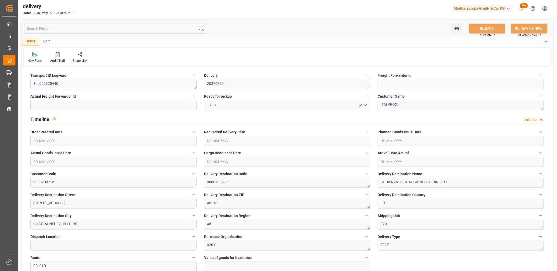
type input "[DATE]"
type input "[DATE] 11:01"
drag, startPoint x: 64, startPoint y: 82, endPoint x: 32, endPoint y: 80, distance: 32.3
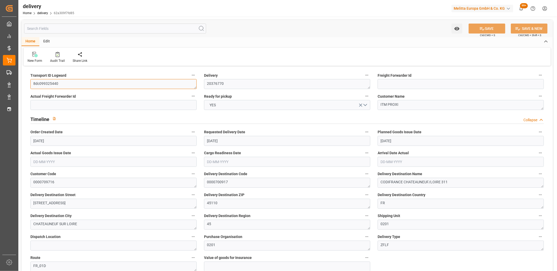
click at [32, 80] on textarea "8dc099325440" at bounding box center [113, 84] width 166 height 10
paste textarea "35800a965223"
type textarea "35800a965223"
click at [489, 29] on button "SAVE" at bounding box center [487, 29] width 37 height 10
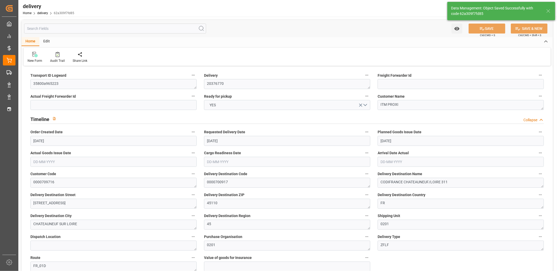
type textarea "35800a965223 ~ Pallet(s) ~ [DATE] 00:00:00 ~ FR_01D ~ [DATE] 00:00:00~0000700917"
type input "-1.2407"
type input "30.6356"
type input "29.3948"
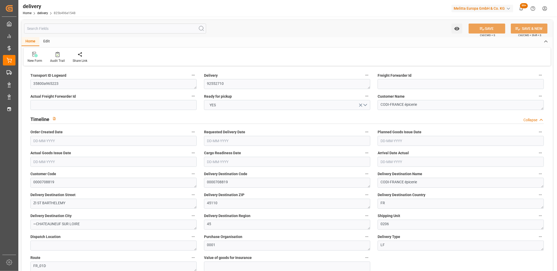
type input "862.812"
type input "1410"
type input "5832"
type input "0"
type input "10"
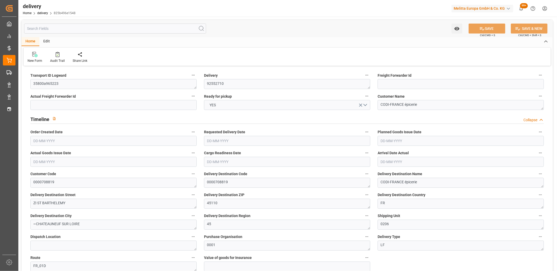
type input "10"
type input "5"
type input "0"
type input "-6.2037"
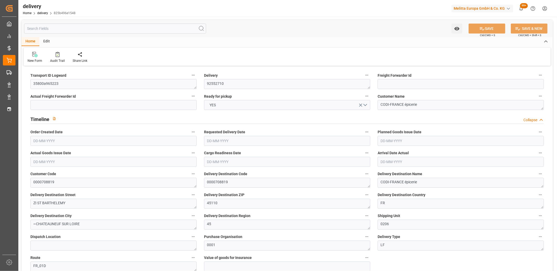
type input "153.1778"
type input "146.9741"
type input "24.5"
type input "0"
type input "1.5"
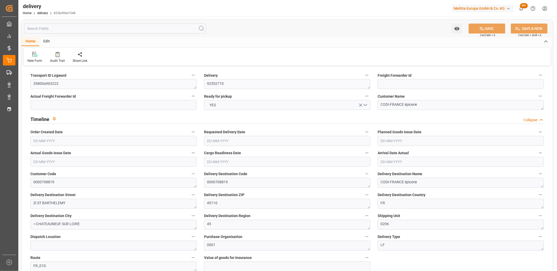
type input "1.3"
type input "0"
type input "15"
type input "1114.56"
type input "101"
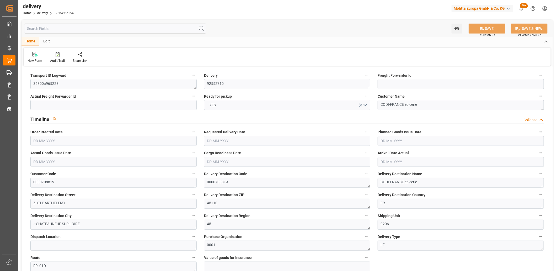
type input "0"
type input "[DATE]"
type input "27-08-2025 11:01"
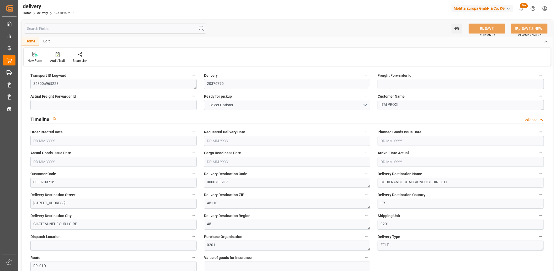
type input "2"
type input "83.664"
type input "153.424"
type input "624.384"
type input "64"
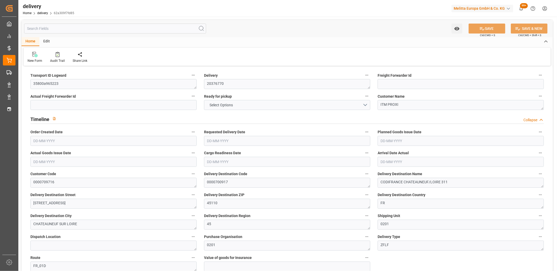
type input "2"
type input "0"
type input "1"
type input "0"
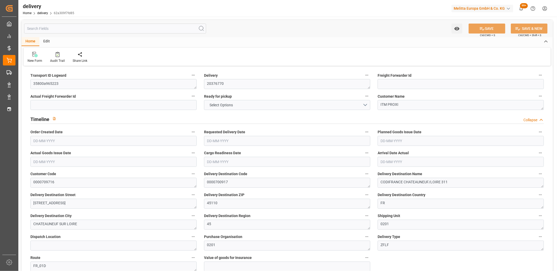
type input "-1.2407"
type input "30.6356"
type input "29.3948"
type input "0"
type input "23.04"
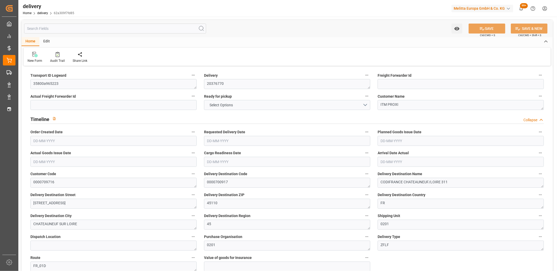
type input "1.5"
type input "1.3"
type input "0"
type input "3"
type input "107.424"
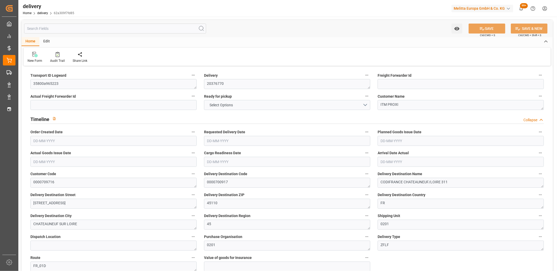
type input "101"
type input "0"
type input "27-08-2025"
type input "01-09-2025"
type input "[DATE]"
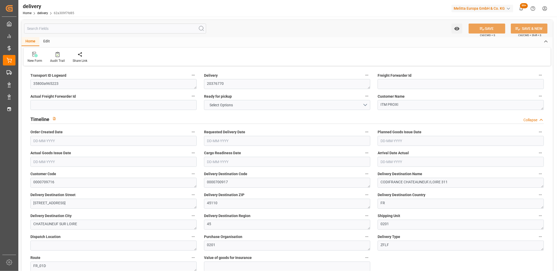
type input "25-08-2025 11:01"
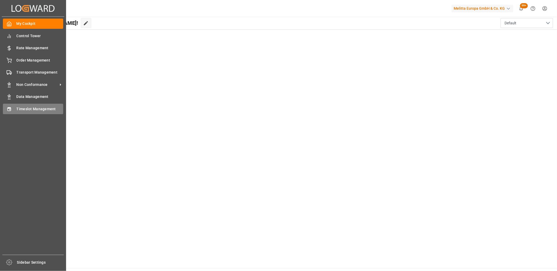
click at [14, 107] on div "Timeslot Management Timeslot Management" at bounding box center [33, 109] width 60 height 10
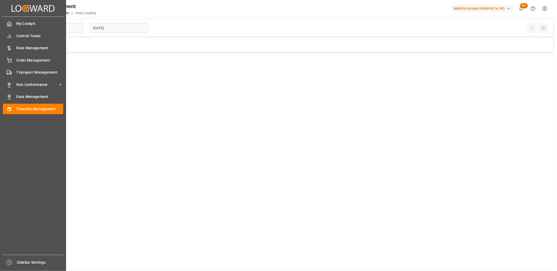
type input "Chezy Loading"
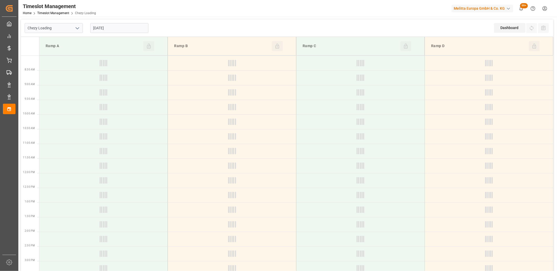
click at [140, 28] on input "[DATE]" at bounding box center [119, 28] width 58 height 10
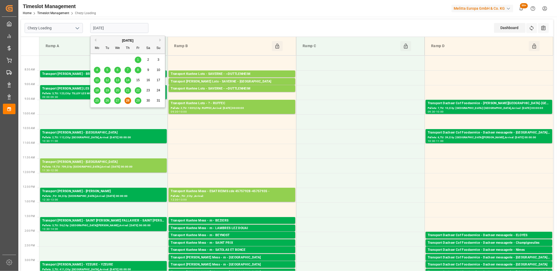
click at [107, 92] on span "19" at bounding box center [106, 91] width 3 height 4
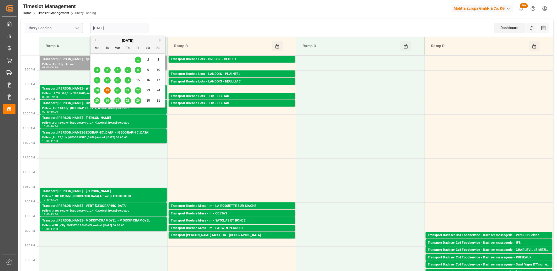
click at [116, 29] on input "[DATE]" at bounding box center [119, 28] width 58 height 10
click at [138, 100] on span "29" at bounding box center [137, 101] width 3 height 4
type input "[DATE]"
